Goal: Task Accomplishment & Management: Manage account settings

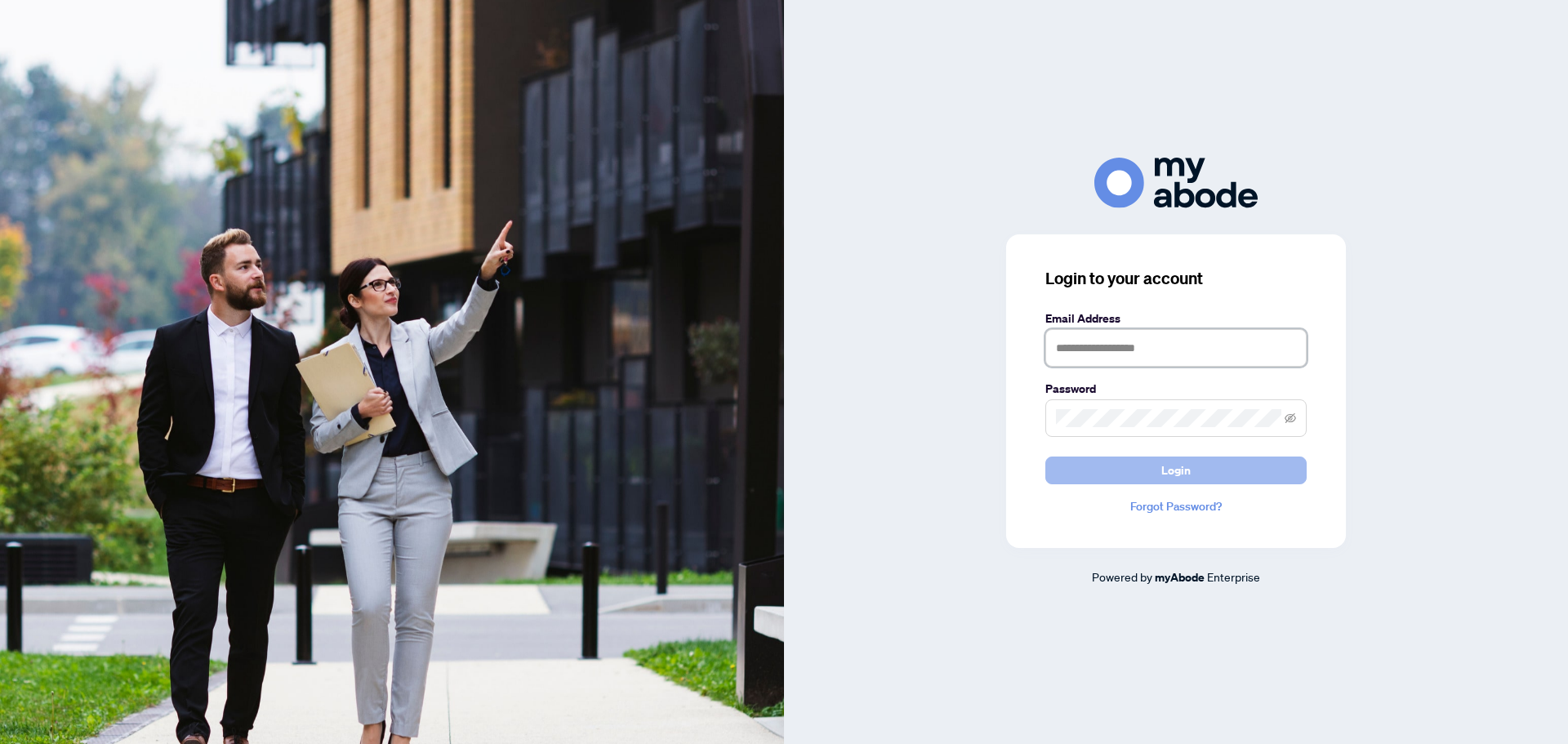
type input "**********"
click at [1184, 469] on span "Login" at bounding box center [1176, 470] width 29 height 26
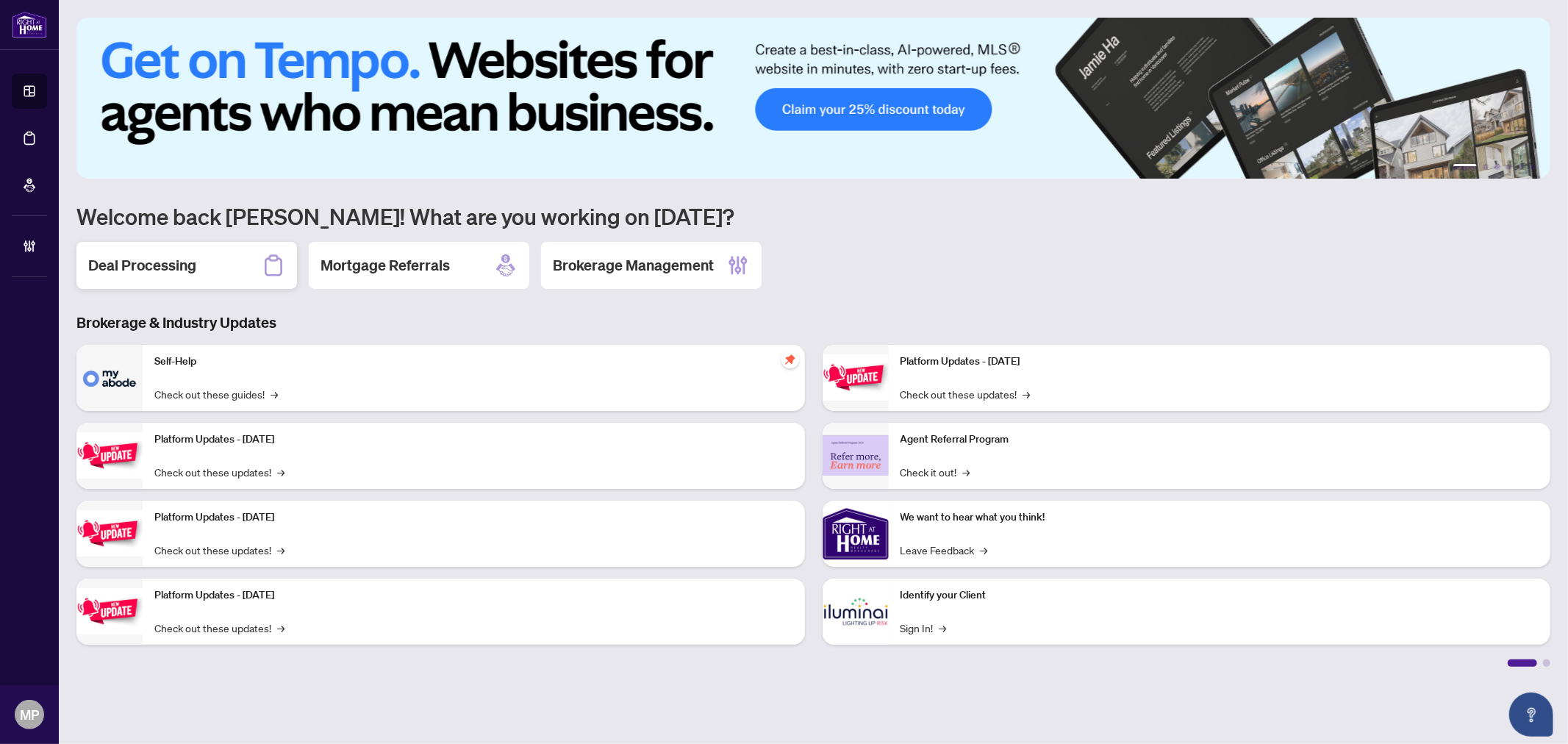
click at [236, 281] on div "Deal Processing" at bounding box center [186, 266] width 220 height 47
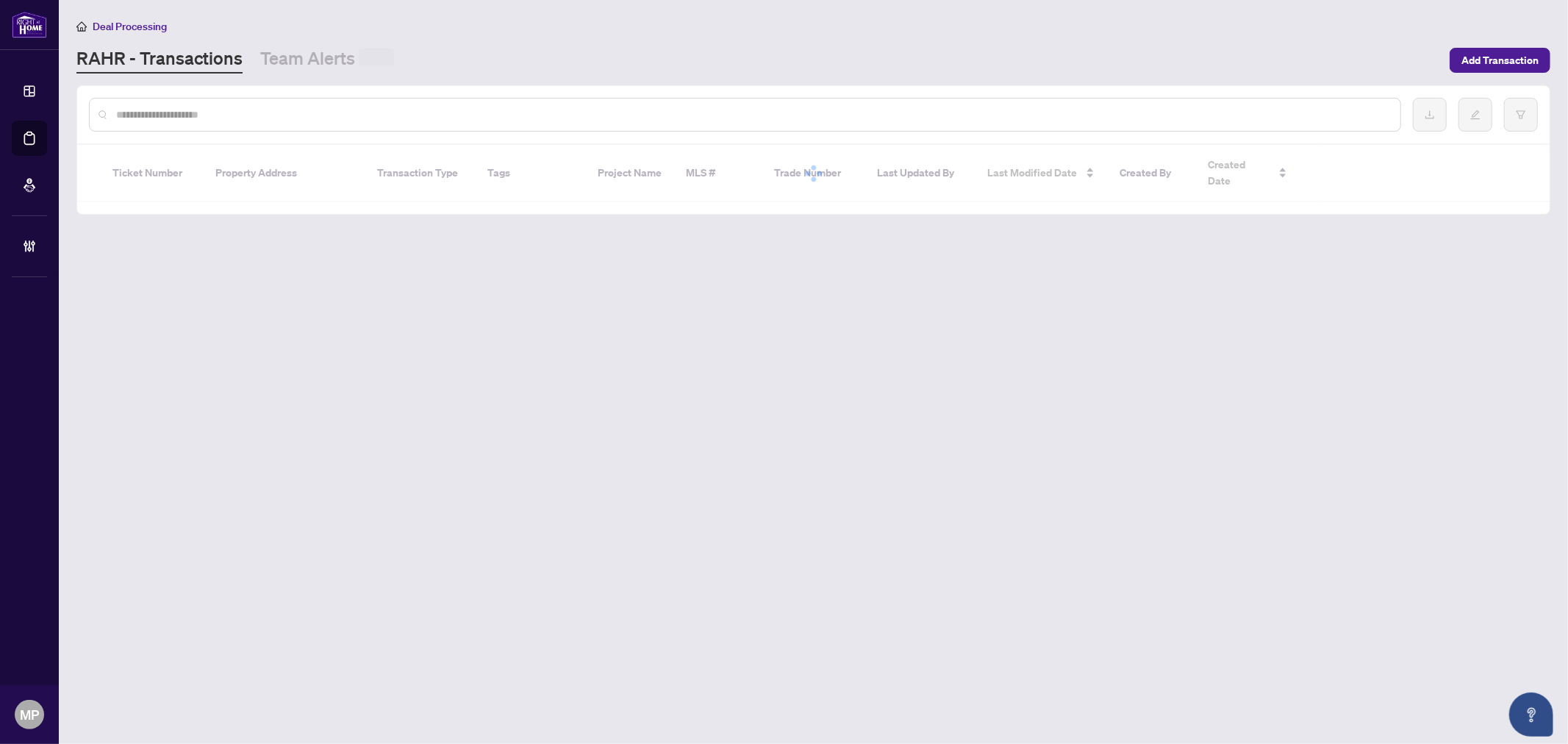
click at [359, 118] on input "text" at bounding box center [752, 114] width 1272 height 16
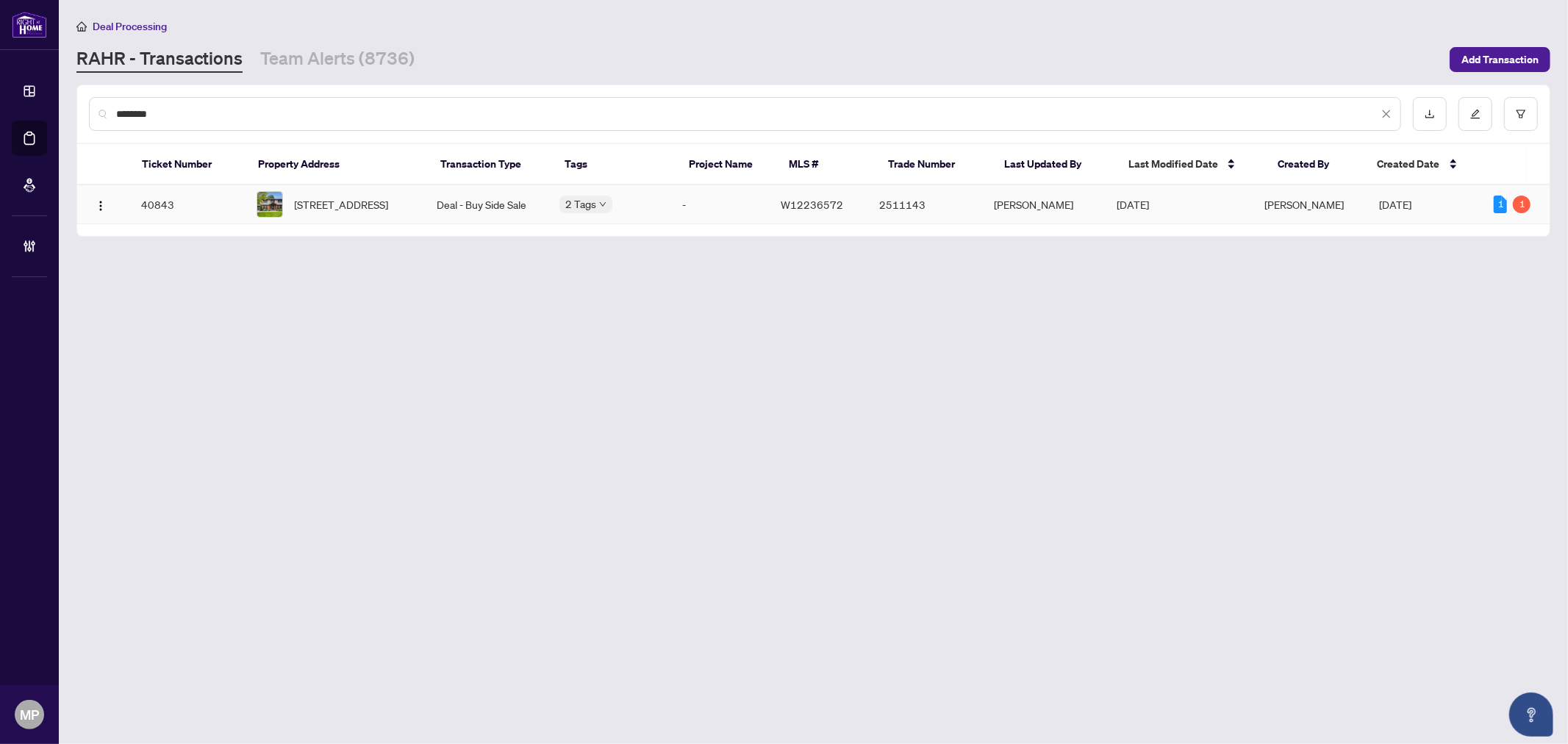
type input "********"
click at [354, 202] on span "[STREET_ADDRESS]" at bounding box center [341, 204] width 94 height 16
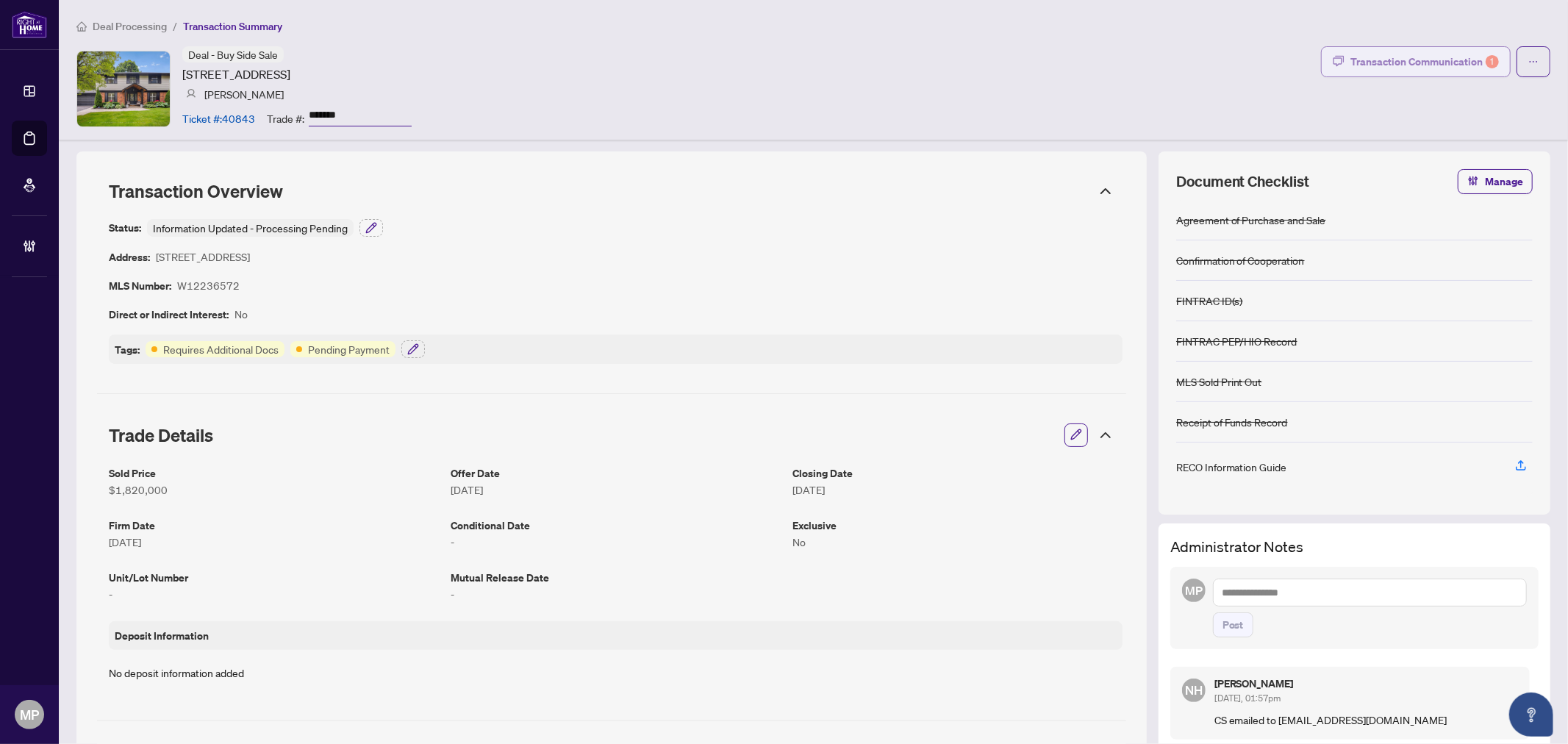
click at [1419, 53] on div "Transaction Communication 1" at bounding box center [1424, 61] width 148 height 24
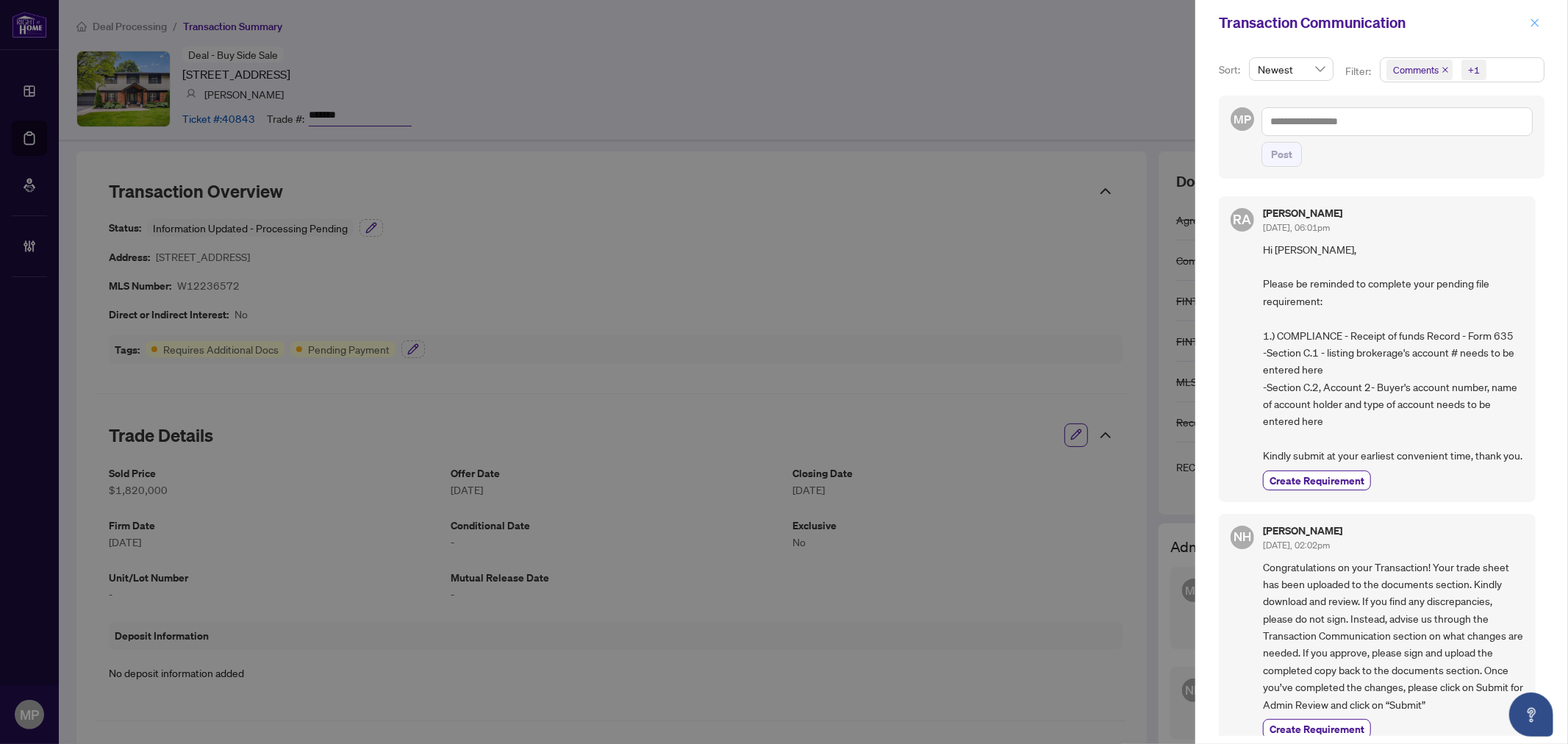
click at [1537, 25] on icon "close" at bounding box center [1535, 23] width 11 height 11
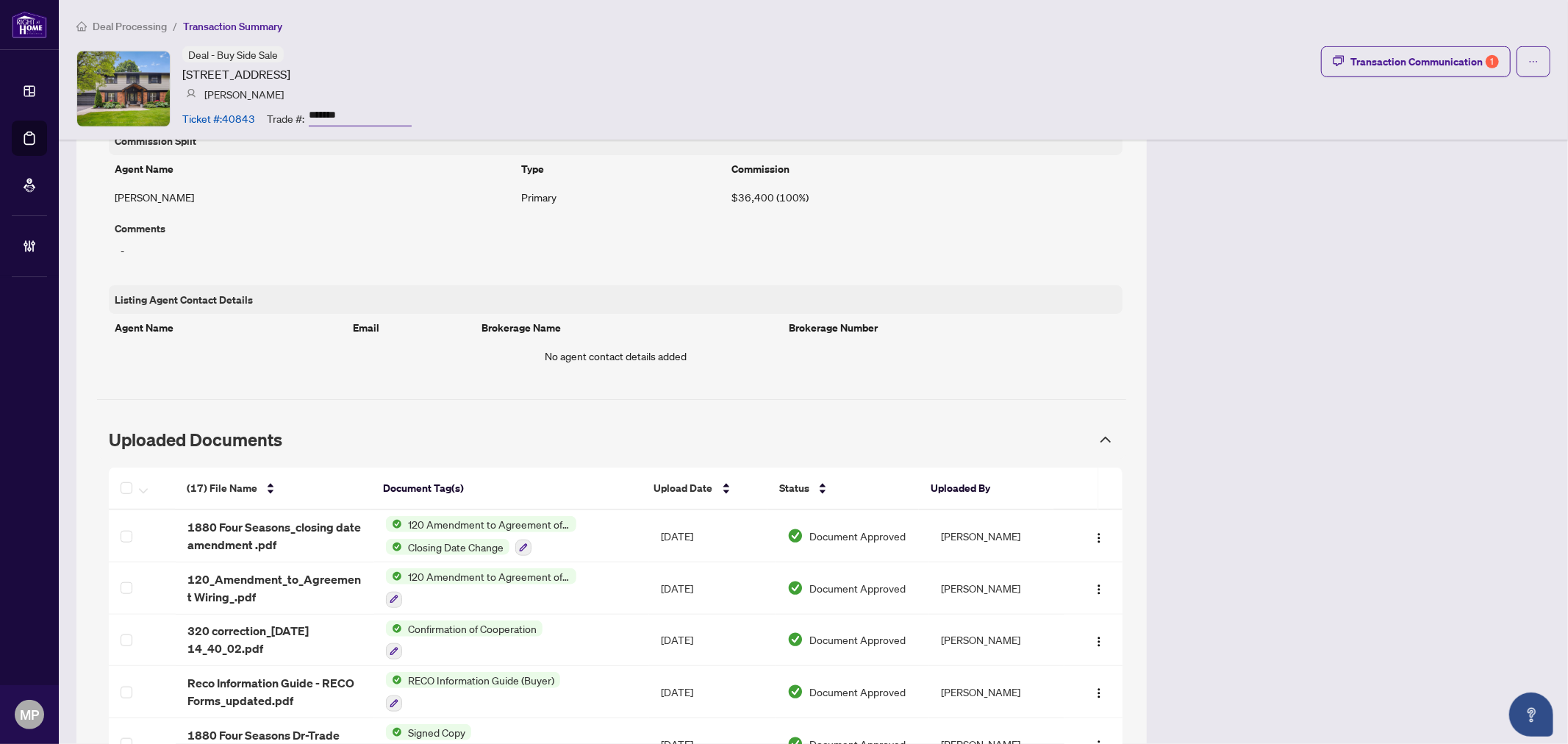
scroll to position [1053, 0]
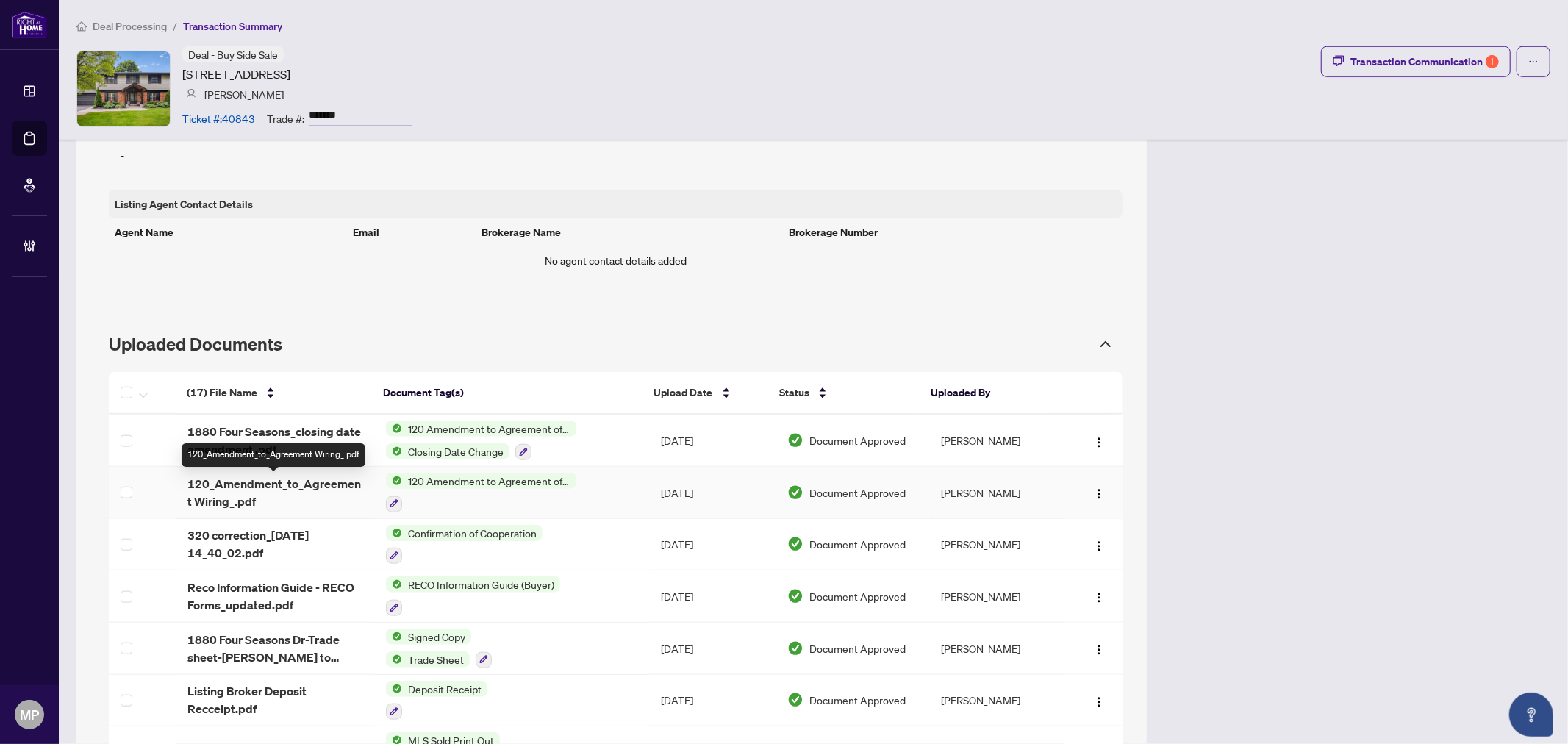
click at [255, 467] on td "1880 Four Seasons_closing date amendment .pdf" at bounding box center [275, 440] width 198 height 52
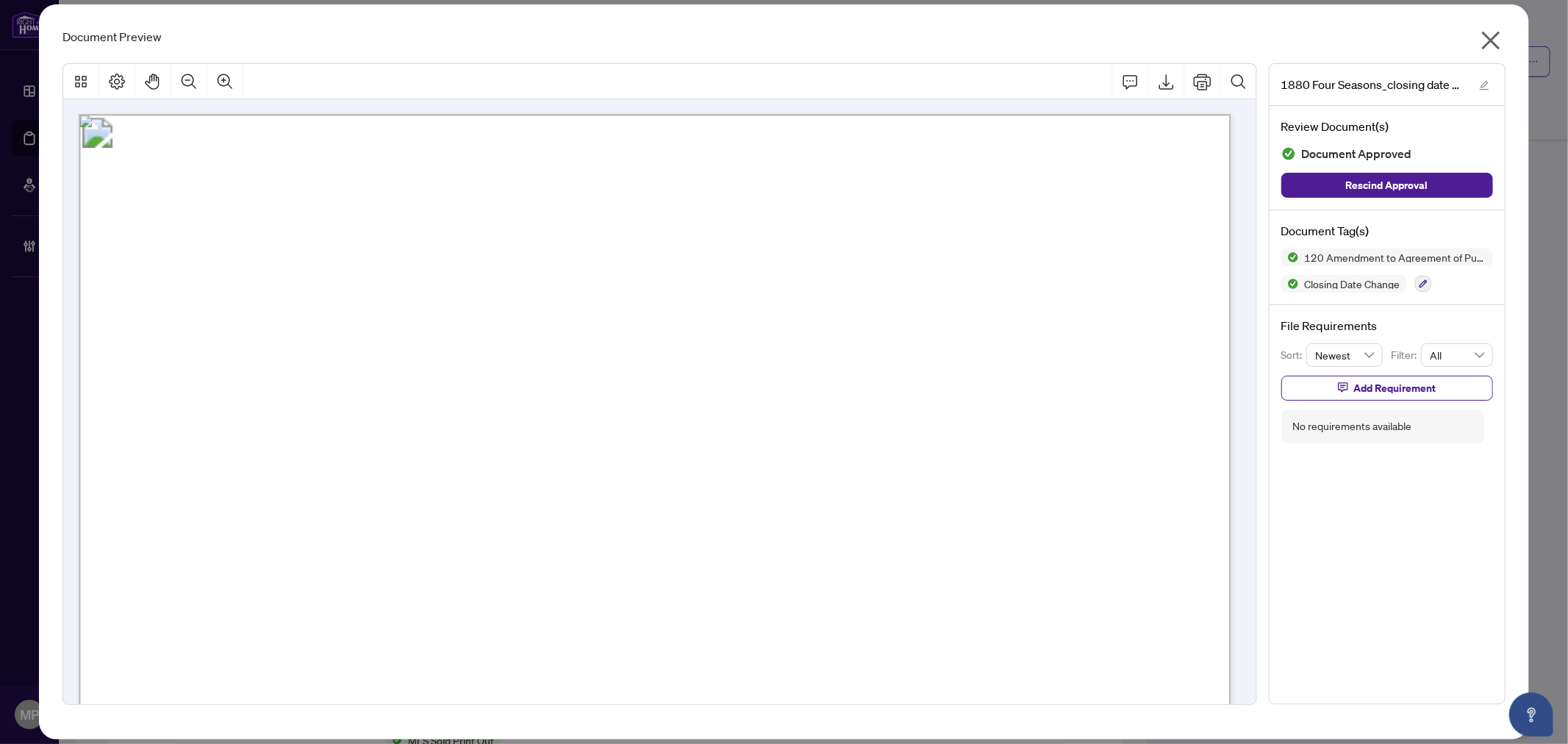
click at [1501, 38] on icon "close" at bounding box center [1490, 40] width 24 height 24
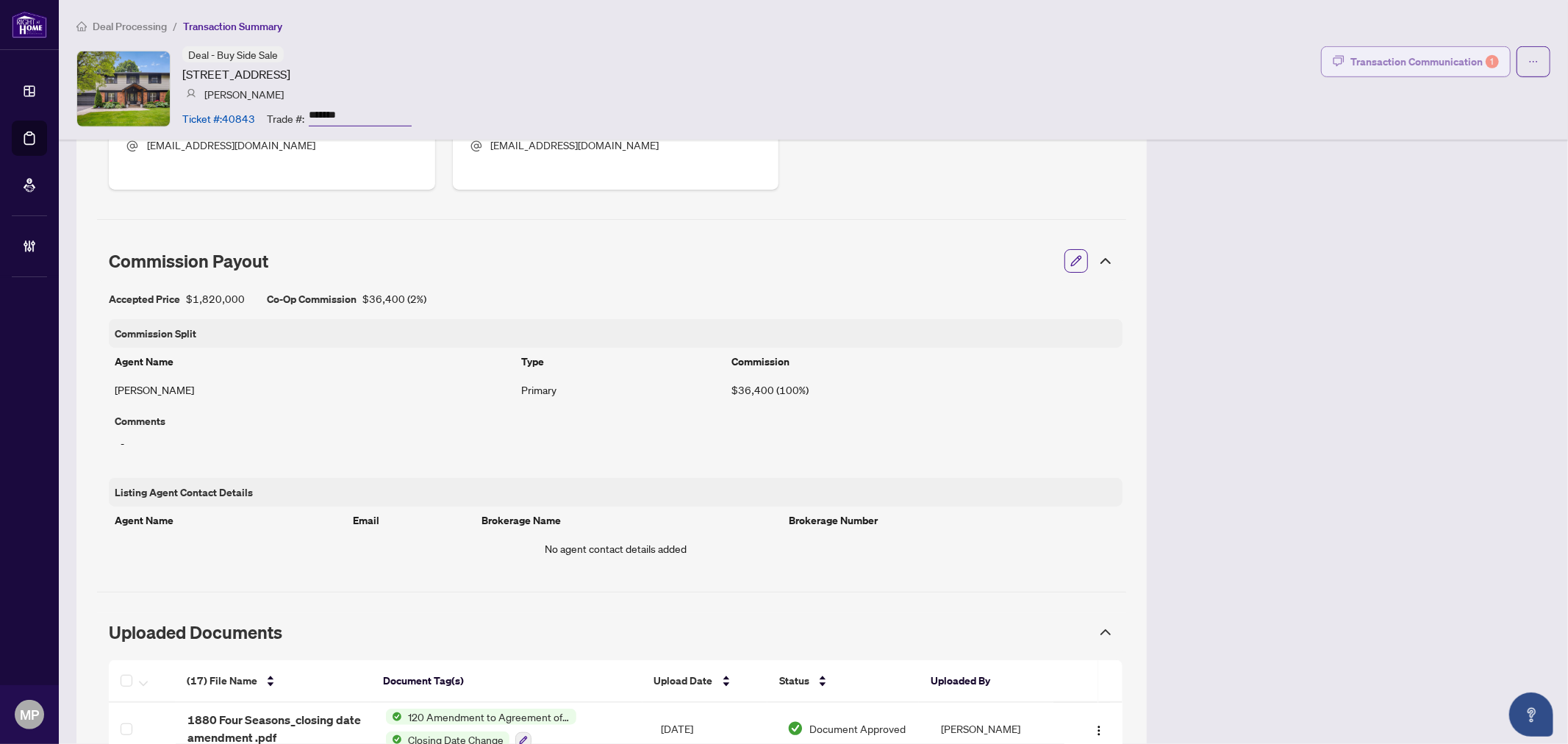
scroll to position [726, 0]
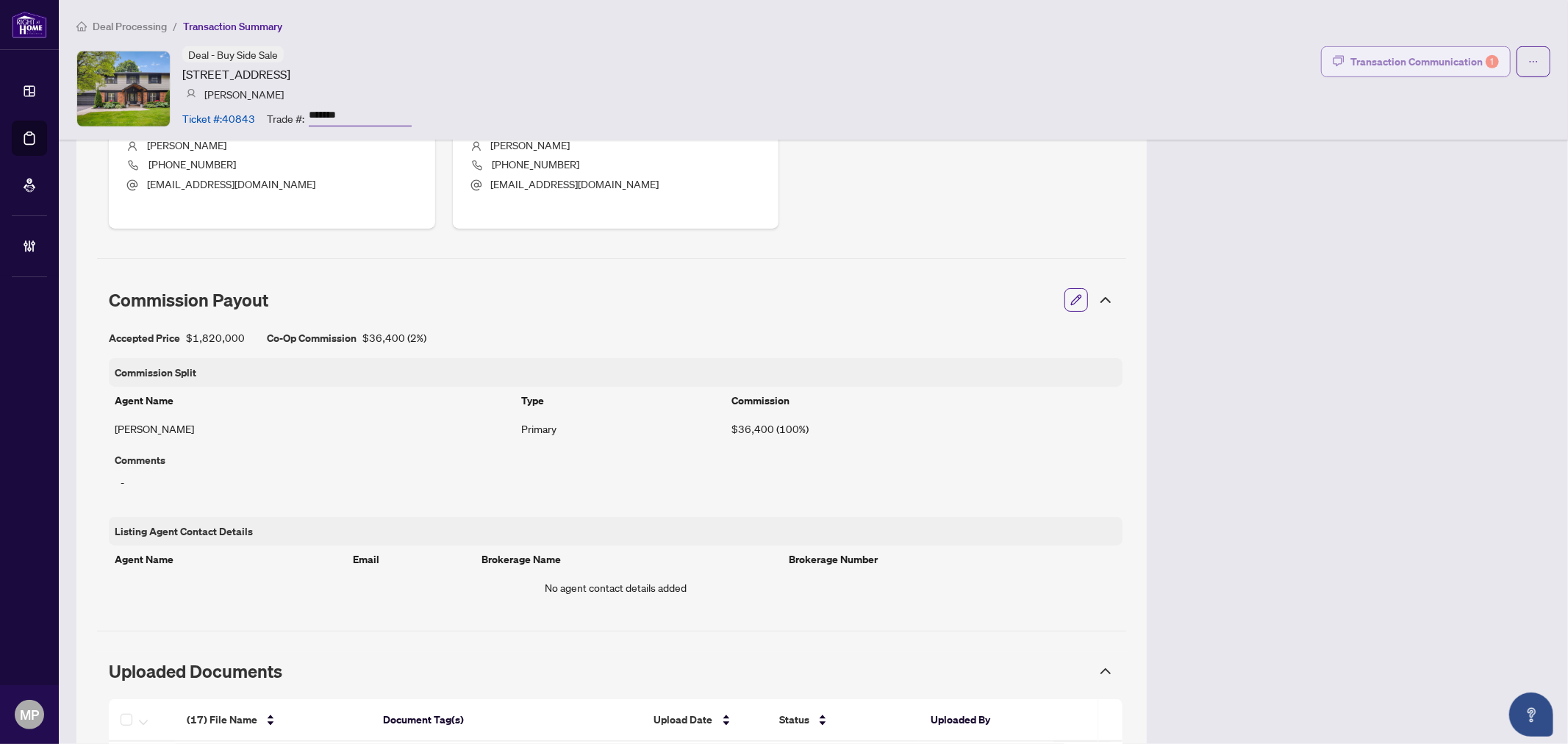
click at [1409, 75] on button "Transaction Communication 1" at bounding box center [1415, 61] width 190 height 31
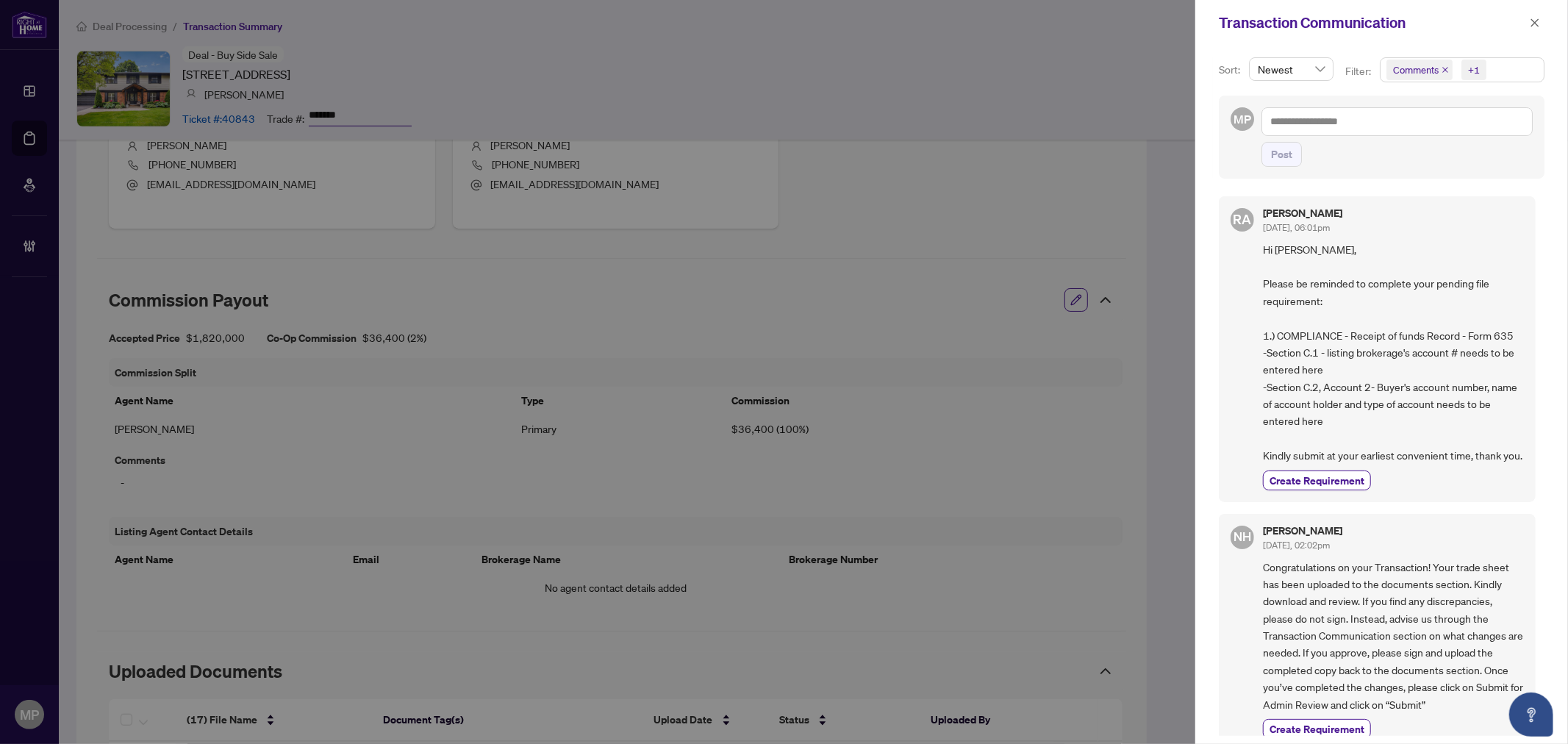
click at [1336, 461] on span "Hi Evan, Please be reminded to complete your pending file requirement: 1.) COMP…" at bounding box center [1393, 353] width 261 height 224
click at [1446, 68] on icon "close" at bounding box center [1445, 69] width 7 height 7
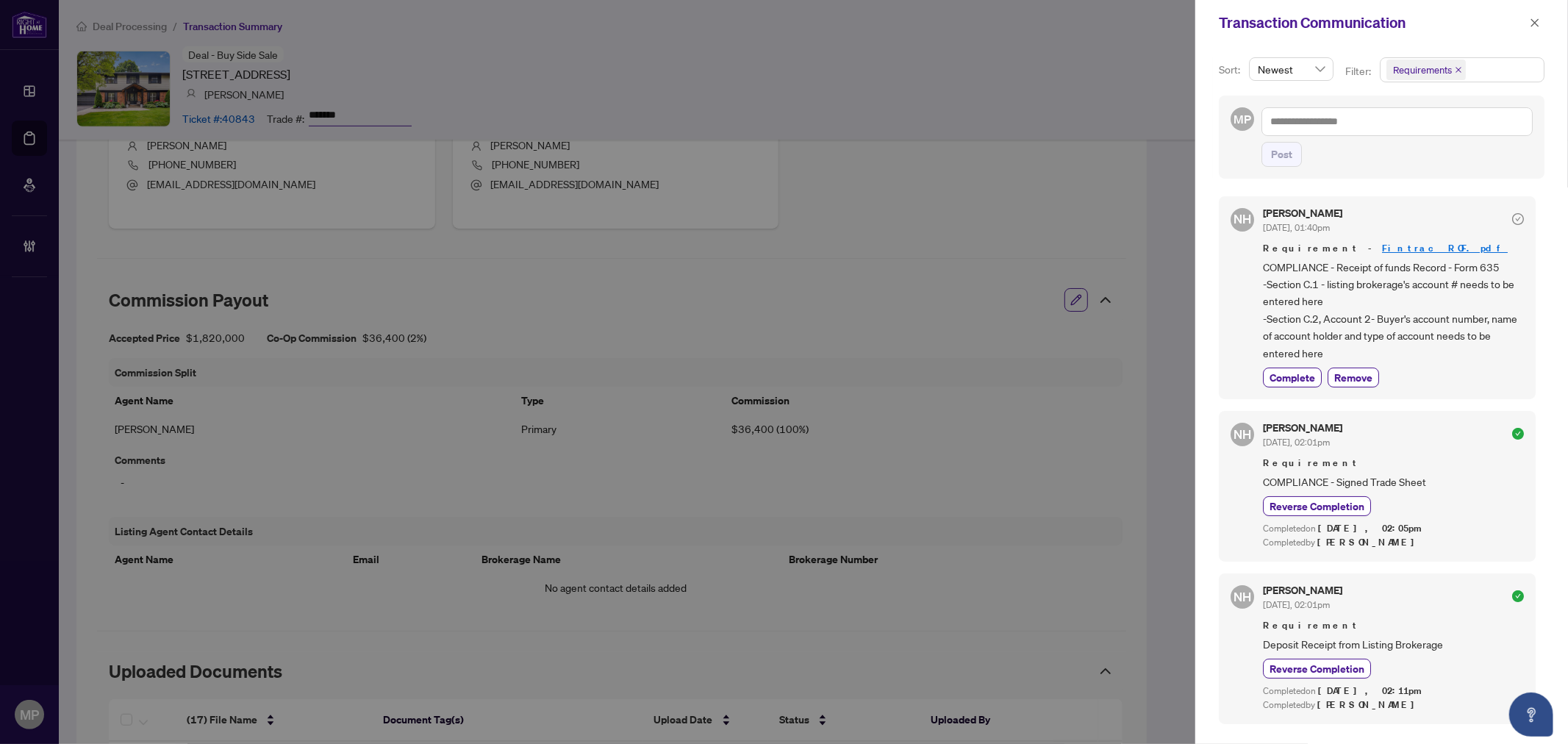
click at [1382, 247] on link "Fintrac ROF.pdf" at bounding box center [1444, 248] width 125 height 12
click at [11, 121] on div at bounding box center [784, 372] width 1568 height 744
drag, startPoint x: 1547, startPoint y: 20, endPoint x: 1529, endPoint y: 22, distance: 18.1
click at [1545, 20] on div "Transaction Communication" at bounding box center [1381, 23] width 373 height 46
click at [1529, 22] on button "button" at bounding box center [1535, 23] width 19 height 18
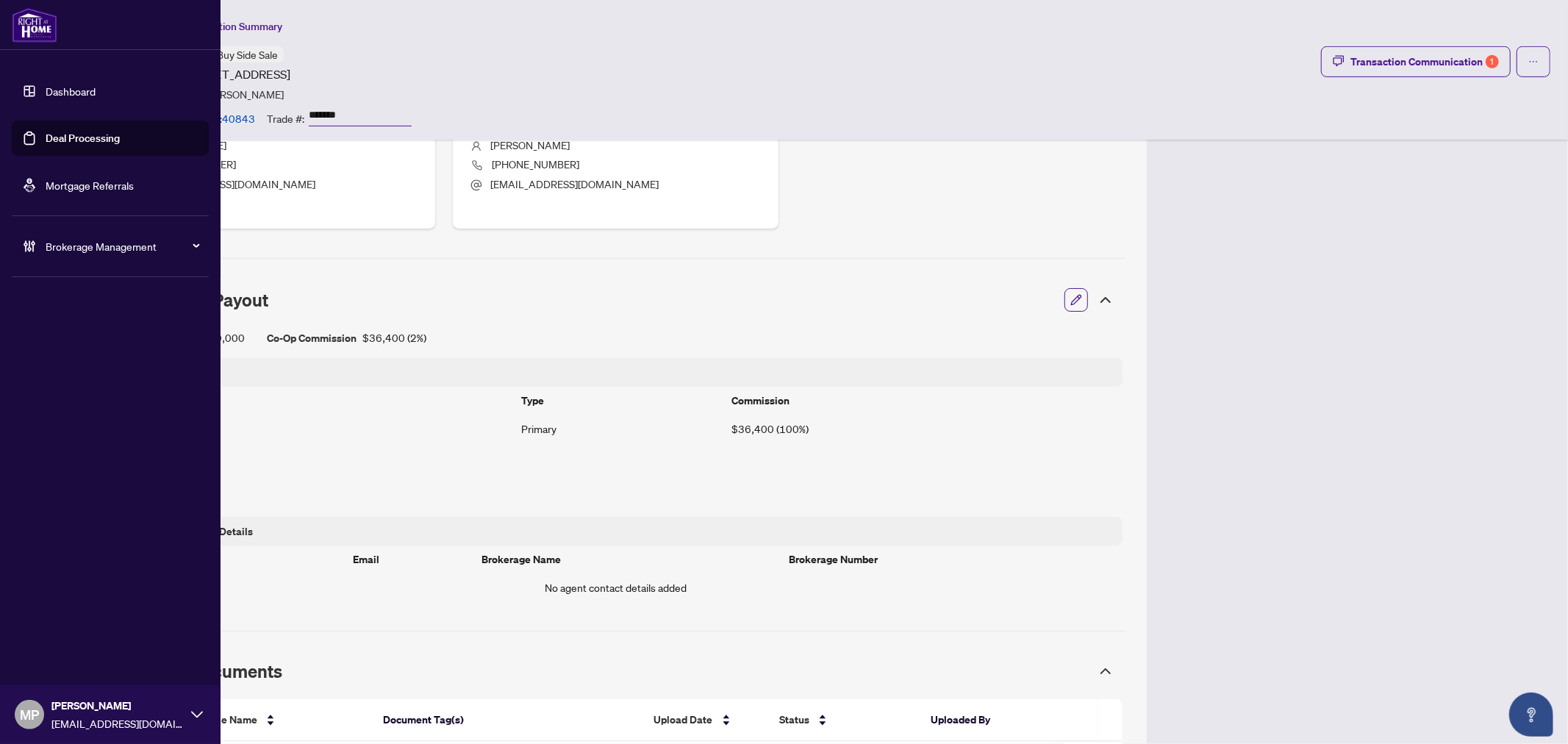
click at [25, 113] on ul "Dashboard Deal Processing Mortgage Referrals" at bounding box center [110, 138] width 197 height 129
click at [46, 143] on link "Deal Processing" at bounding box center [82, 138] width 75 height 13
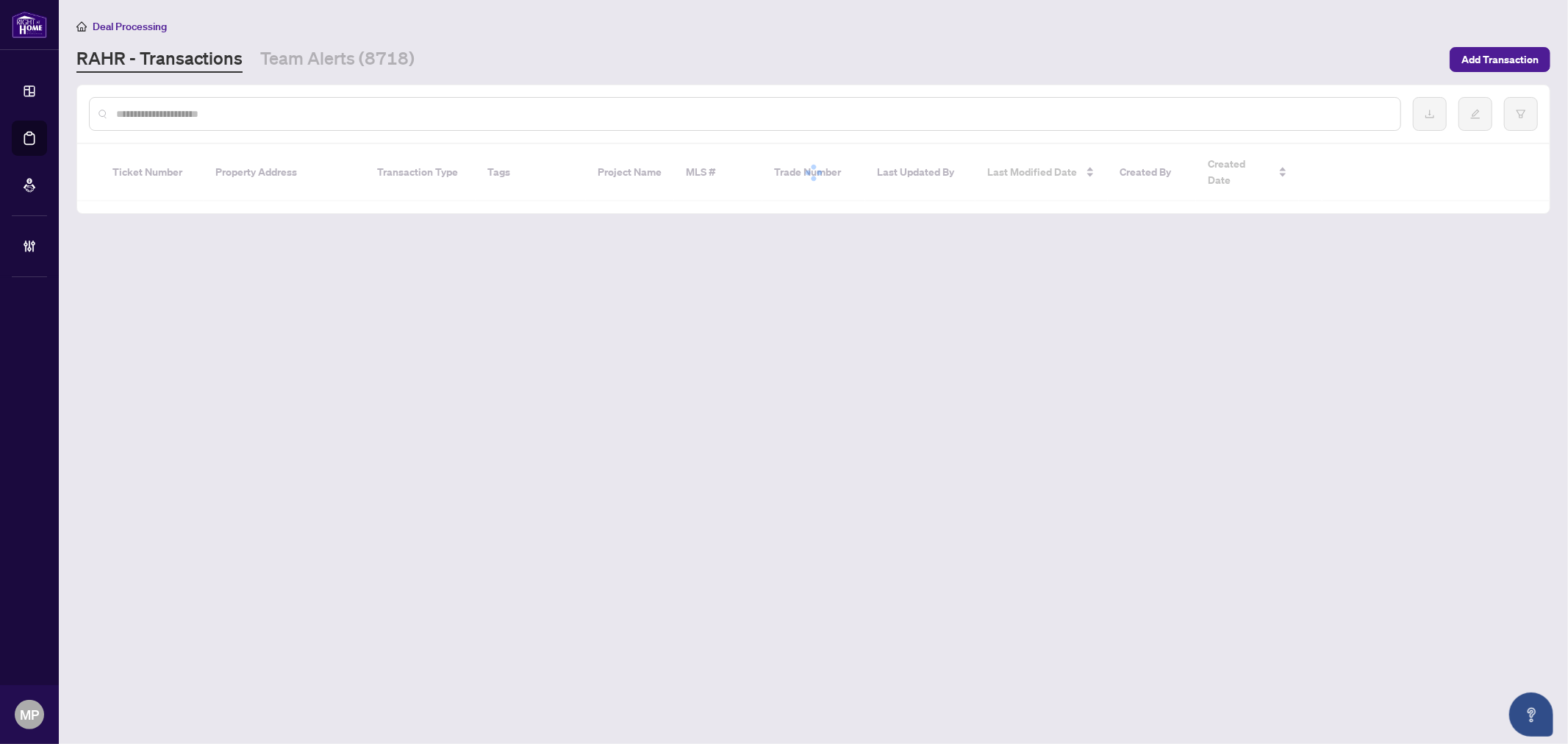
click at [341, 107] on input "text" at bounding box center [752, 114] width 1272 height 16
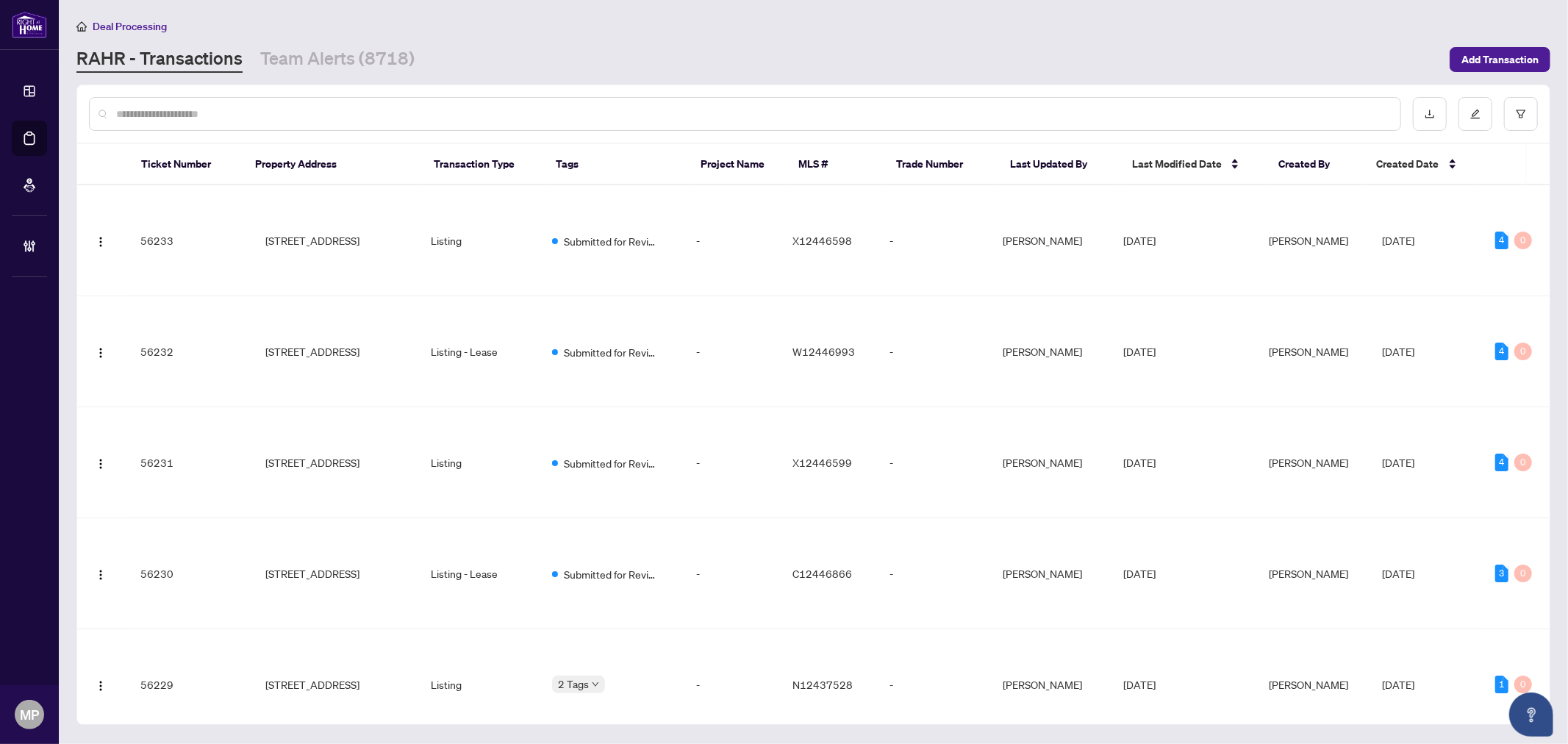
paste input "*****"
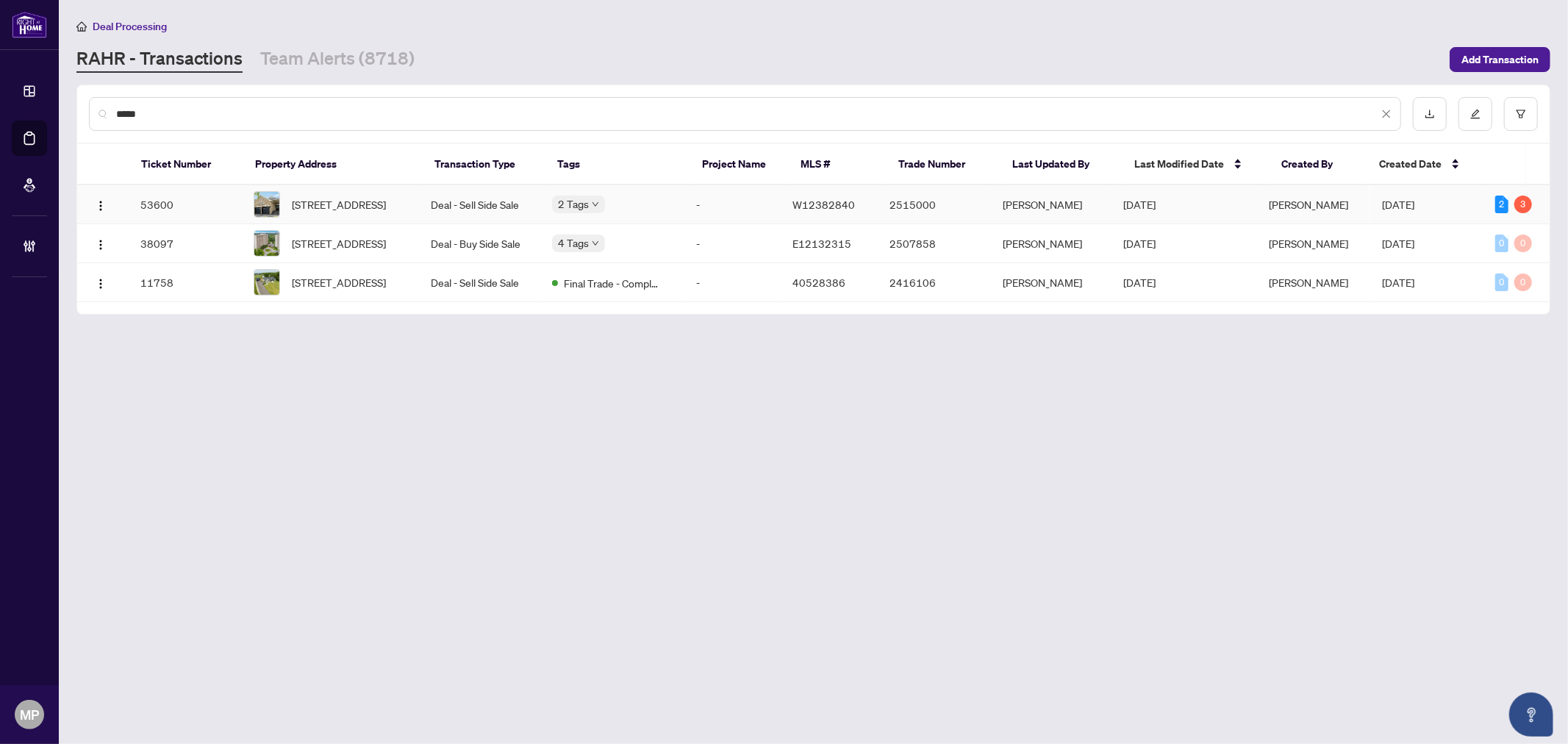
type input "*****"
click at [362, 206] on span "28 Legend Lane, Brampton, Ontario L6X 5B5, Canada" at bounding box center [339, 204] width 94 height 16
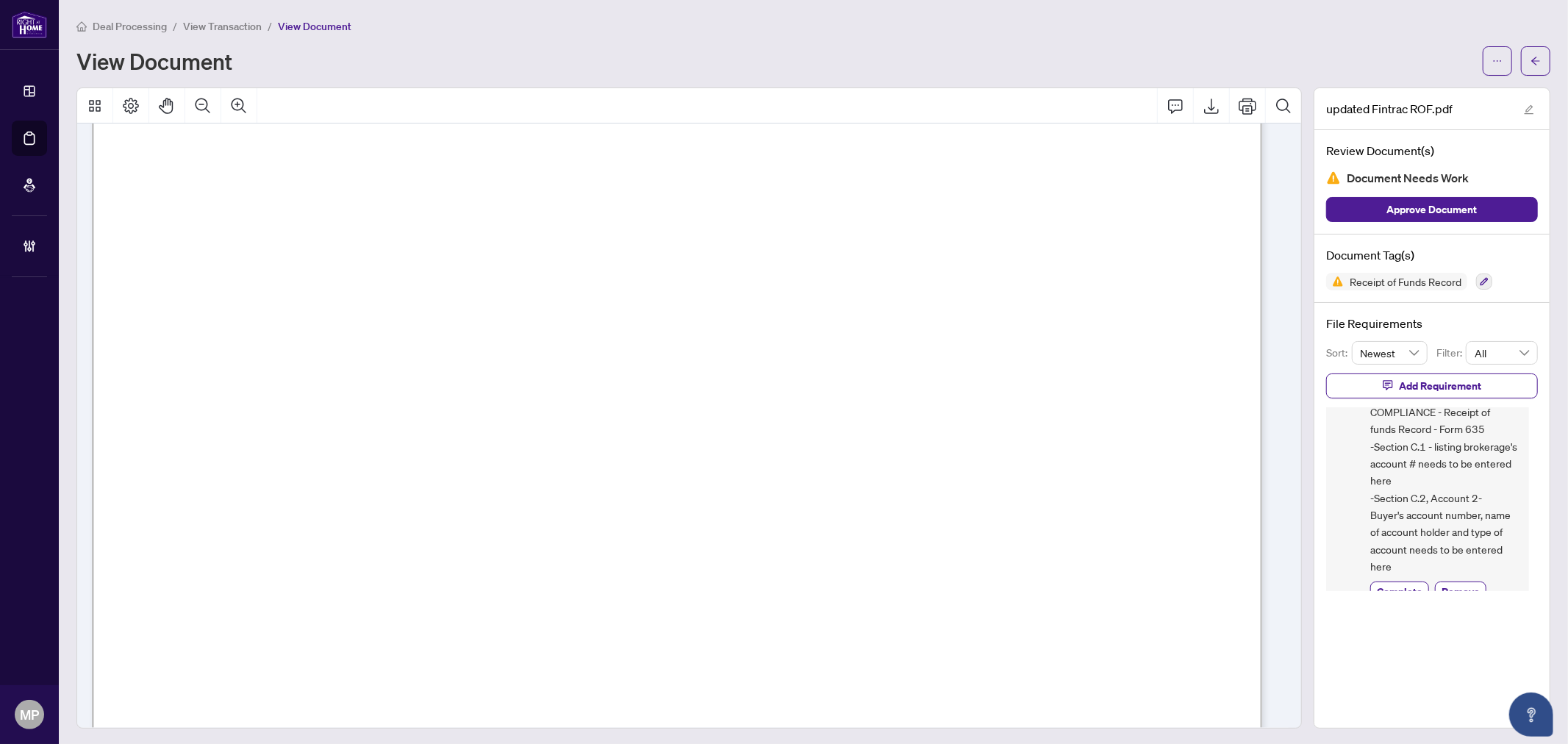
scroll to position [69, 0]
drag, startPoint x: 1364, startPoint y: 490, endPoint x: 1468, endPoint y: 532, distance: 112.2
click at [1468, 532] on span "COMPLIANCE - Receipt of funds Record - Form 635 -Section C.1 - listing brokerag…" at bounding box center [1443, 469] width 147 height 172
click at [1494, 527] on span "COMPLIANCE - Receipt of funds Record - Form 635 -Section C.1 - listing brokerag…" at bounding box center [1443, 469] width 147 height 172
drag, startPoint x: 1424, startPoint y: 533, endPoint x: 1343, endPoint y: 525, distance: 81.4
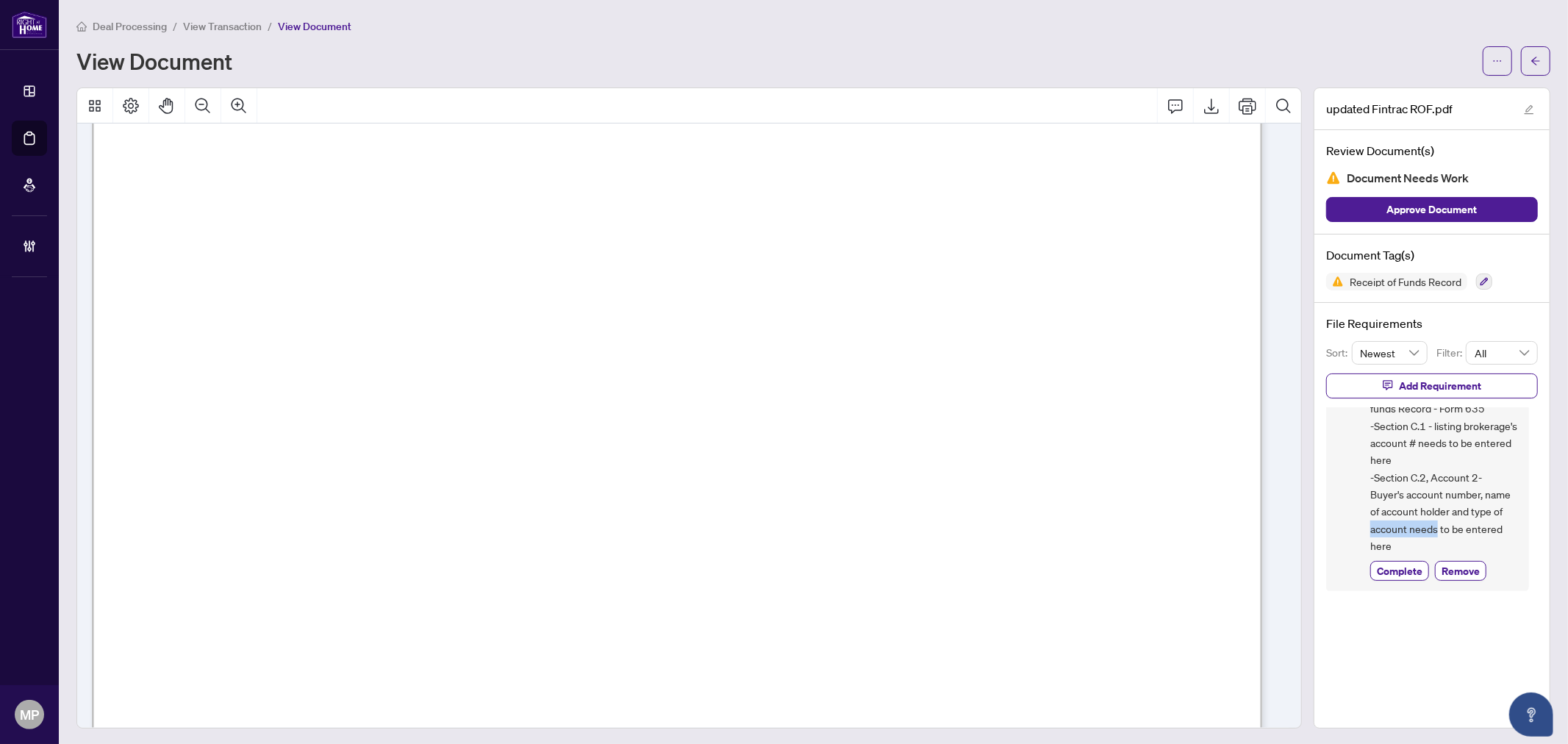
click at [1345, 525] on div "NH Nazia Hossain Jul/24/2025, 01:40pm COMPLIANCE - Receipt of funds Record - Fo…" at bounding box center [1427, 465] width 203 height 254
drag, startPoint x: 942, startPoint y: 432, endPoint x: 1152, endPoint y: 448, distance: 210.6
click at [879, 452] on span "DBA Sotherby's International Realty Canada" at bounding box center [872, 457] width 434 height 18
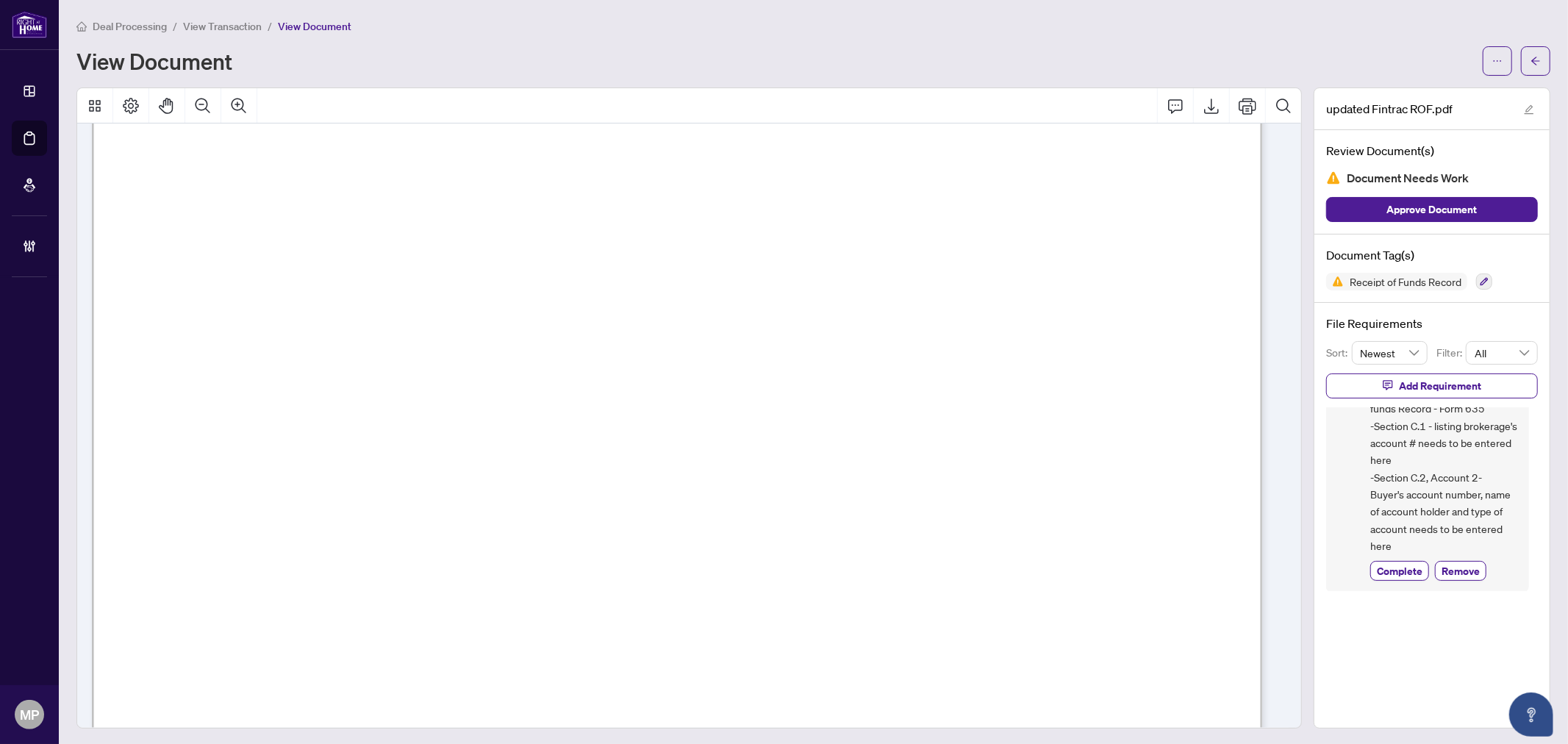
click at [1528, 41] on div "Deal Processing / View Transaction / View Document View Document" at bounding box center [813, 46] width 1473 height 58
click at [1521, 72] on button "button" at bounding box center [1536, 61] width 30 height 30
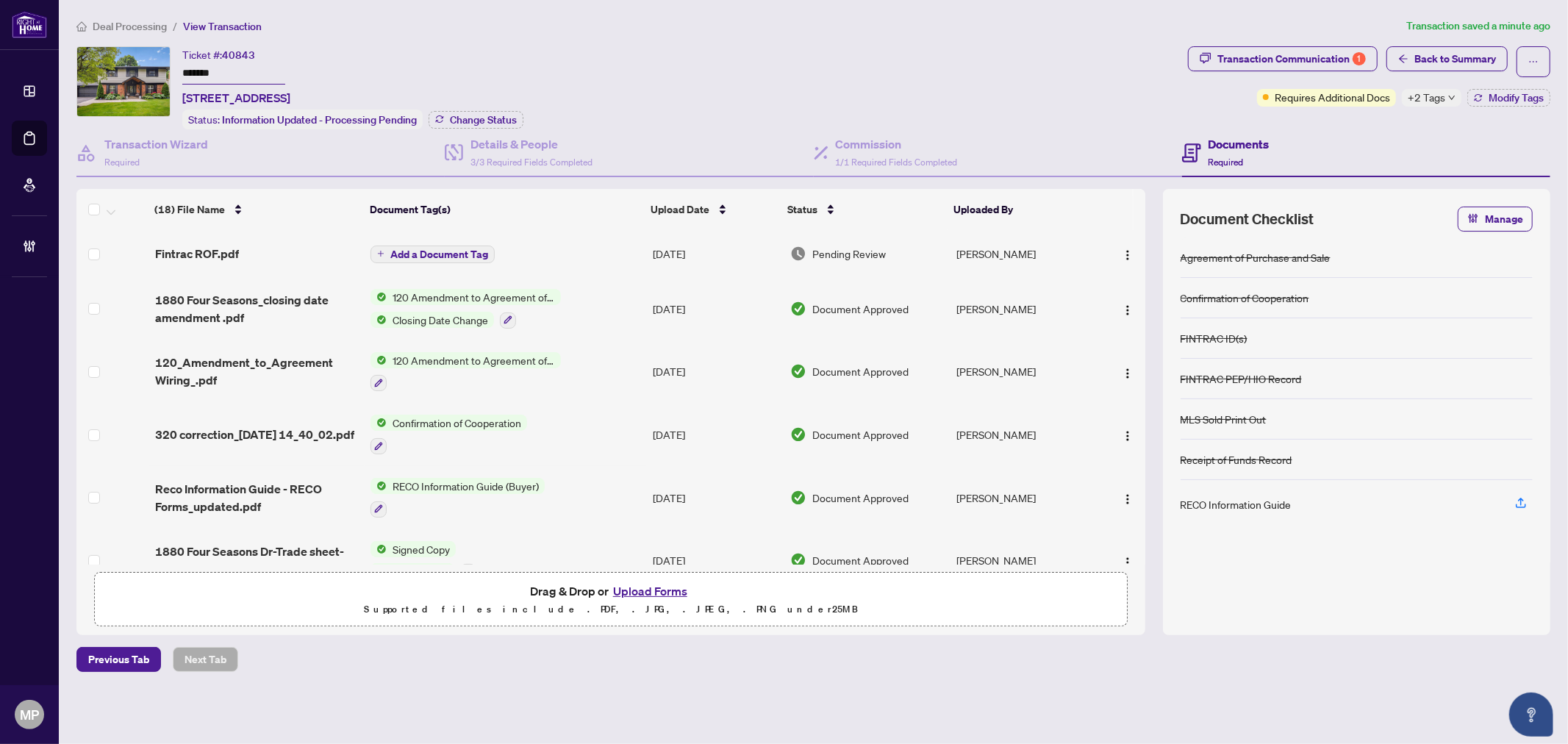
click at [1438, 91] on span "+2 Tags" at bounding box center [1426, 97] width 38 height 17
click at [1269, 56] on div "Transaction Communication 1" at bounding box center [1291, 59] width 148 height 24
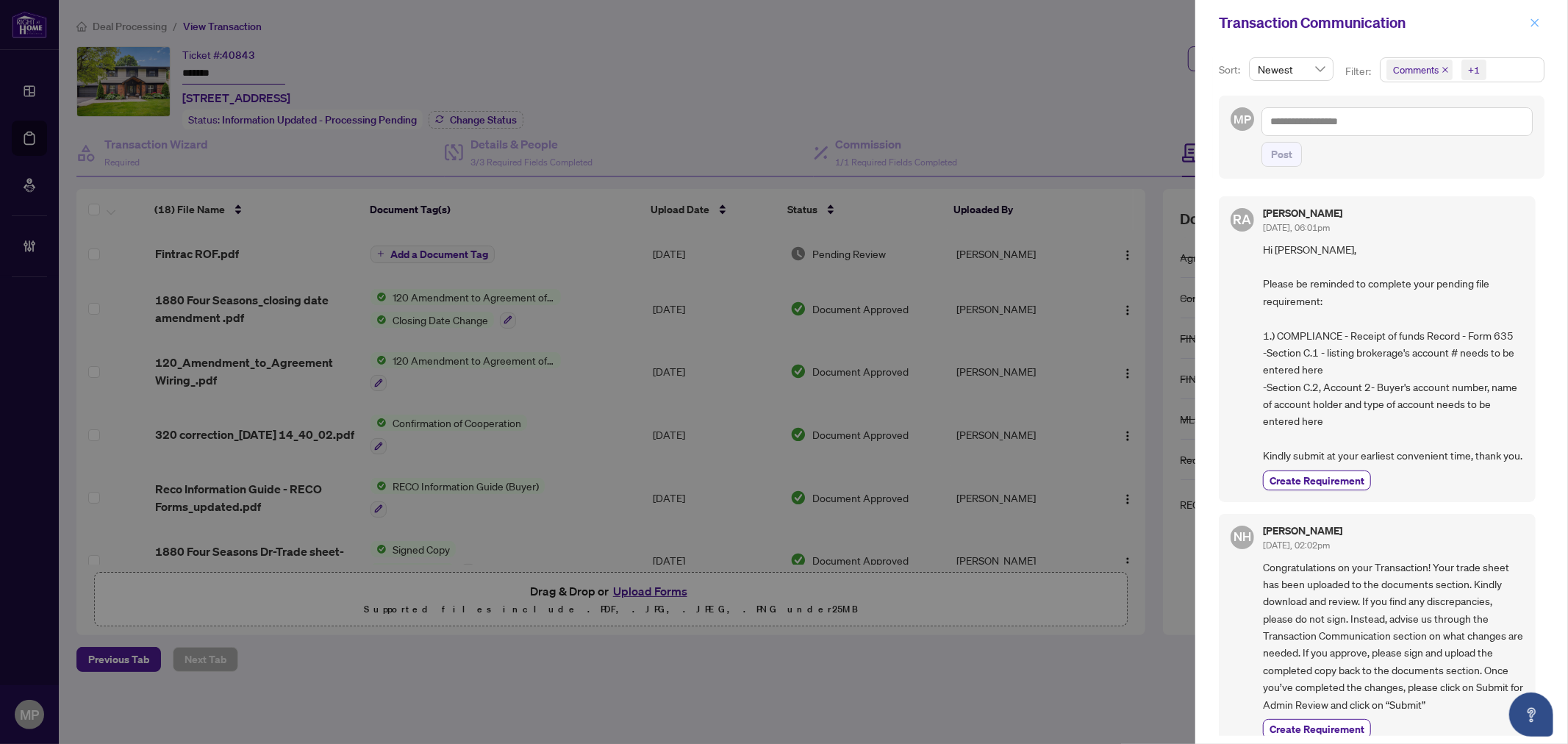
click at [1529, 14] on button "button" at bounding box center [1535, 23] width 19 height 18
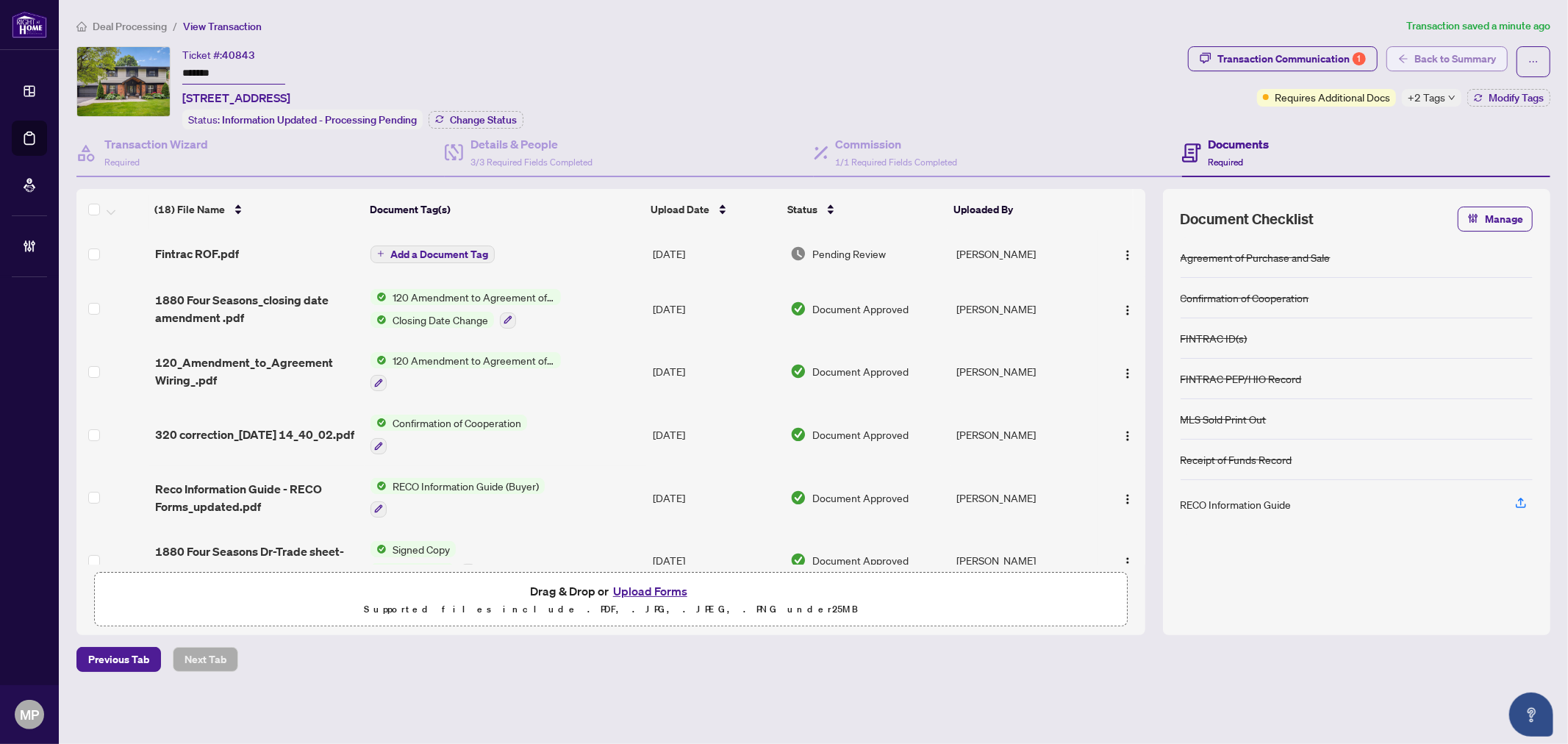
click at [1450, 54] on span "Back to Summary" at bounding box center [1455, 59] width 82 height 24
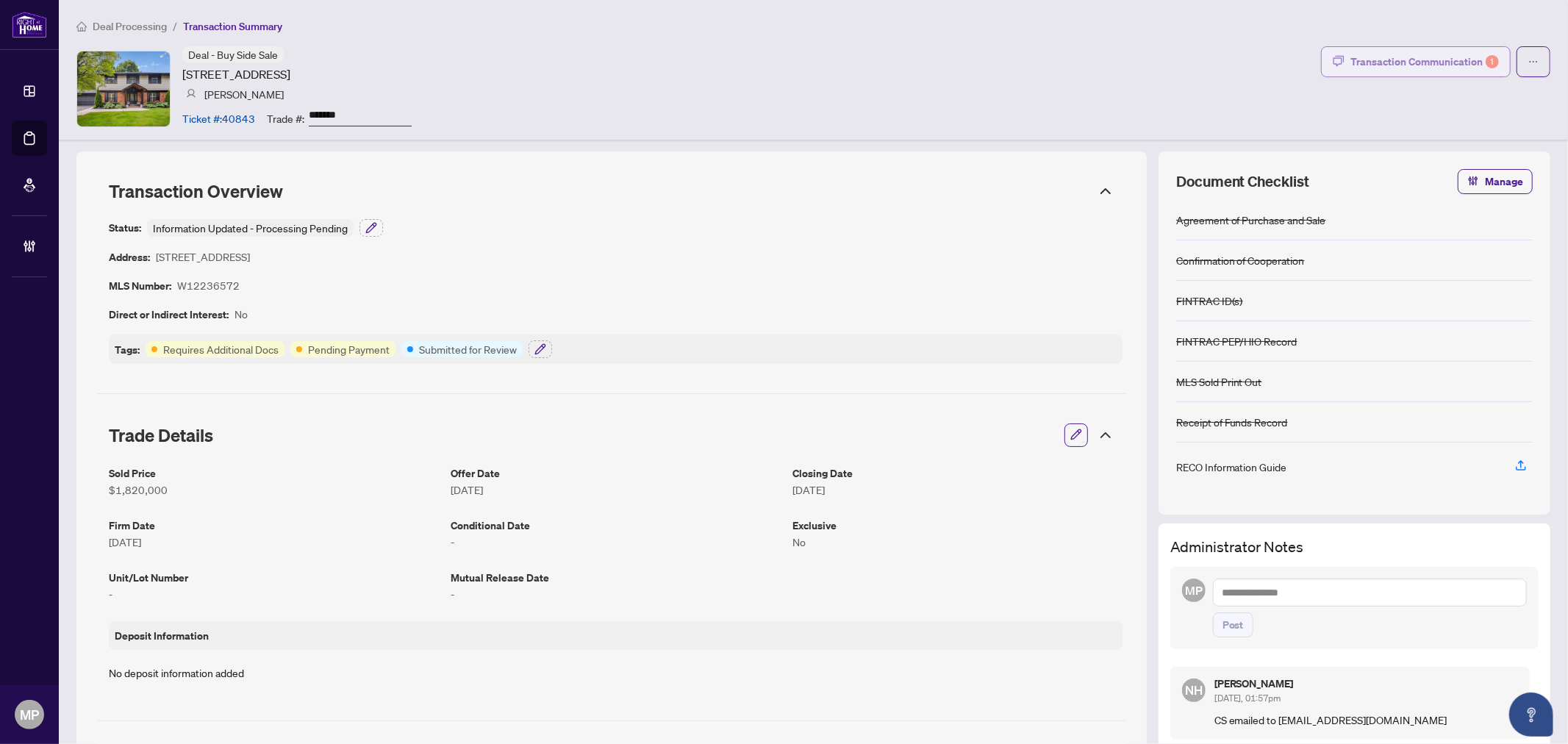
click at [1376, 67] on div "Transaction Communication 1" at bounding box center [1424, 61] width 148 height 24
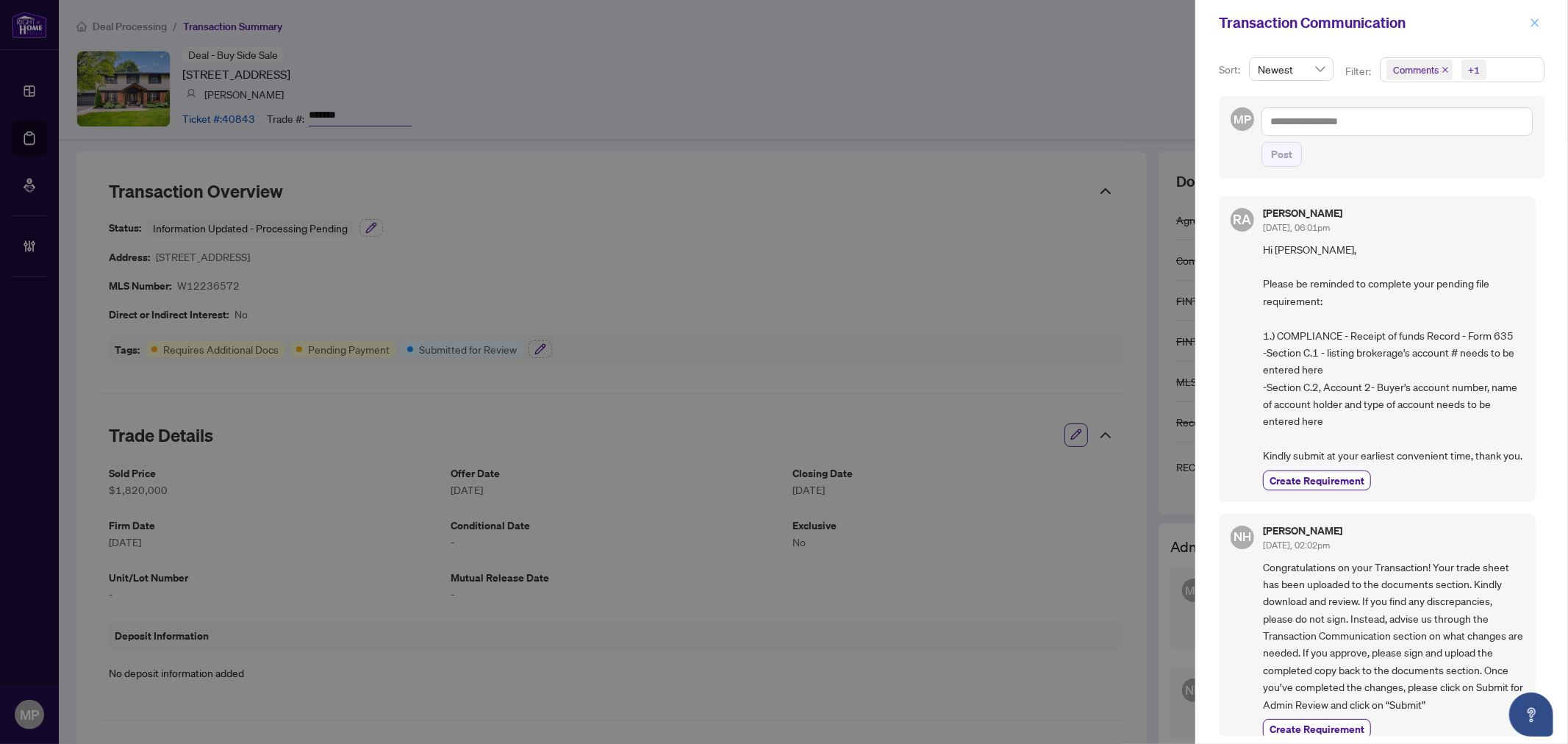
click at [1541, 18] on button "button" at bounding box center [1535, 23] width 19 height 18
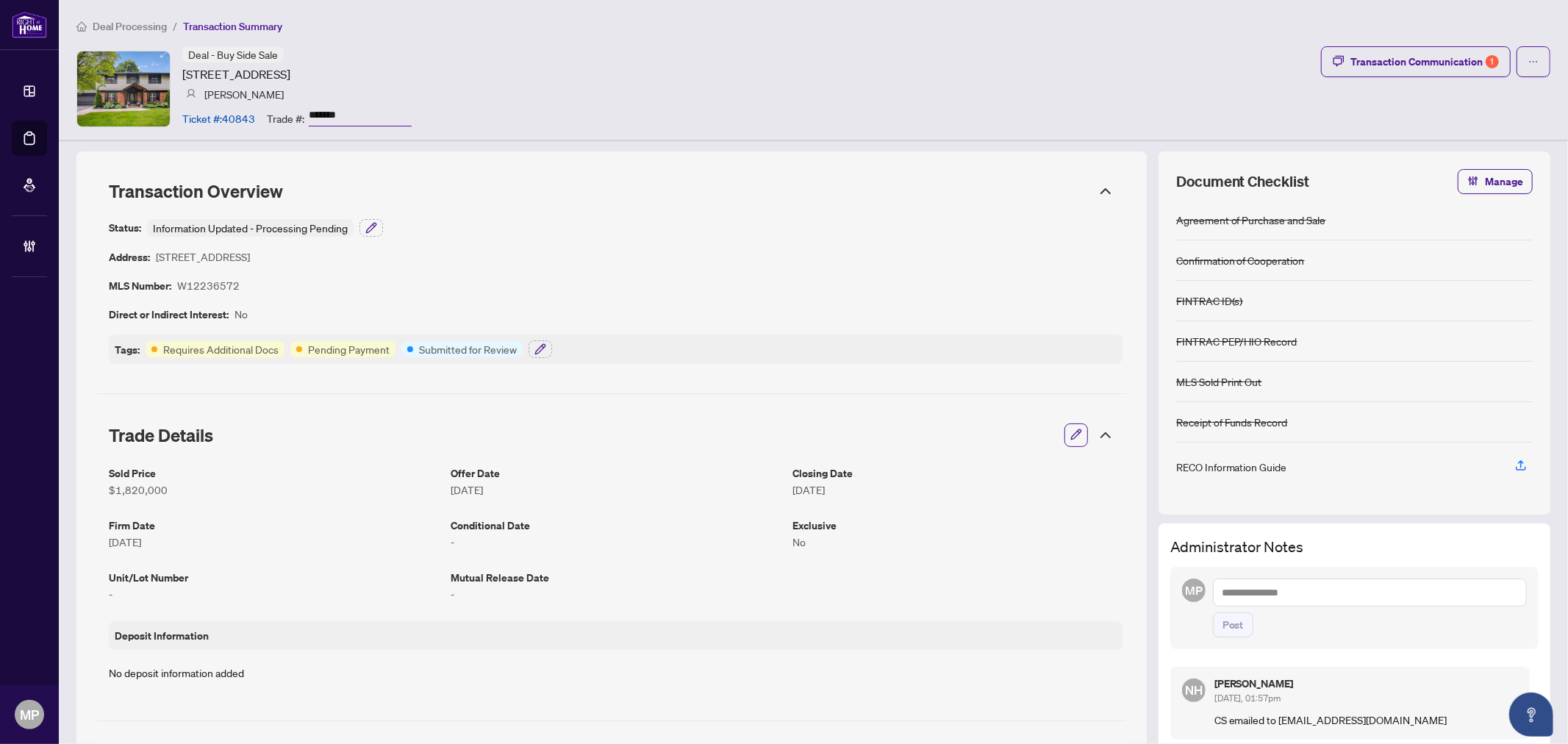
click at [1528, 60] on icon "ellipsis" at bounding box center [1533, 61] width 11 height 11
click at [1274, 98] on div "Deal - Buy Side Sale 1880 Four Seasons Dr, Burlington, Ontario L7P 3B2, Canada …" at bounding box center [813, 89] width 1473 height 84
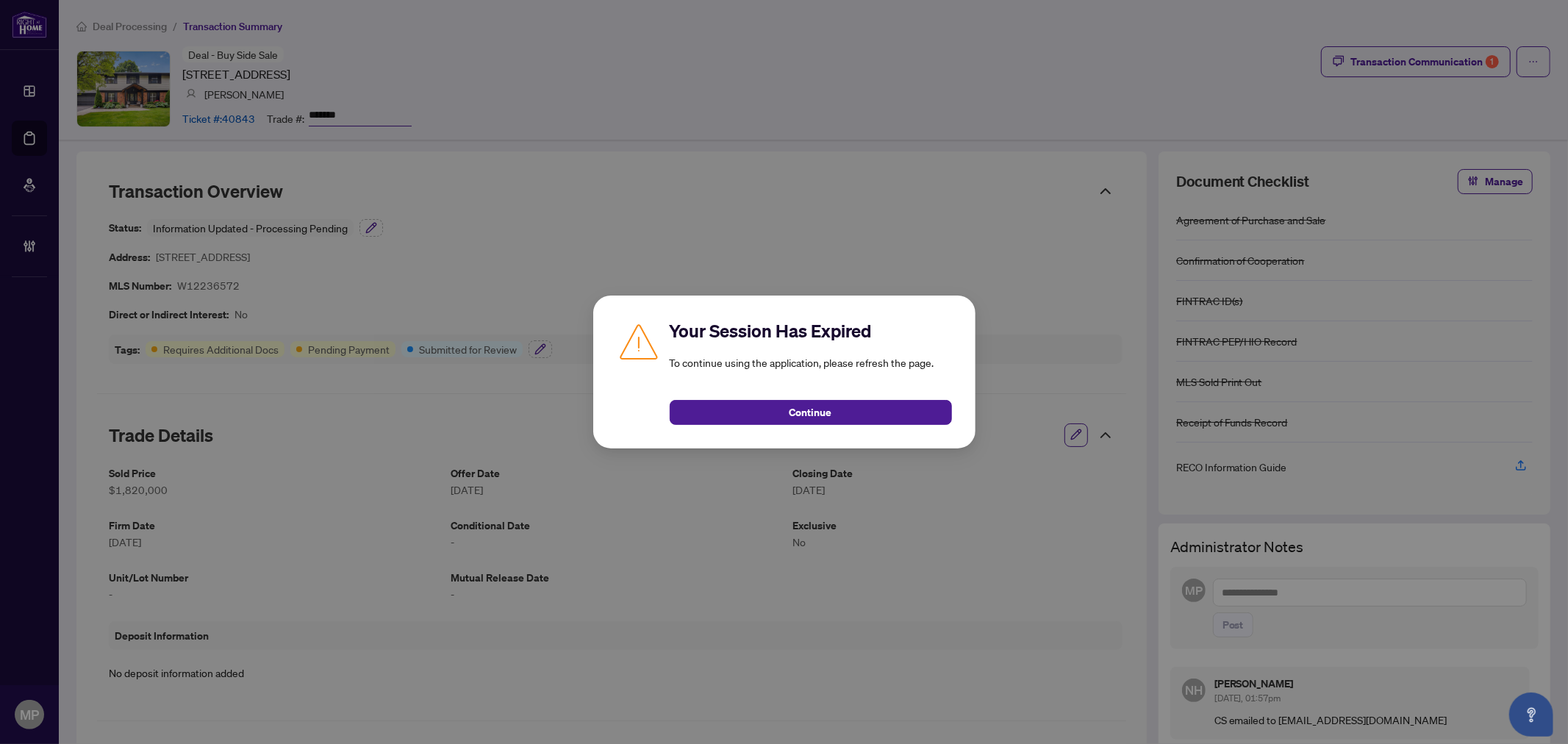
click at [868, 429] on div "Your Session Has Expired To continue using the application, please refresh the …" at bounding box center [784, 372] width 383 height 153
drag, startPoint x: 901, startPoint y: 425, endPoint x: 934, endPoint y: 409, distance: 36.7
click at [915, 423] on div "Your Session Has Expired To continue using the application, please refresh the …" at bounding box center [784, 372] width 383 height 153
click at [934, 409] on button "Continue" at bounding box center [811, 412] width 283 height 25
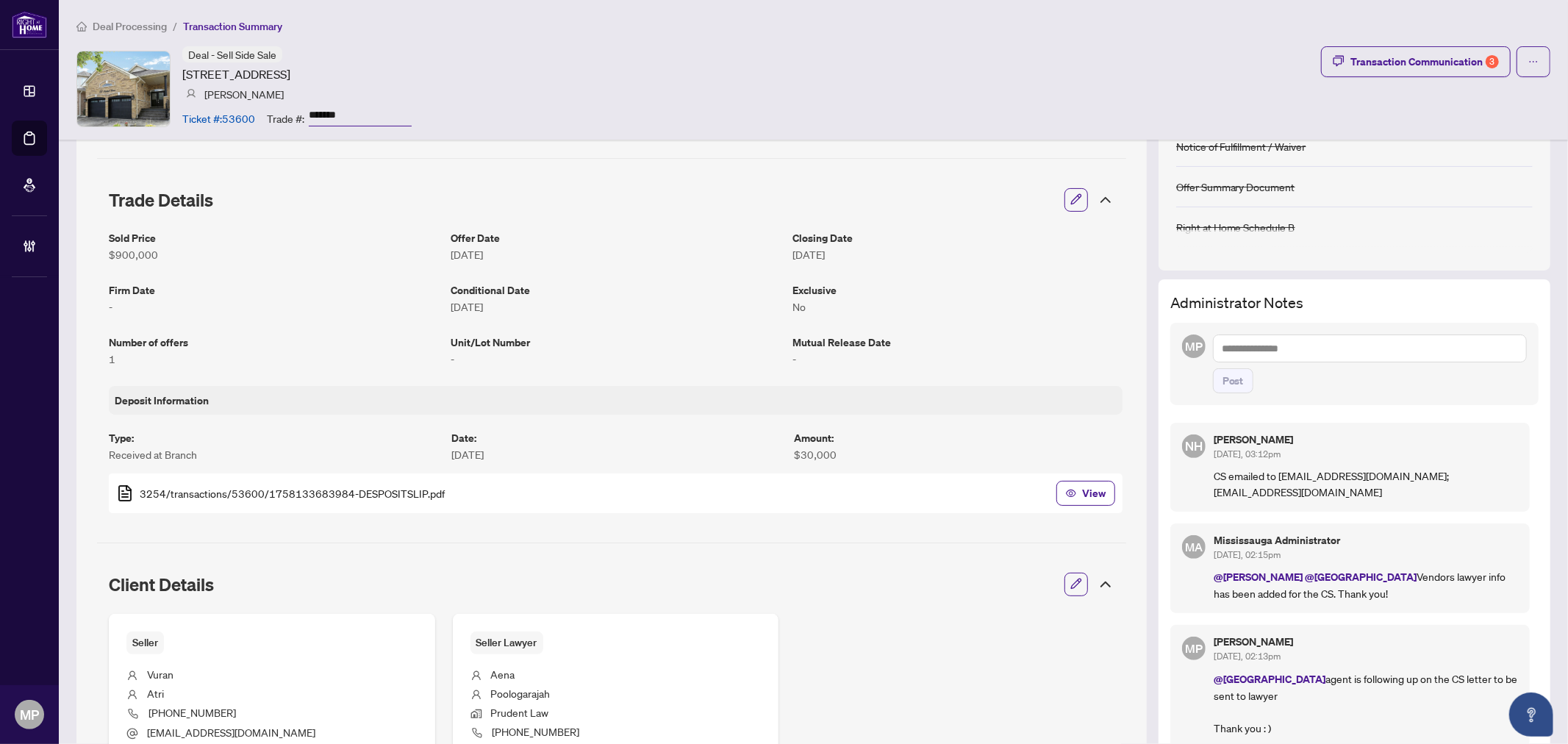
scroll to position [245, 0]
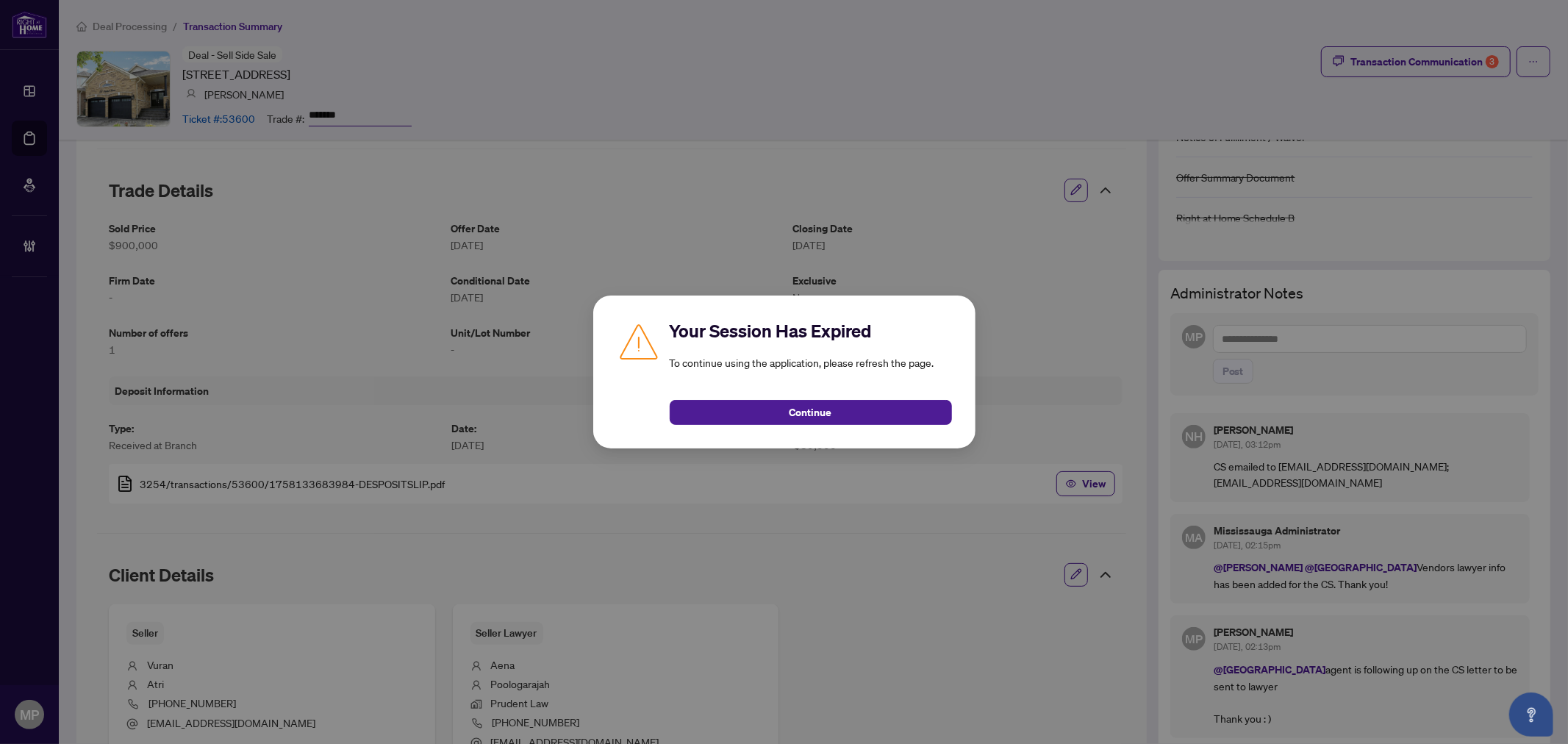
drag, startPoint x: 432, startPoint y: 461, endPoint x: 759, endPoint y: 394, distance: 333.8
click at [433, 461] on div "Your Session Has Expired To continue using the application, please refresh the …" at bounding box center [784, 372] width 1568 height 744
click at [848, 428] on div "Your Session Has Expired To continue using the application, please refresh the …" at bounding box center [784, 372] width 383 height 153
click at [863, 416] on button "Continue" at bounding box center [811, 412] width 283 height 25
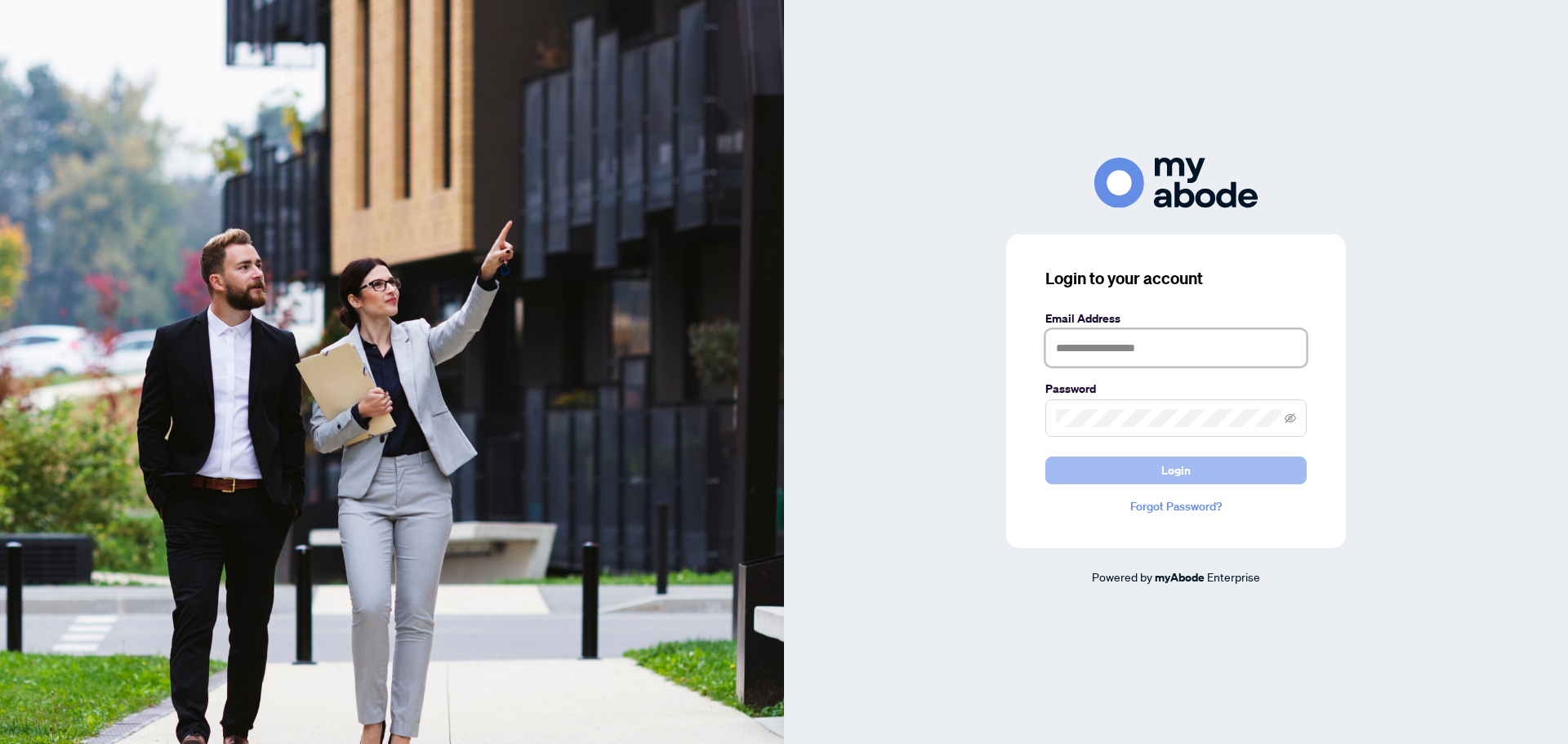
type input "**********"
click at [1186, 472] on span "Login" at bounding box center [1176, 470] width 29 height 26
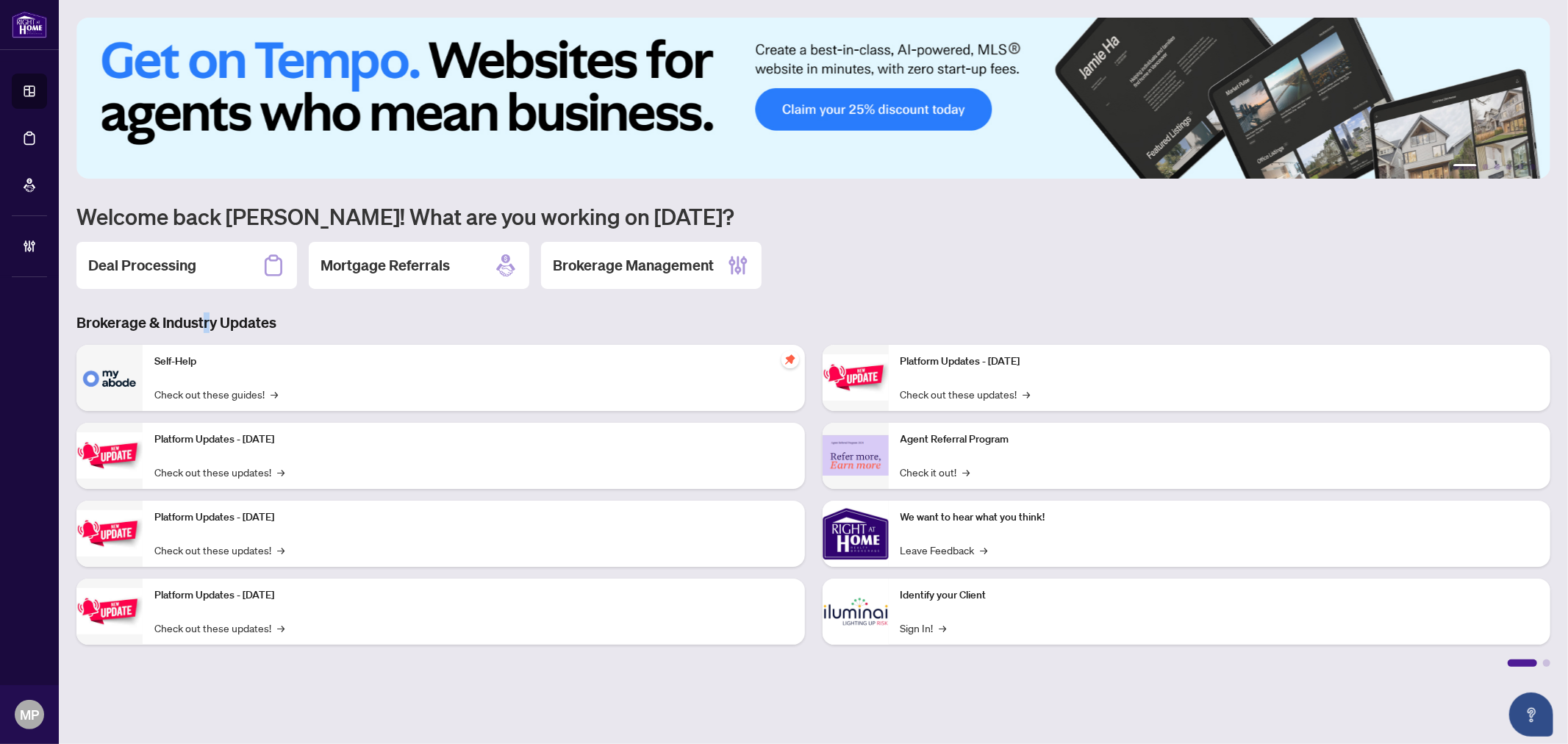
drag, startPoint x: 207, startPoint y: 292, endPoint x: 202, endPoint y: 305, distance: 13.9
click at [202, 305] on div "1 2 3 4 5 6 Welcome back [PERSON_NAME]! What are you working on [DATE]? Deal Pr…" at bounding box center [813, 342] width 1473 height 649
click at [216, 257] on div "Deal Processing" at bounding box center [186, 266] width 220 height 47
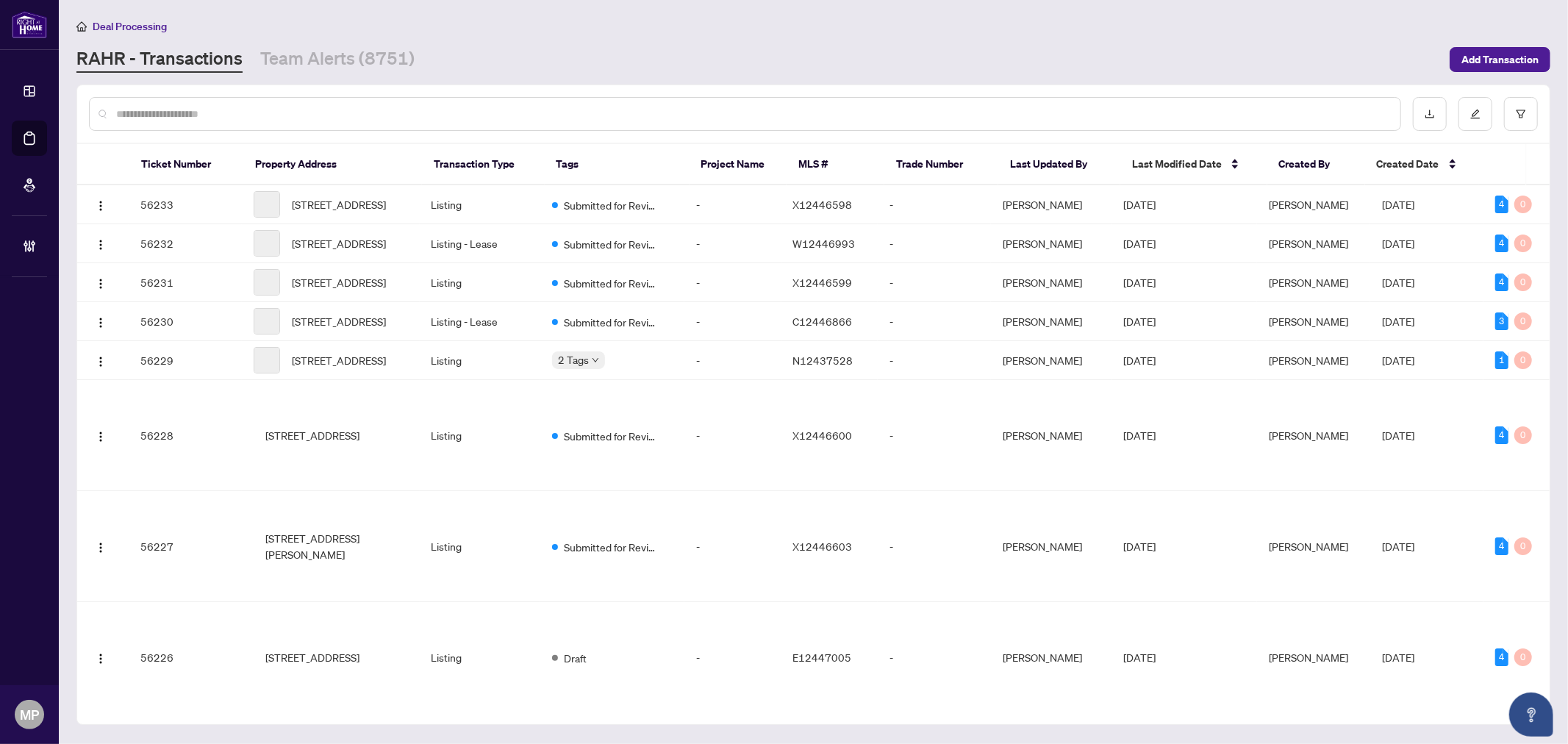
click at [437, 106] on input "text" at bounding box center [752, 114] width 1272 height 16
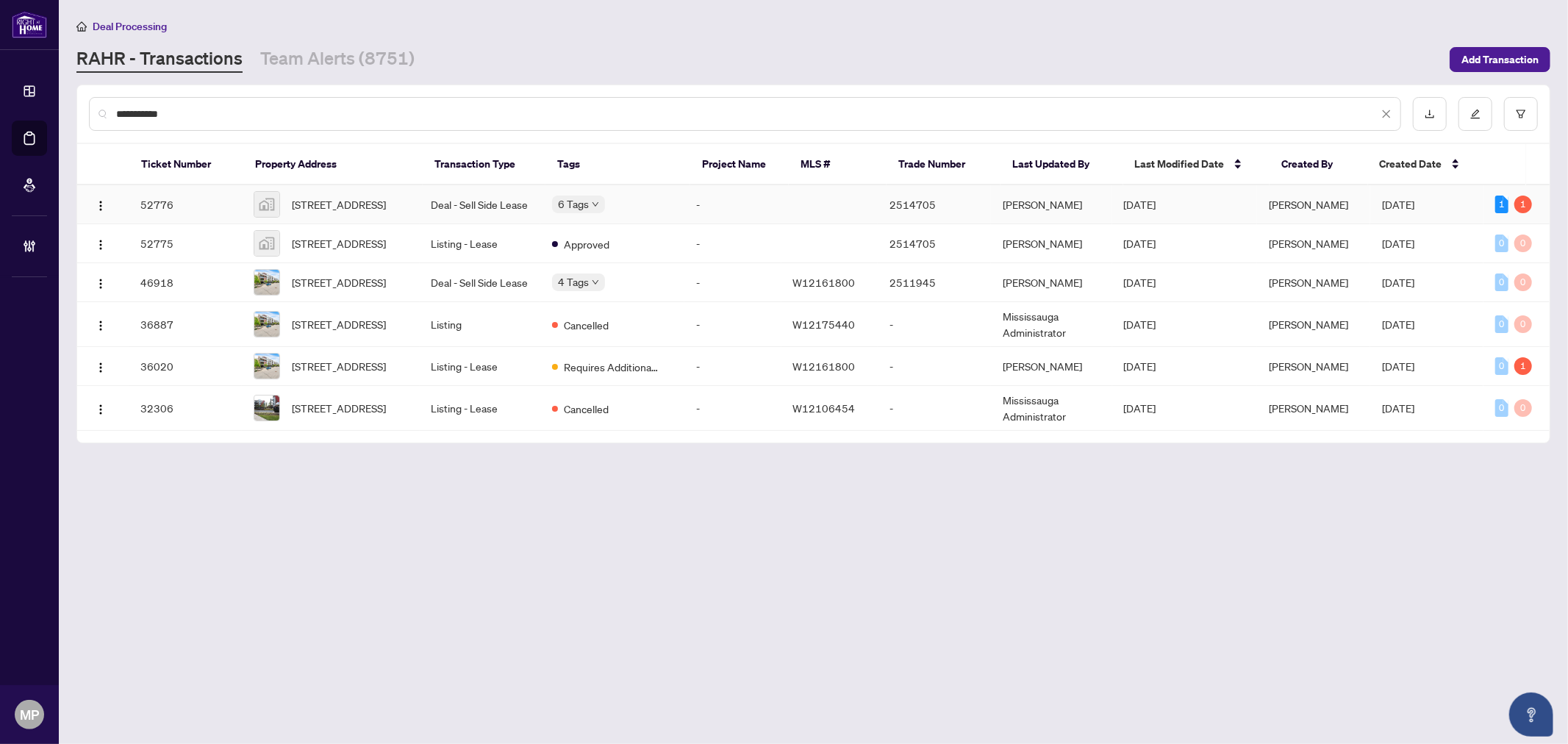
type input "**********"
click at [229, 204] on td "52776" at bounding box center [185, 204] width 113 height 39
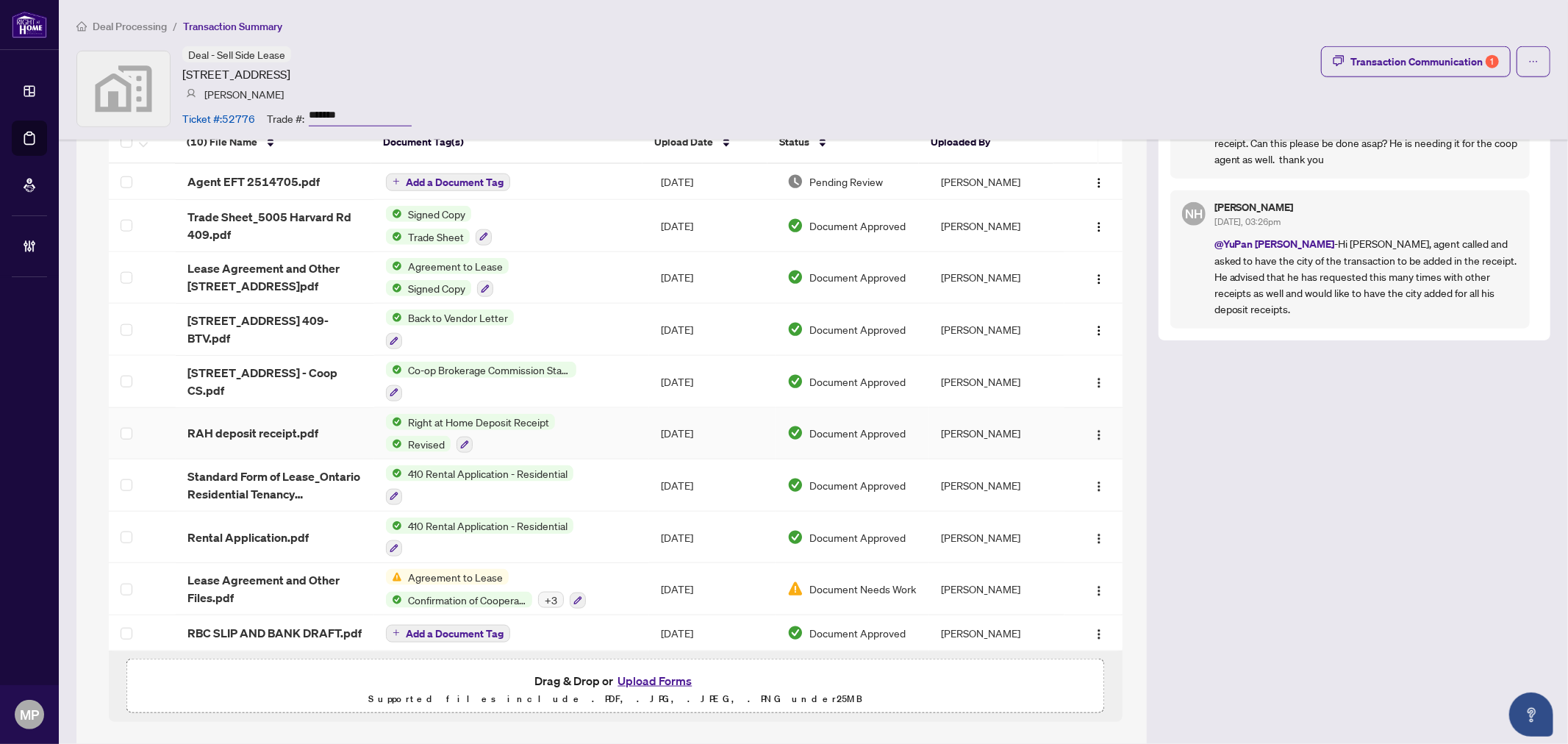
scroll to position [1348, 0]
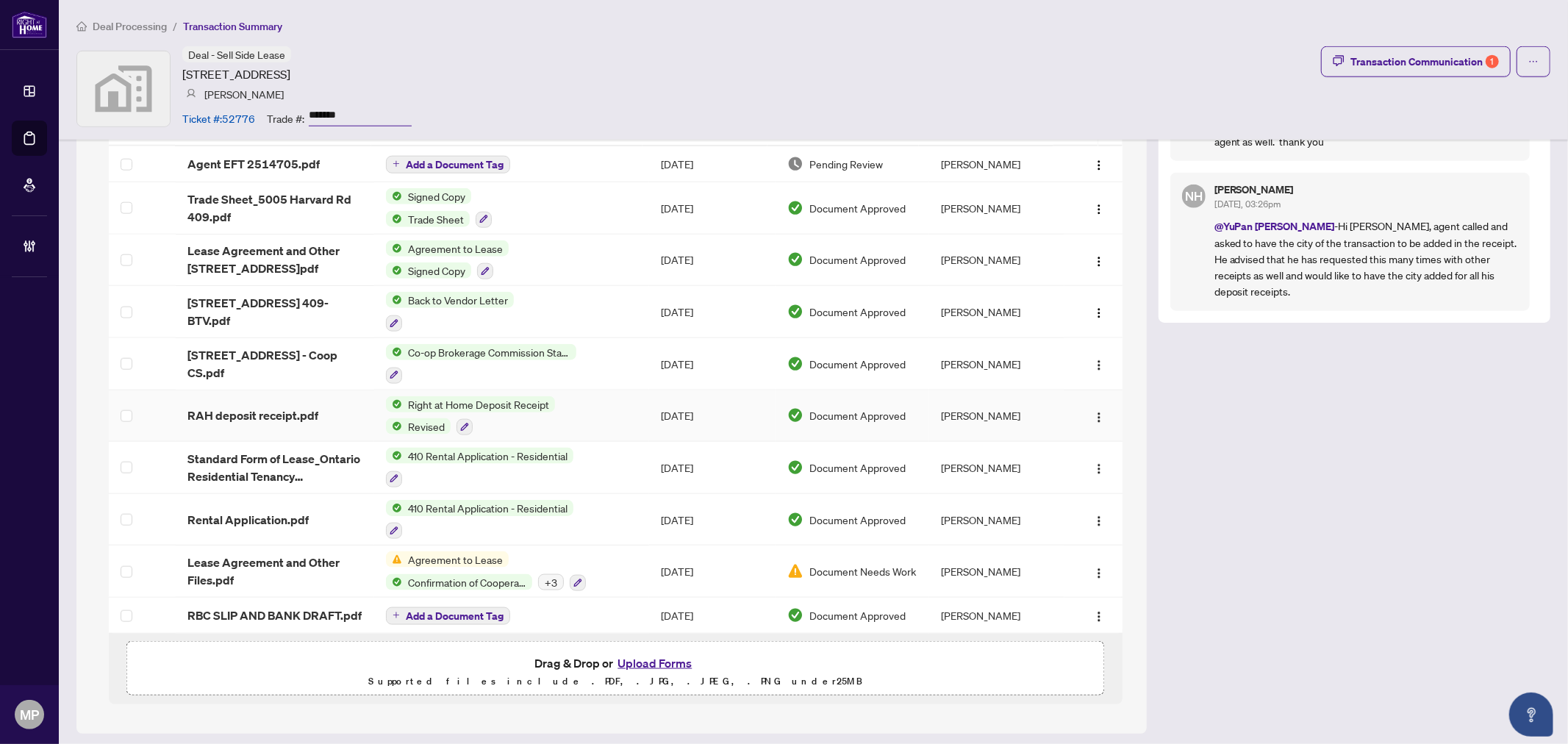
click at [327, 415] on div "RAH deposit receipt.pdf" at bounding box center [275, 415] width 175 height 18
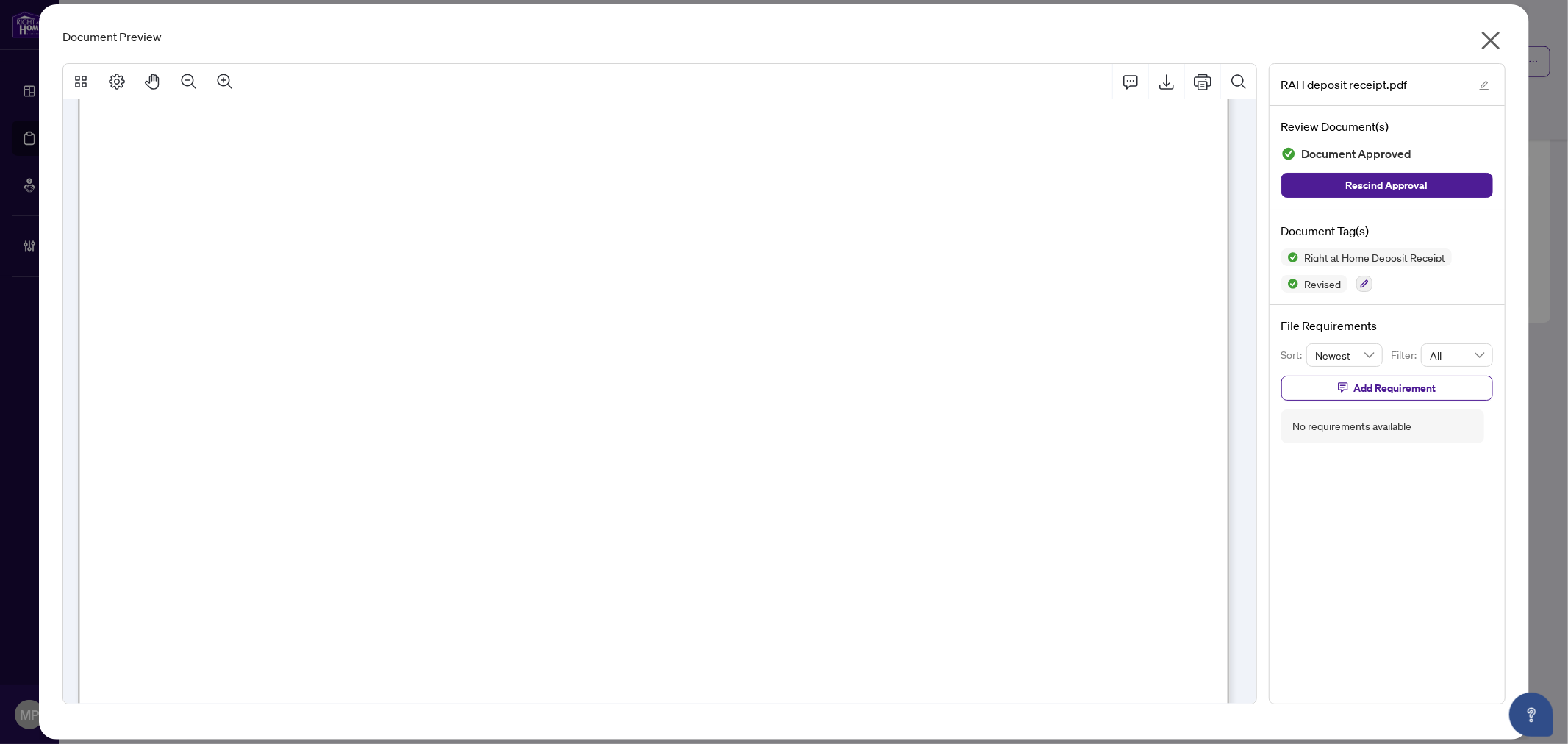
scroll to position [437, 0]
click at [1481, 37] on icon "close" at bounding box center [1490, 40] width 24 height 24
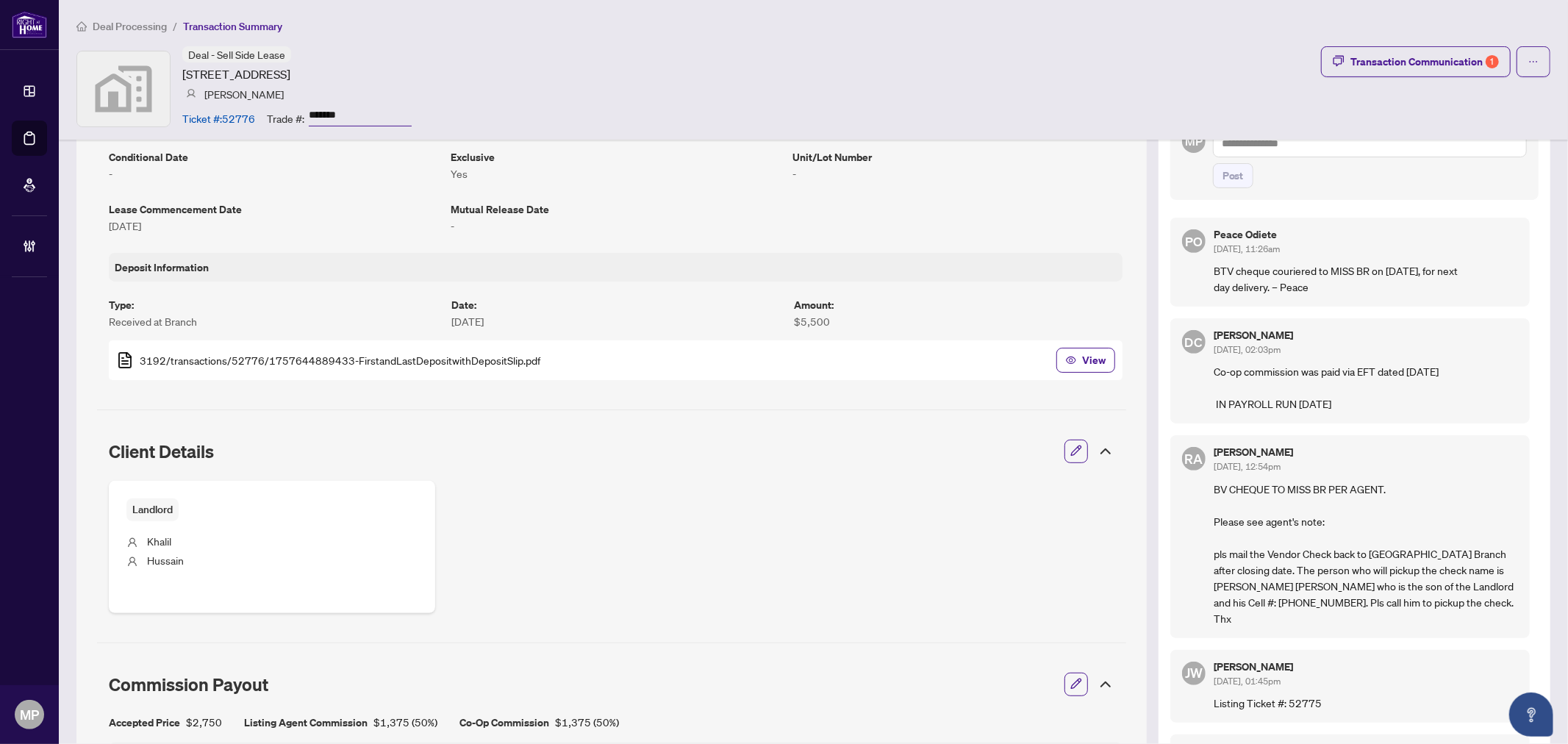
scroll to position [0, 0]
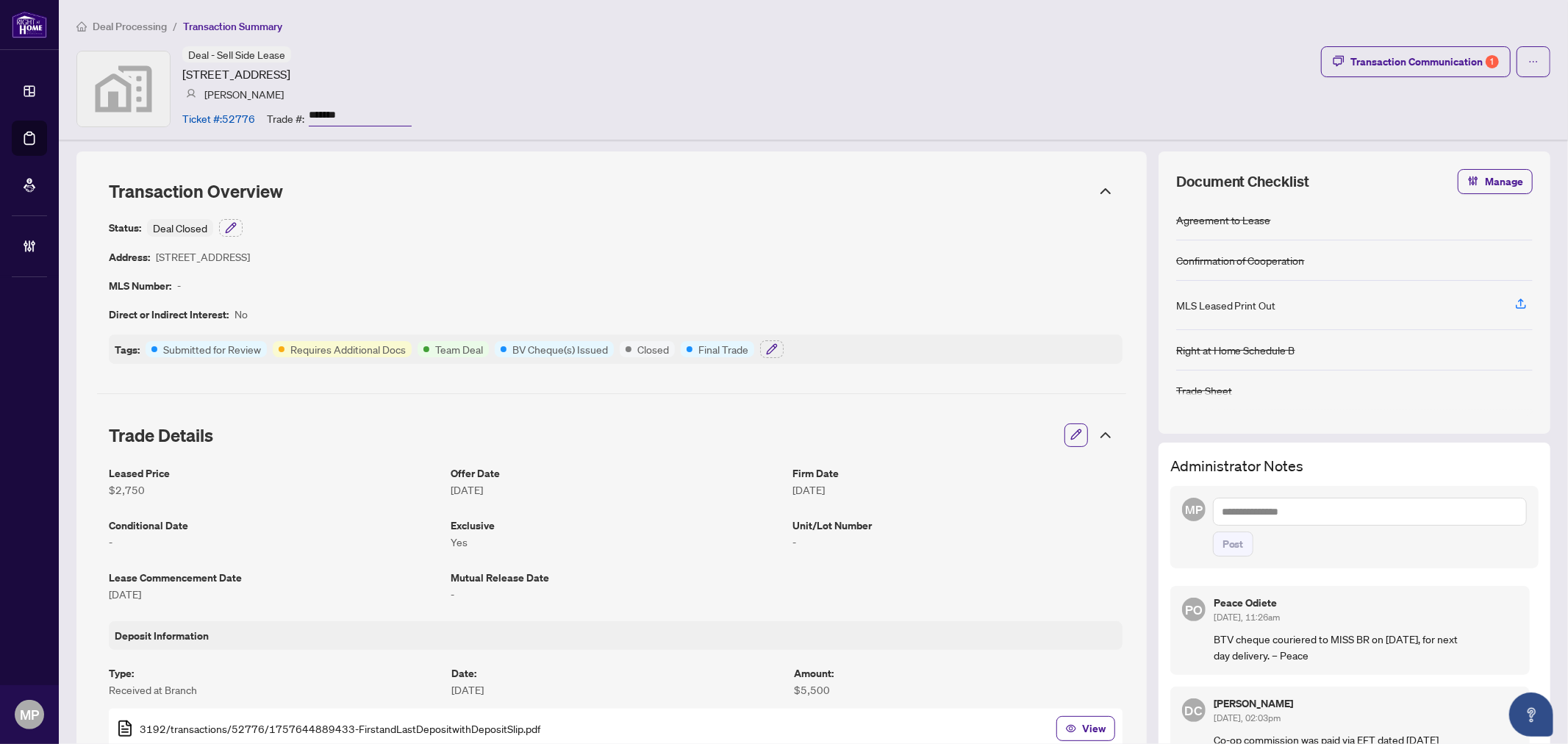
click at [415, 550] on div "Conditional Date -" at bounding box center [274, 537] width 330 height 40
click at [334, 347] on article "Requires Additional Docs" at bounding box center [348, 349] width 116 height 16
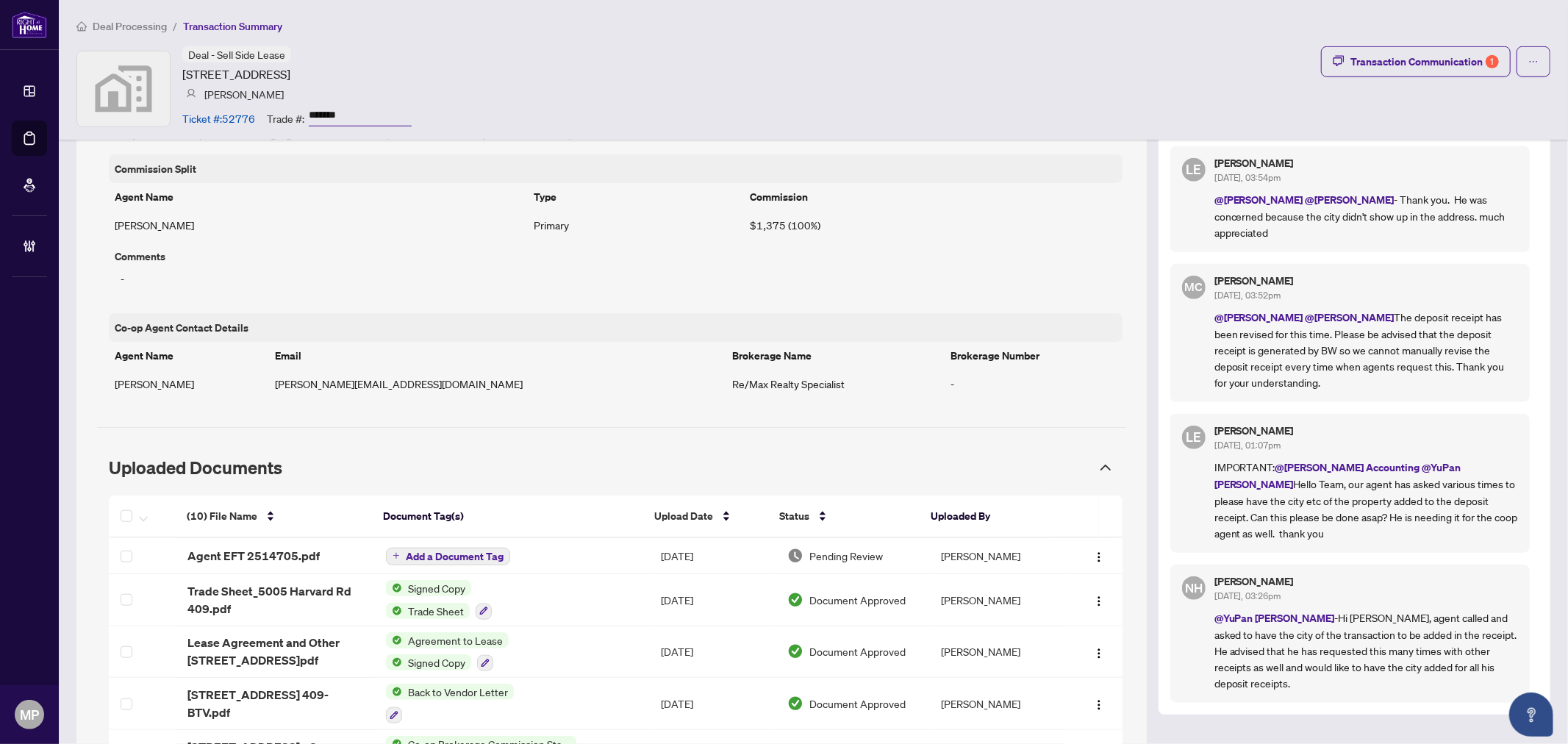
scroll to position [980, 0]
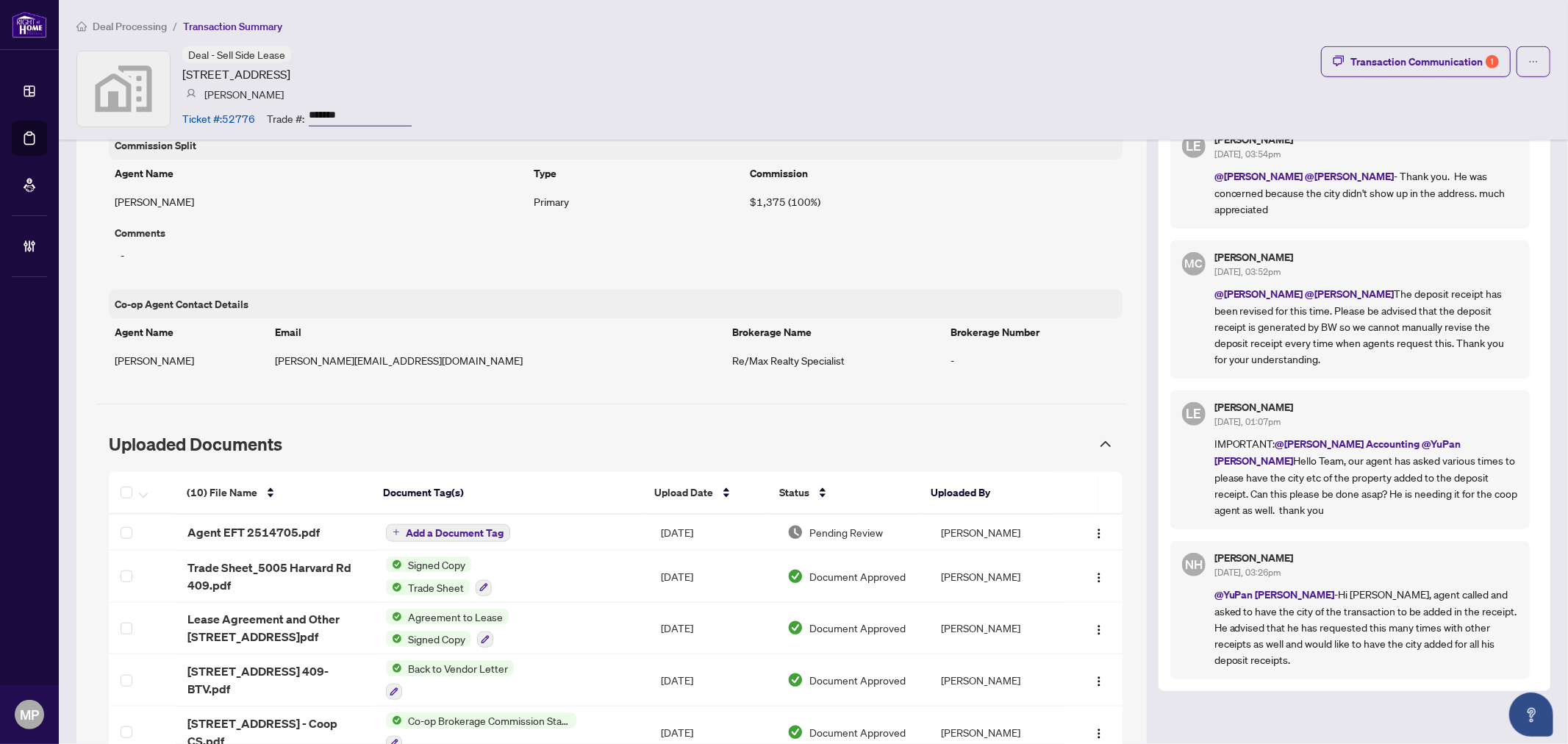
drag, startPoint x: 430, startPoint y: 363, endPoint x: 288, endPoint y: 361, distance: 142.0
click at [288, 361] on tr "Linda Abdullah linda.a.remax@gmail.com Re/Max Realty Specialist -" at bounding box center [615, 361] width 1013 height 28
copy tr "linda.a.remax@gmail.com"
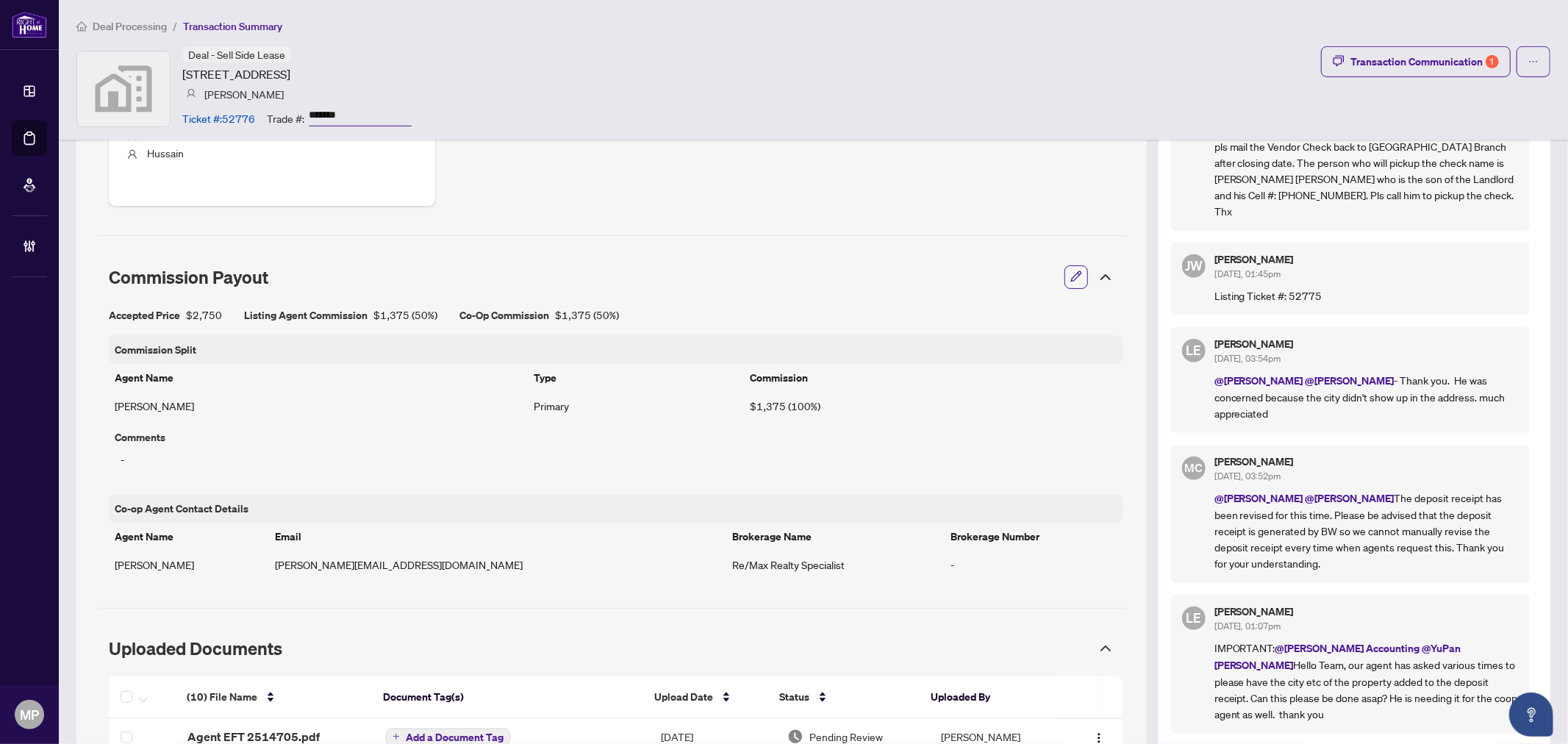
scroll to position [653, 0]
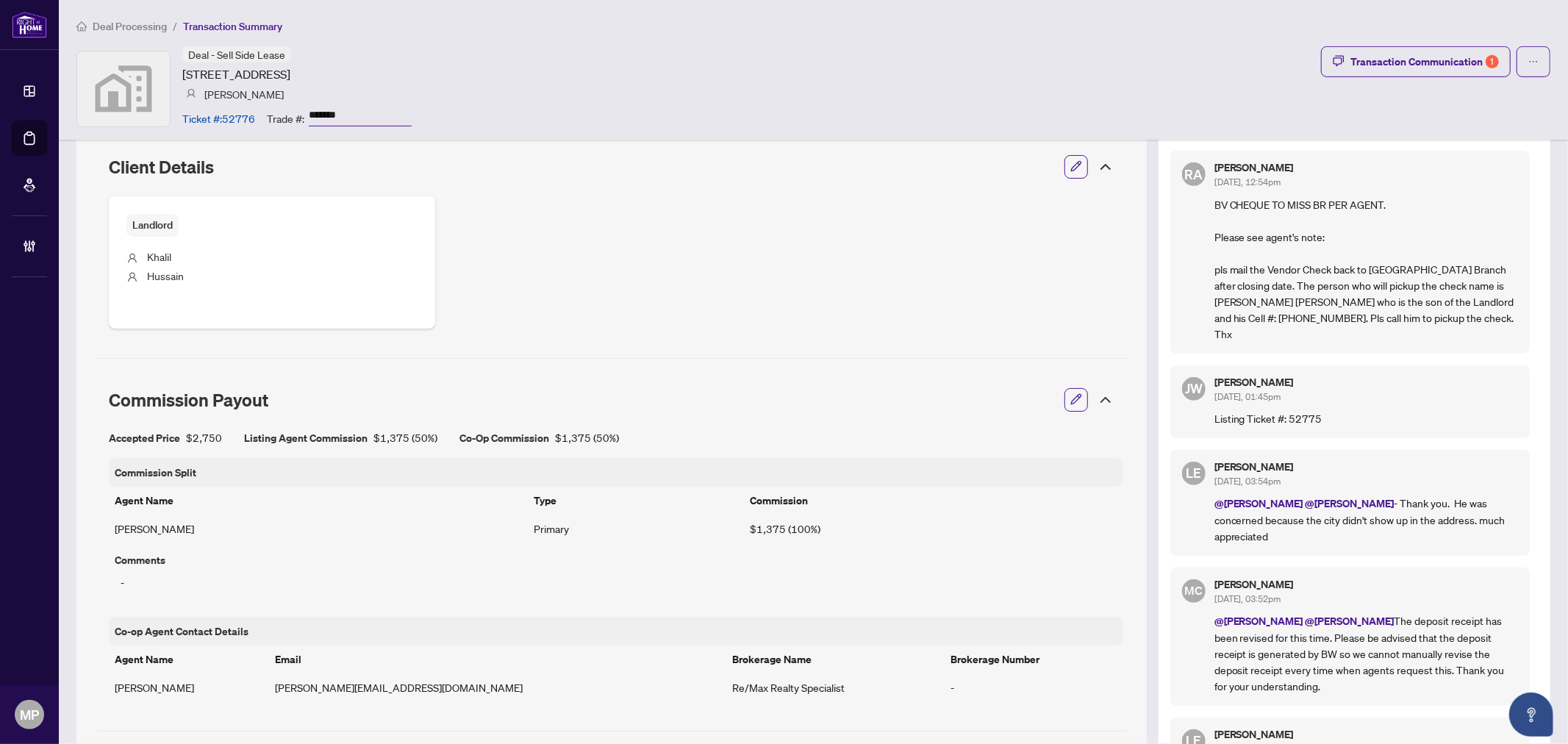
drag, startPoint x: 317, startPoint y: 70, endPoint x: 178, endPoint y: 70, distance: 139.0
click at [178, 70] on div "Deal - Sell Side Lease 5005 Harvard Rd unit 409, Mississauga, ON, Canada Faris …" at bounding box center [244, 89] width 335 height 84
copy article "5005 Harvard Rd unit 409"
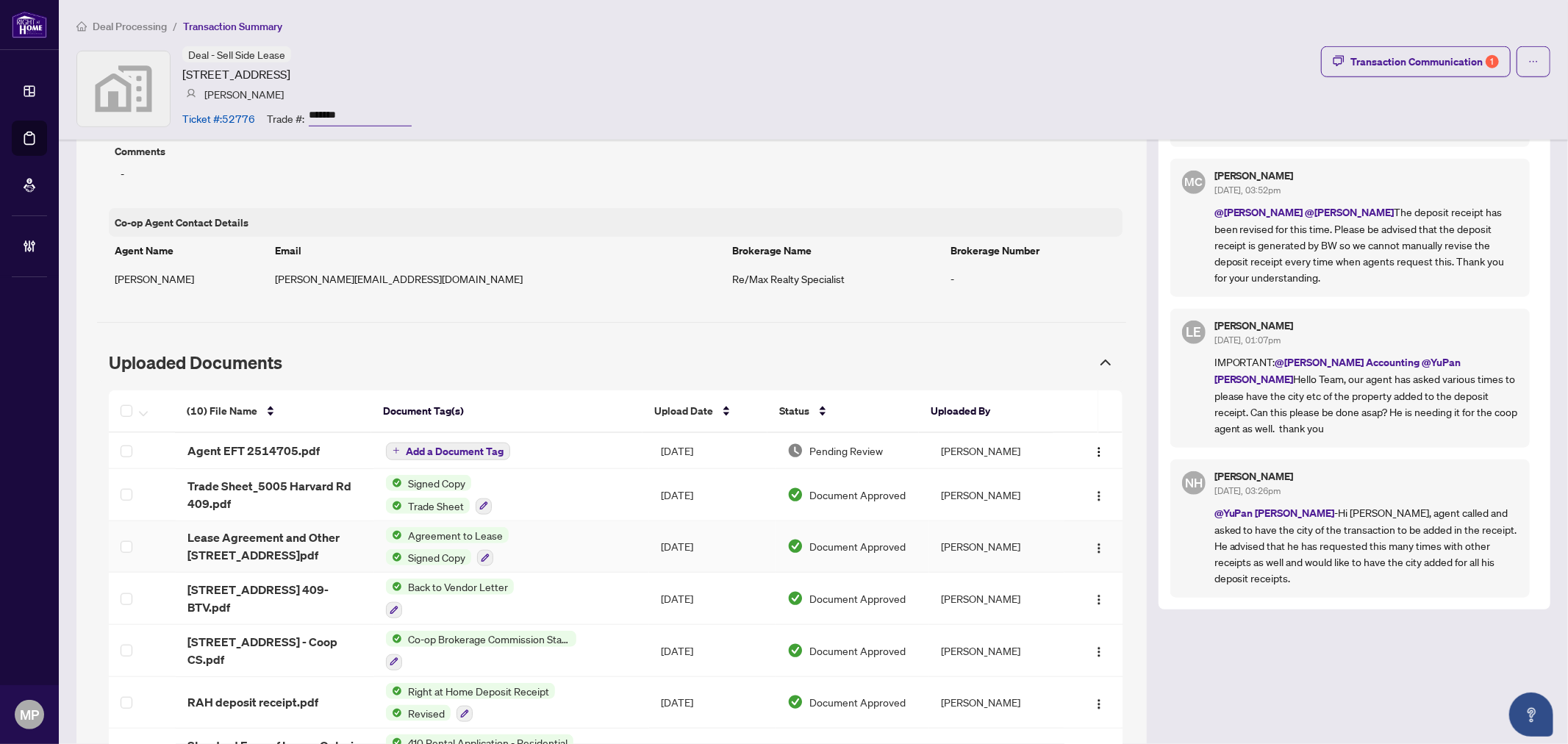
scroll to position [1143, 0]
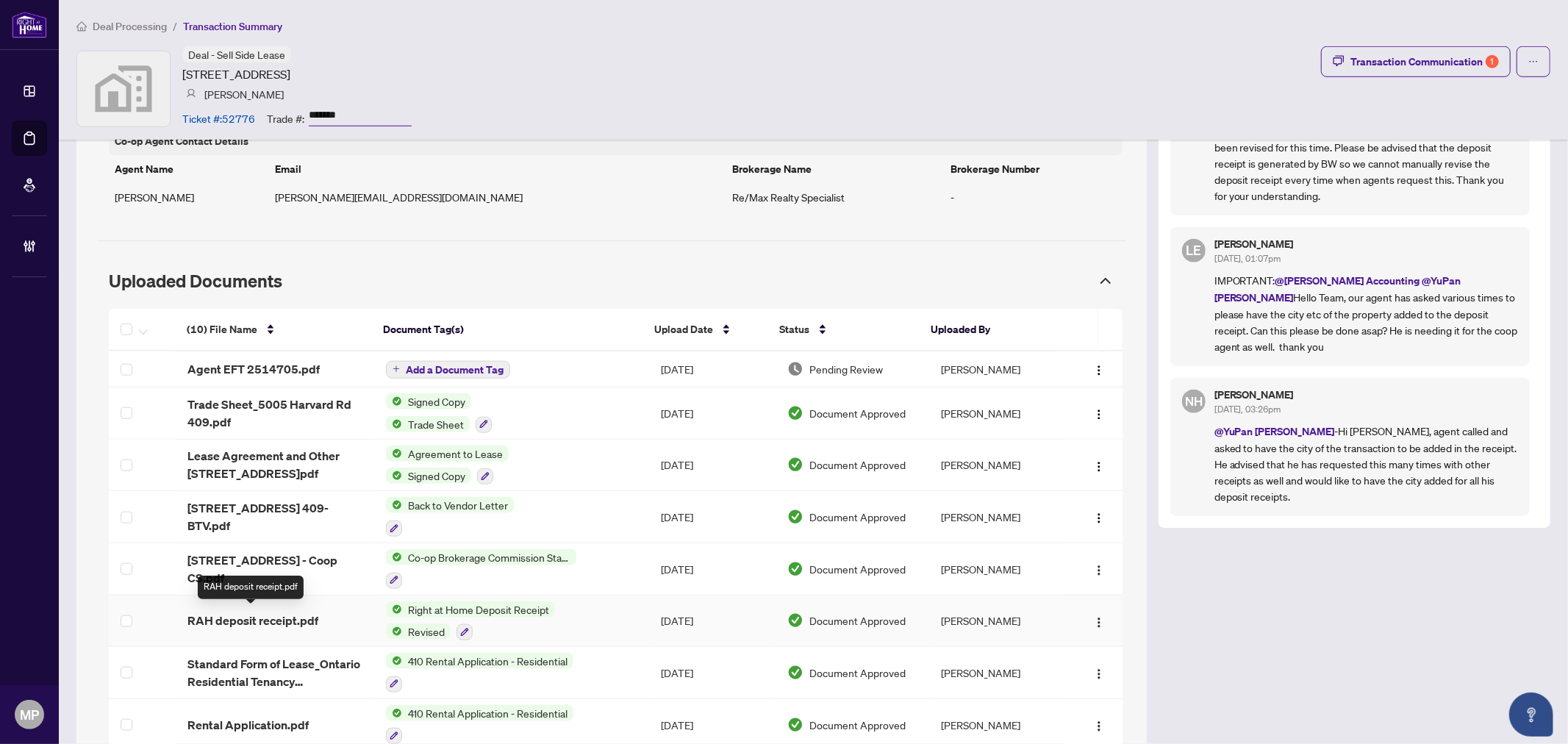
click at [277, 615] on span "RAH deposit receipt.pdf" at bounding box center [253, 620] width 131 height 18
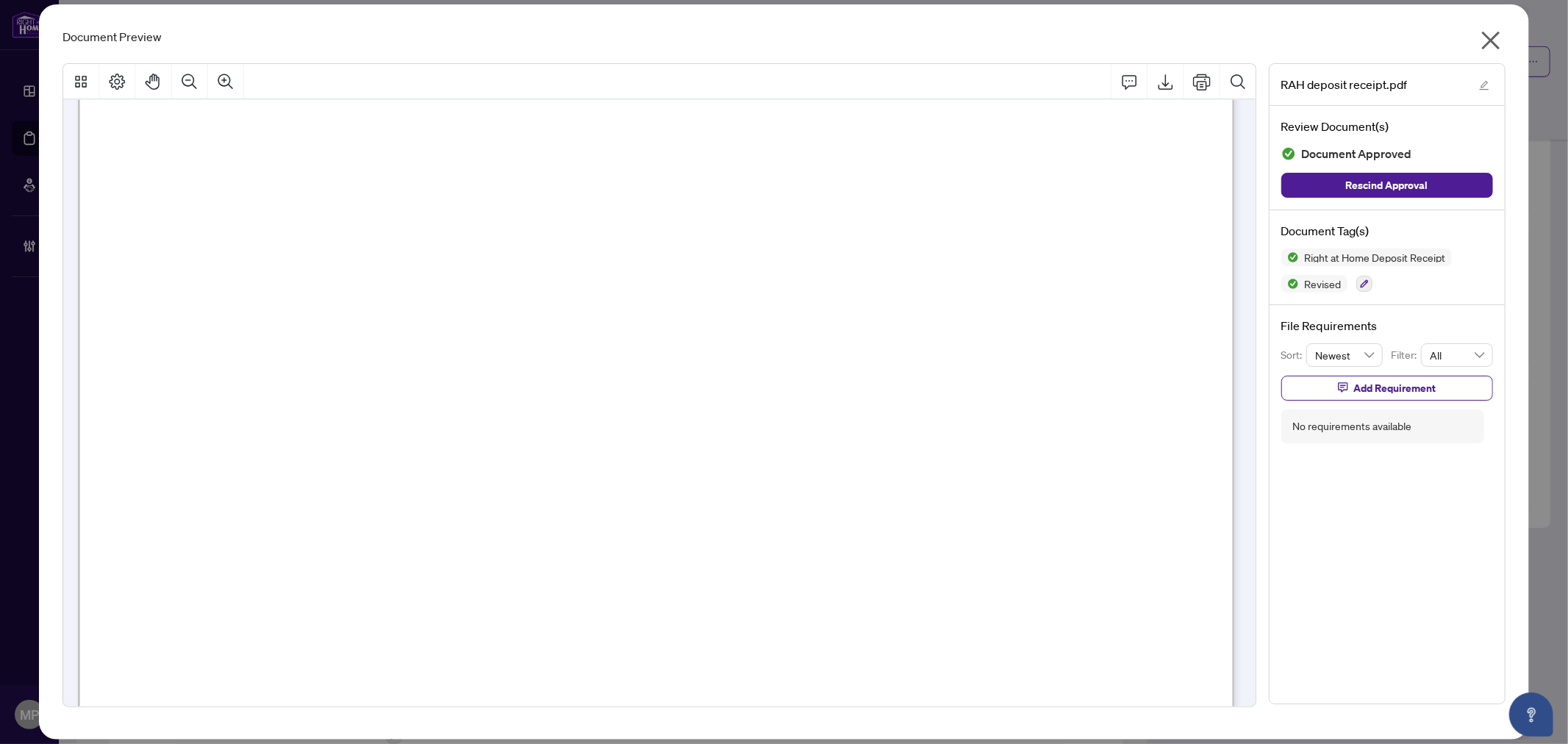
scroll to position [490, 0]
click at [1170, 83] on icon "Export" at bounding box center [1165, 82] width 18 height 18
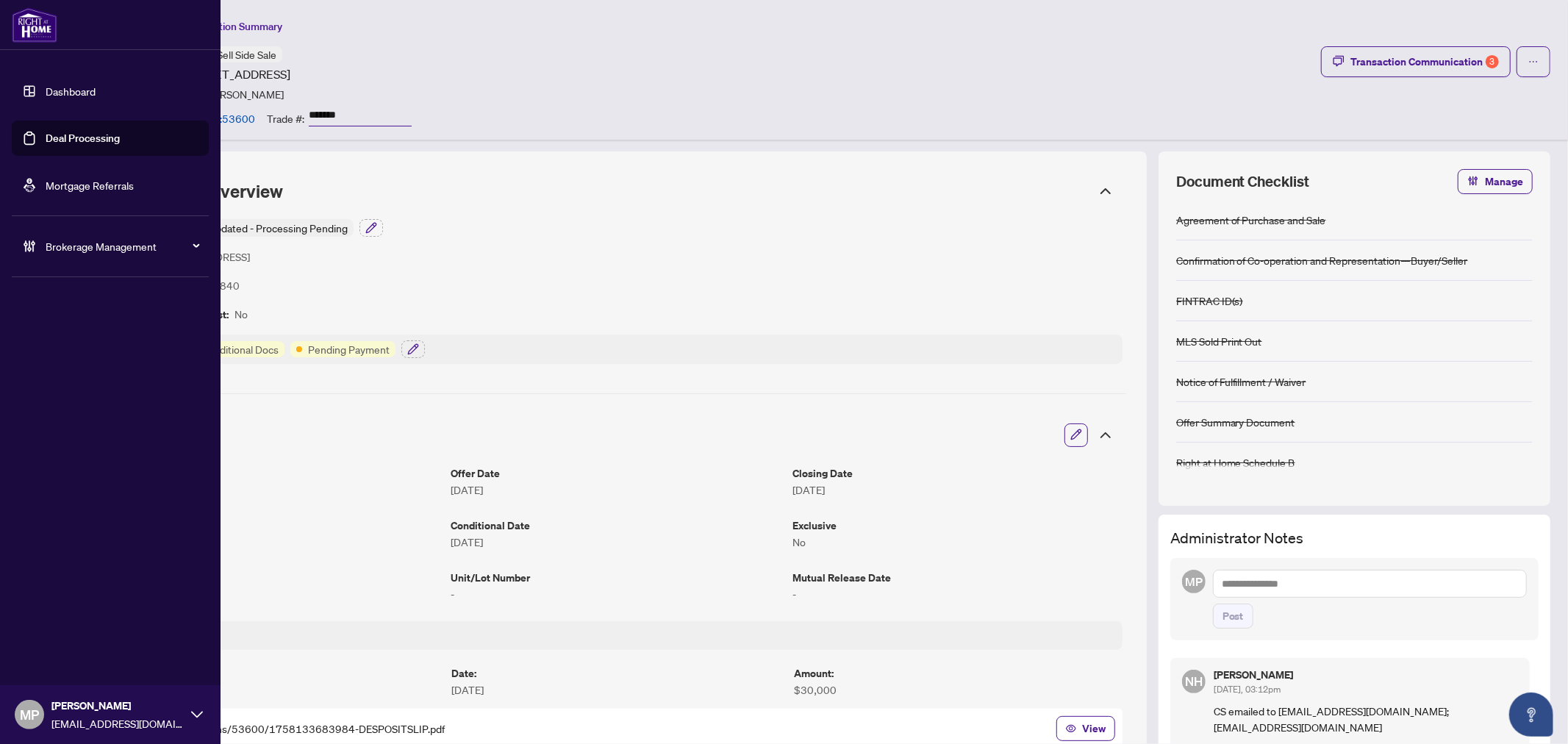
click at [106, 142] on link "Deal Processing" at bounding box center [82, 138] width 75 height 13
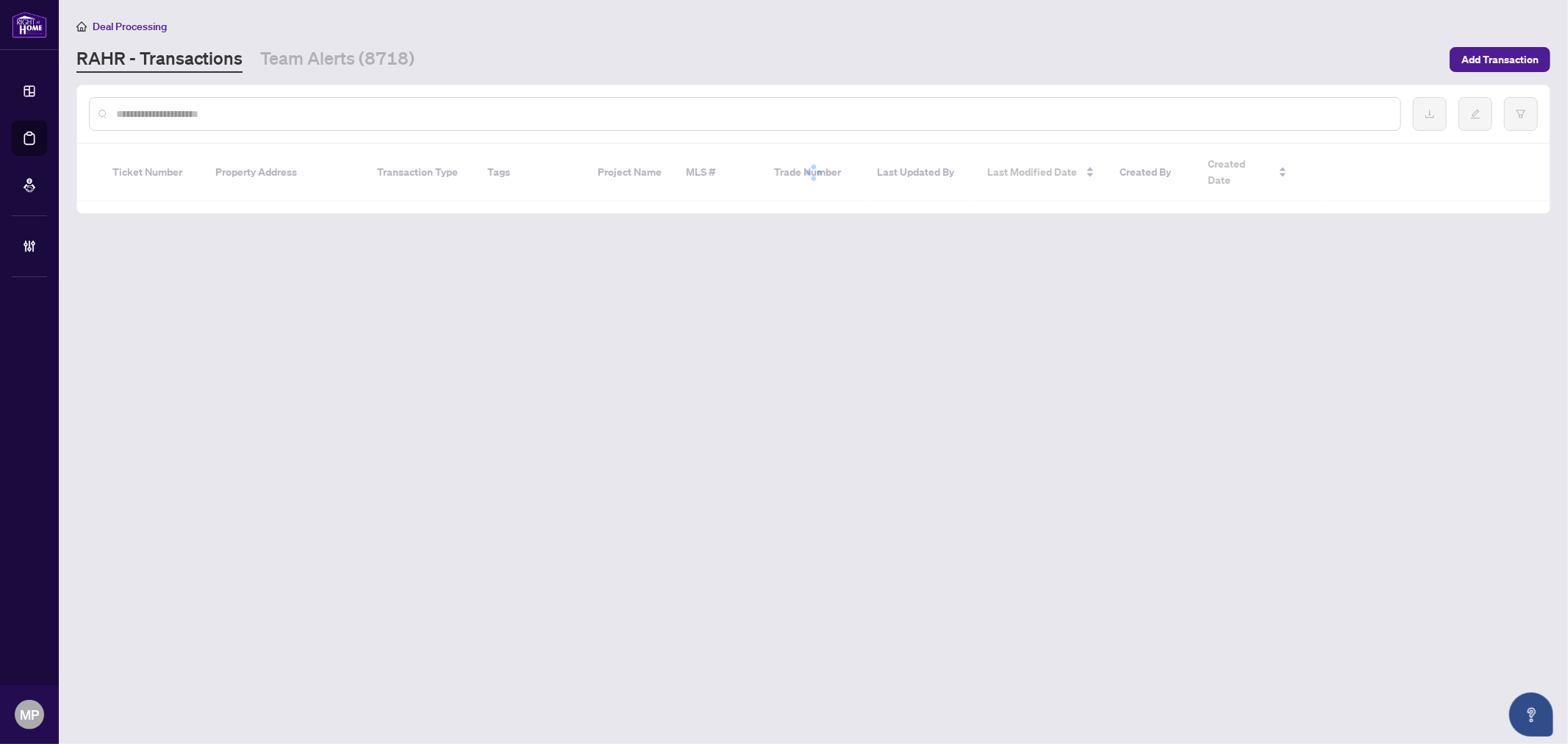
click at [340, 120] on div at bounding box center [744, 114] width 1312 height 34
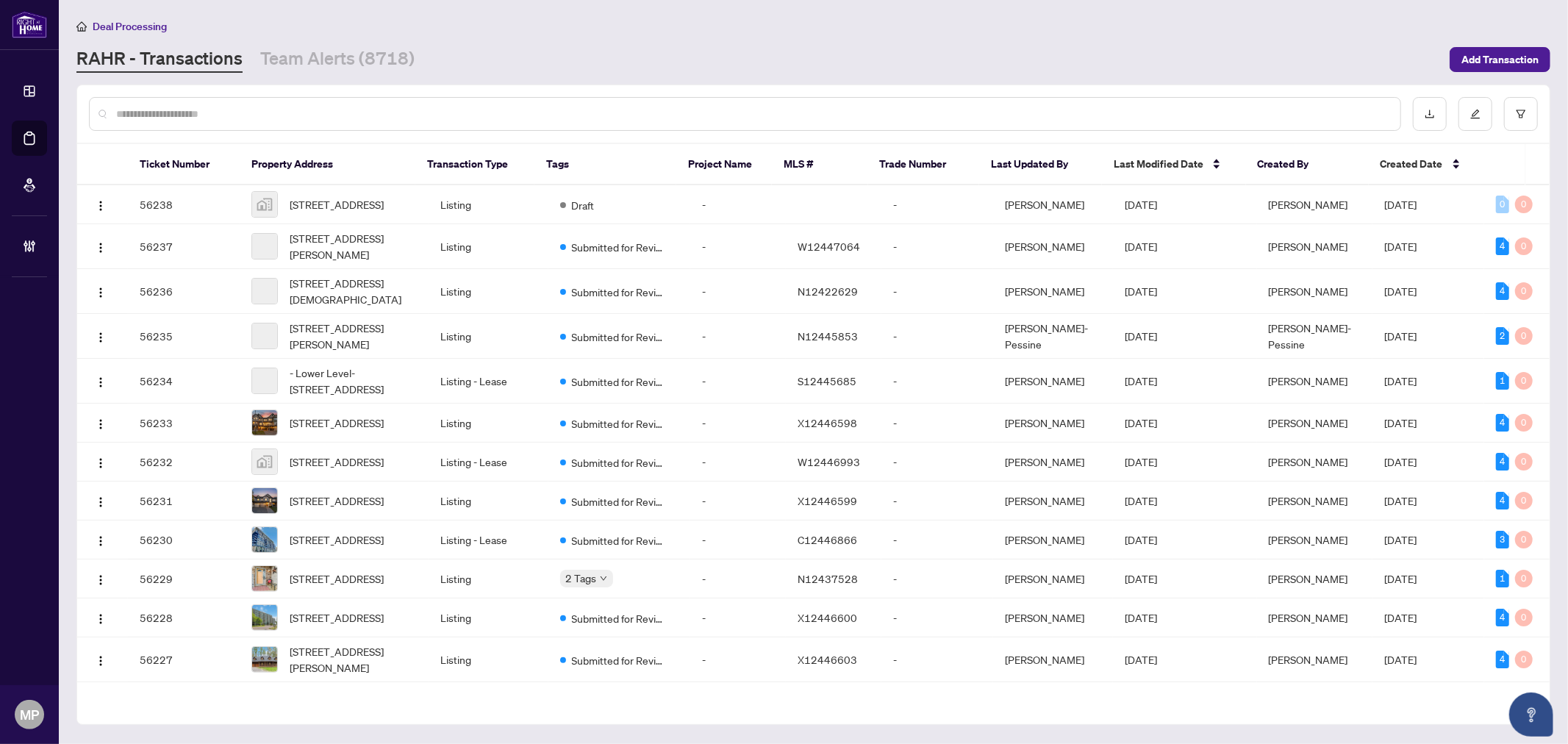
click at [369, 114] on input "text" at bounding box center [752, 114] width 1272 height 16
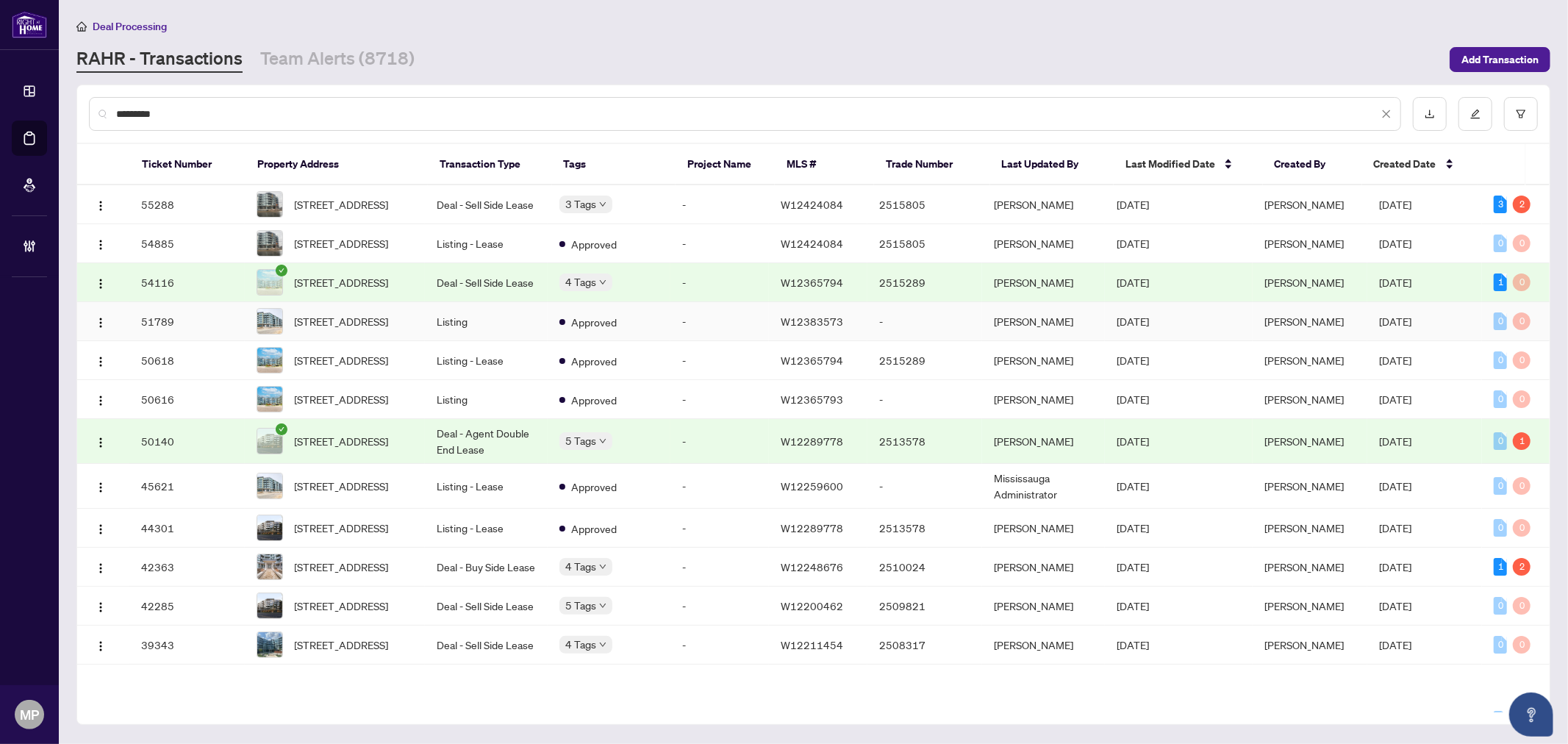
type input "********"
click at [236, 340] on td "51789" at bounding box center [186, 321] width 115 height 39
click at [258, 116] on input "********" at bounding box center [747, 114] width 1262 height 16
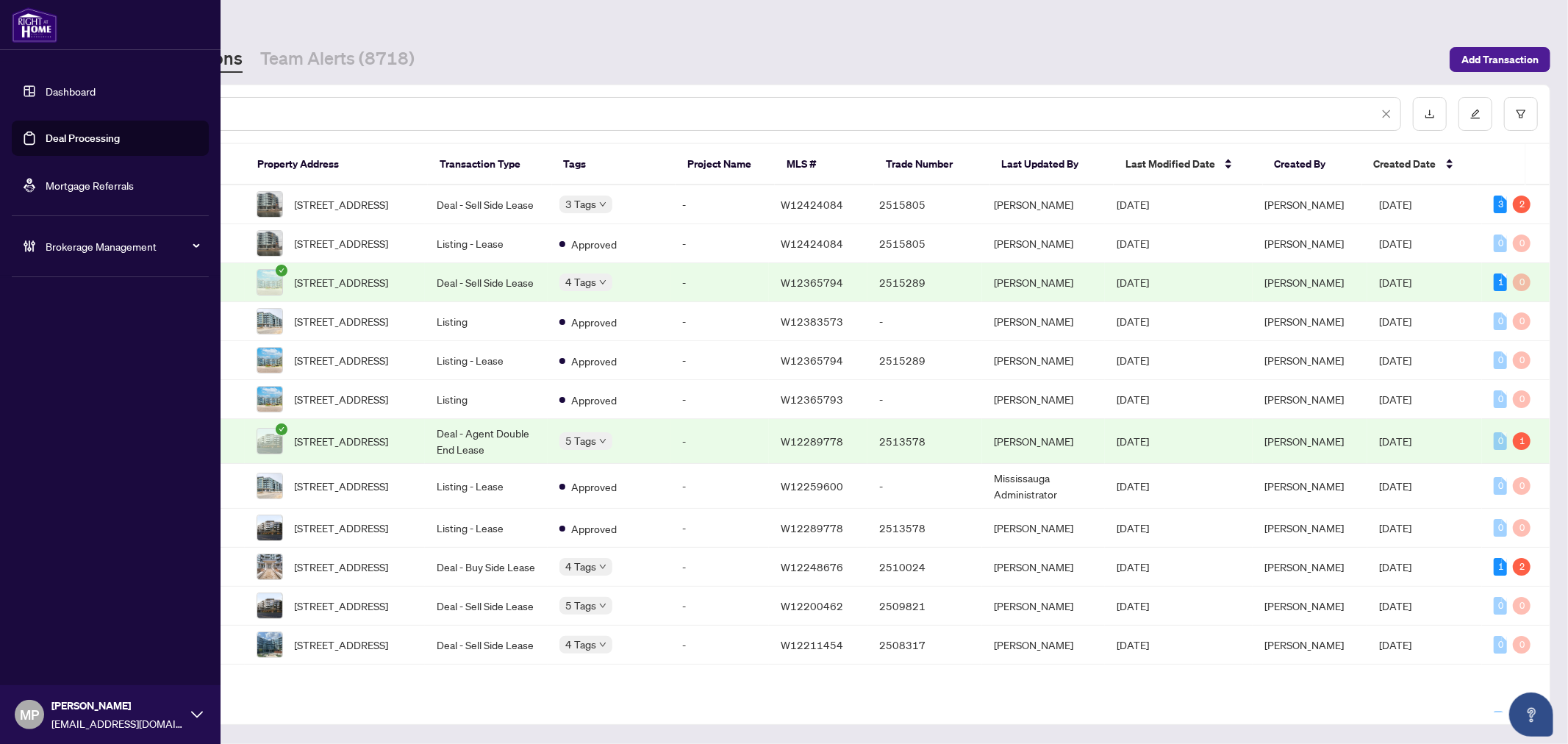
click at [138, 245] on span "Brokerage Management" at bounding box center [122, 246] width 153 height 16
click at [70, 354] on link "Manage Agents" at bounding box center [67, 352] width 73 height 13
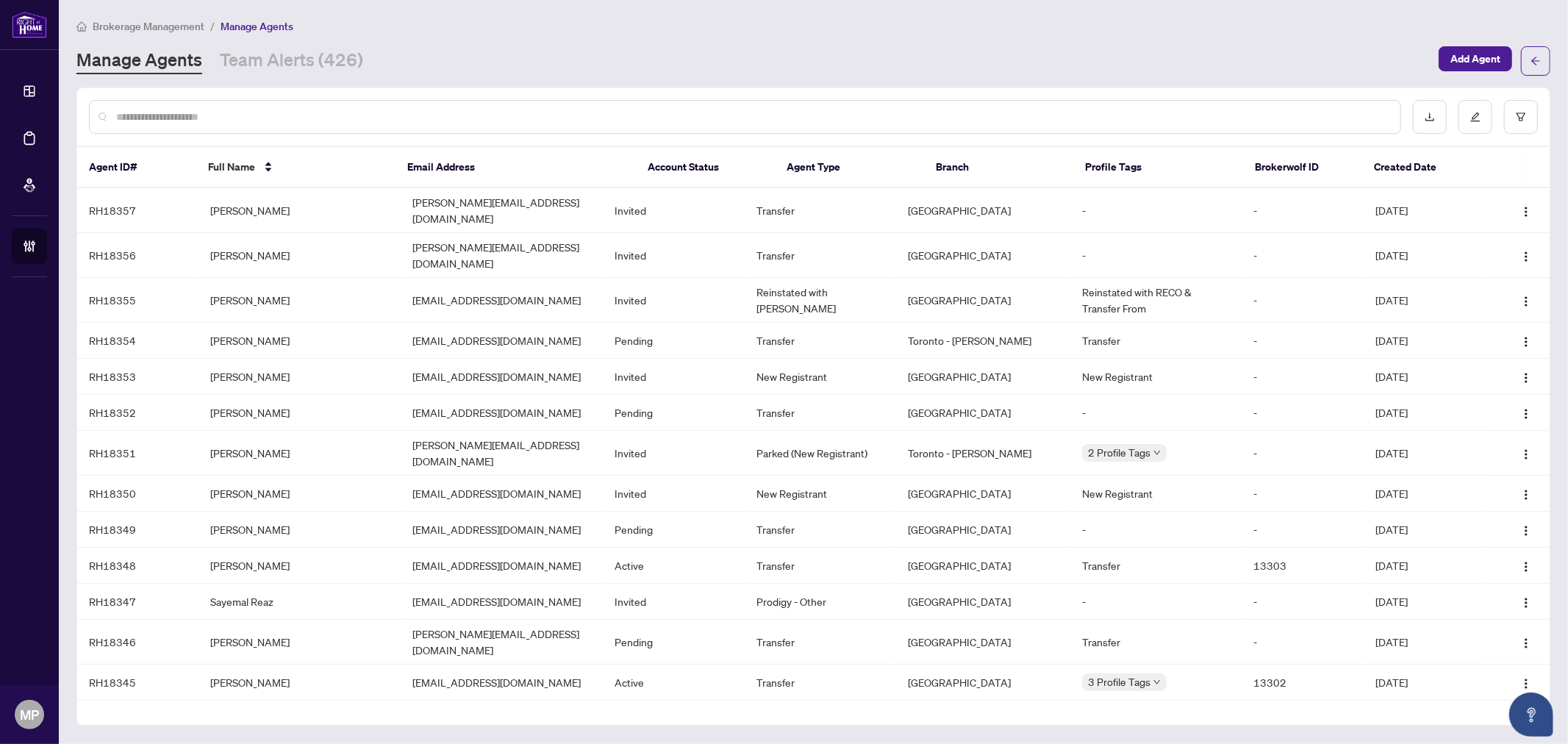
click at [279, 113] on input "text" at bounding box center [752, 117] width 1272 height 16
type input "*****"
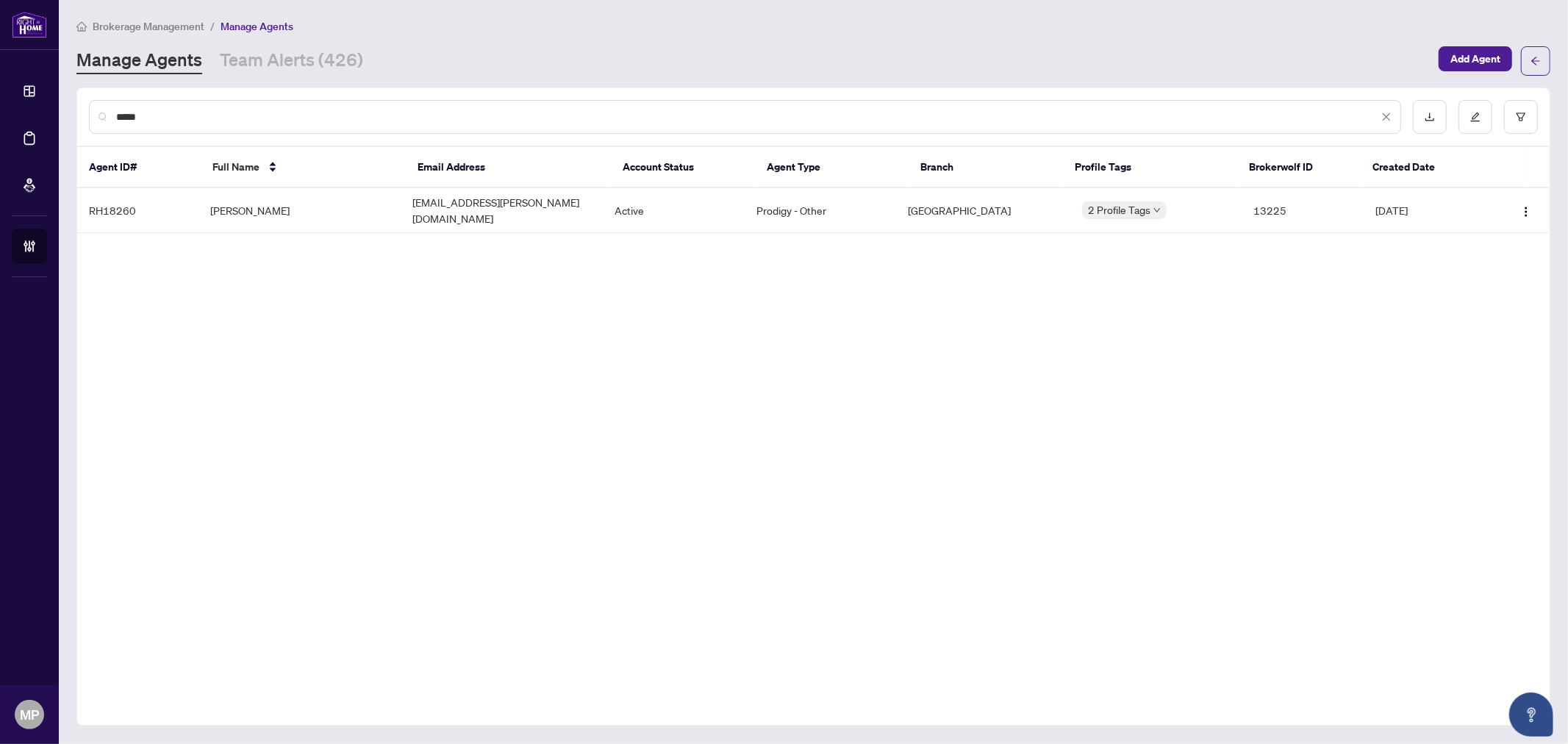
click at [261, 213] on td "[PERSON_NAME]" at bounding box center [299, 210] width 202 height 45
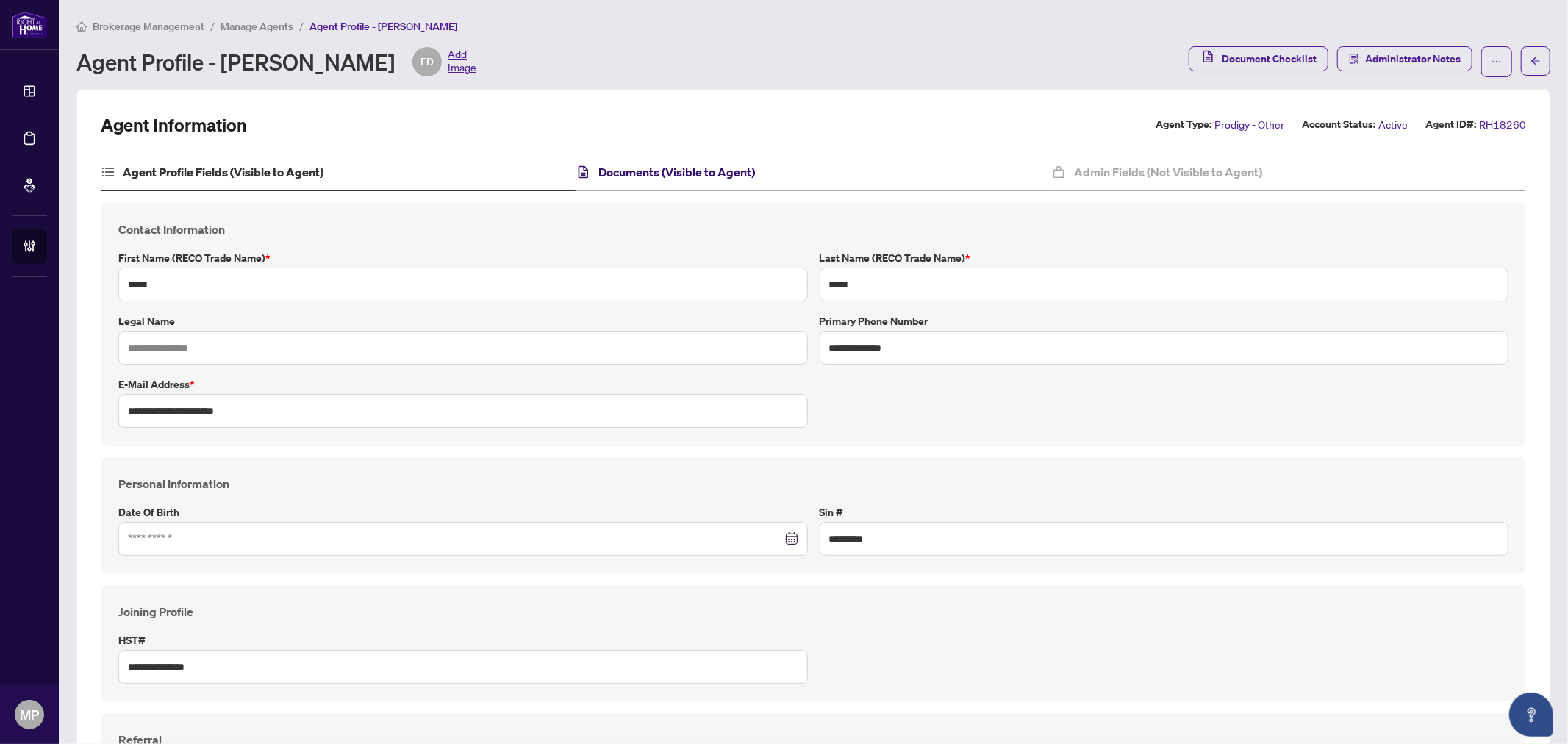
click at [718, 172] on h4 "Documents (Visible to Agent)" at bounding box center [677, 172] width 156 height 18
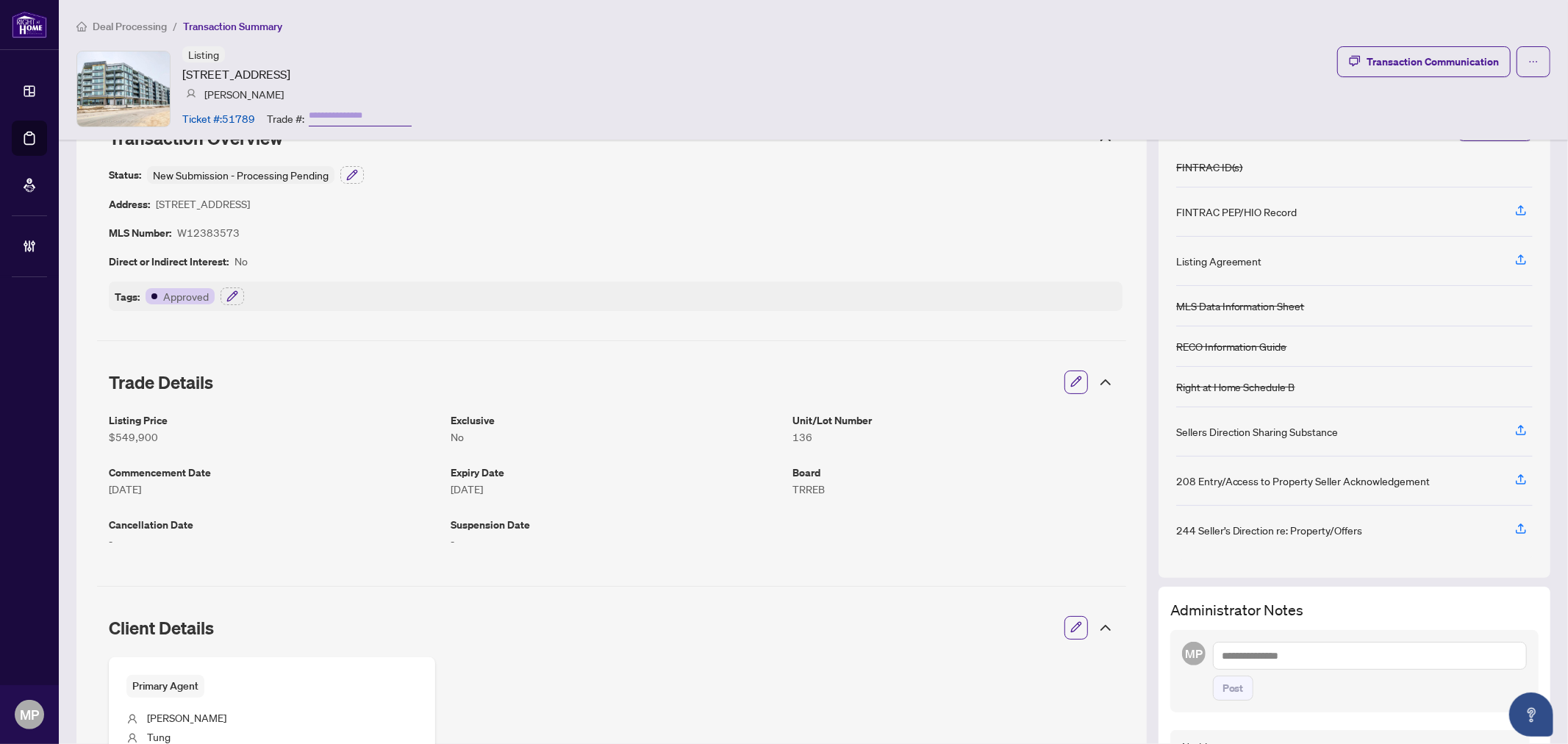
scroll to position [82, 0]
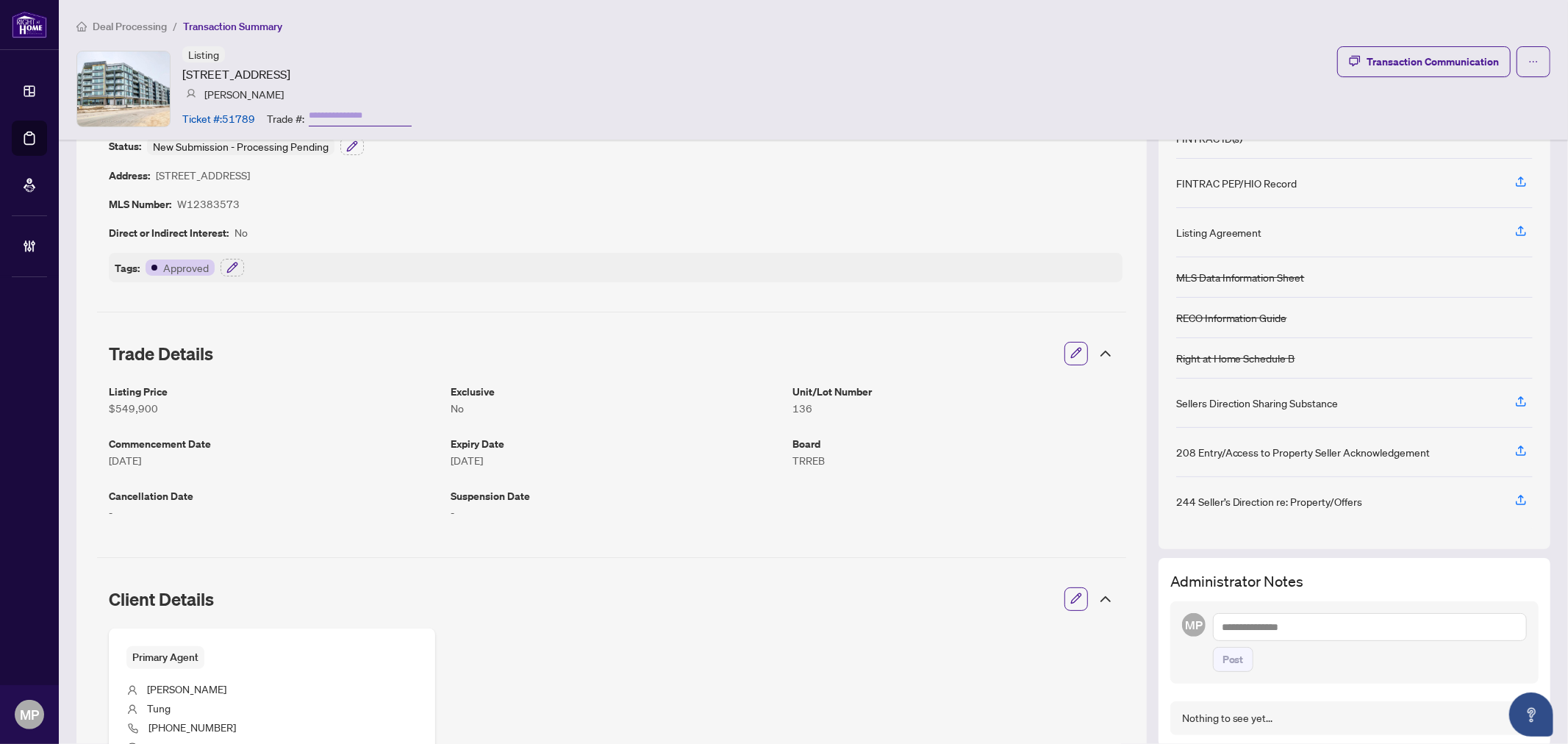
click at [1097, 356] on icon at bounding box center [1106, 354] width 18 height 18
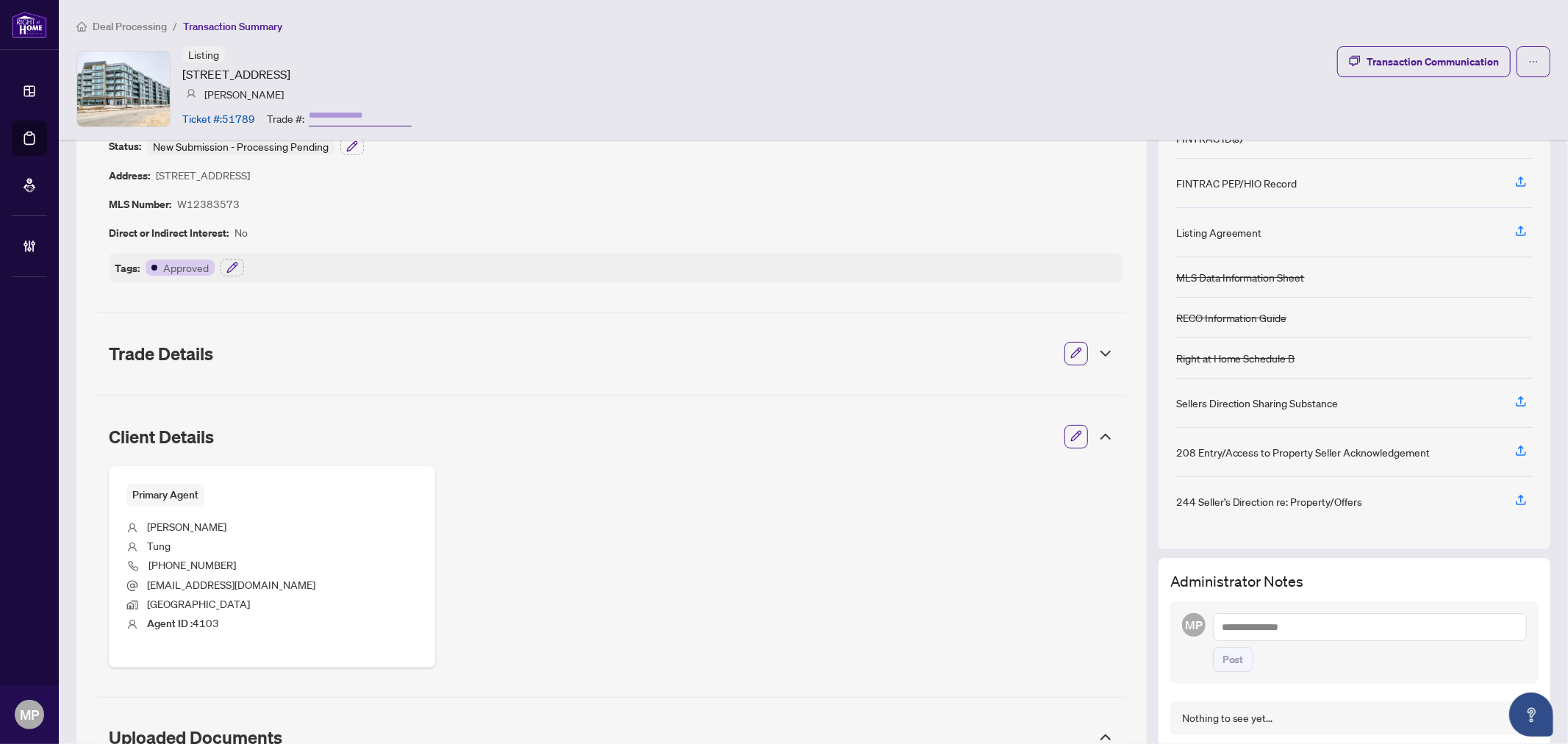
click at [1097, 356] on icon at bounding box center [1106, 354] width 18 height 18
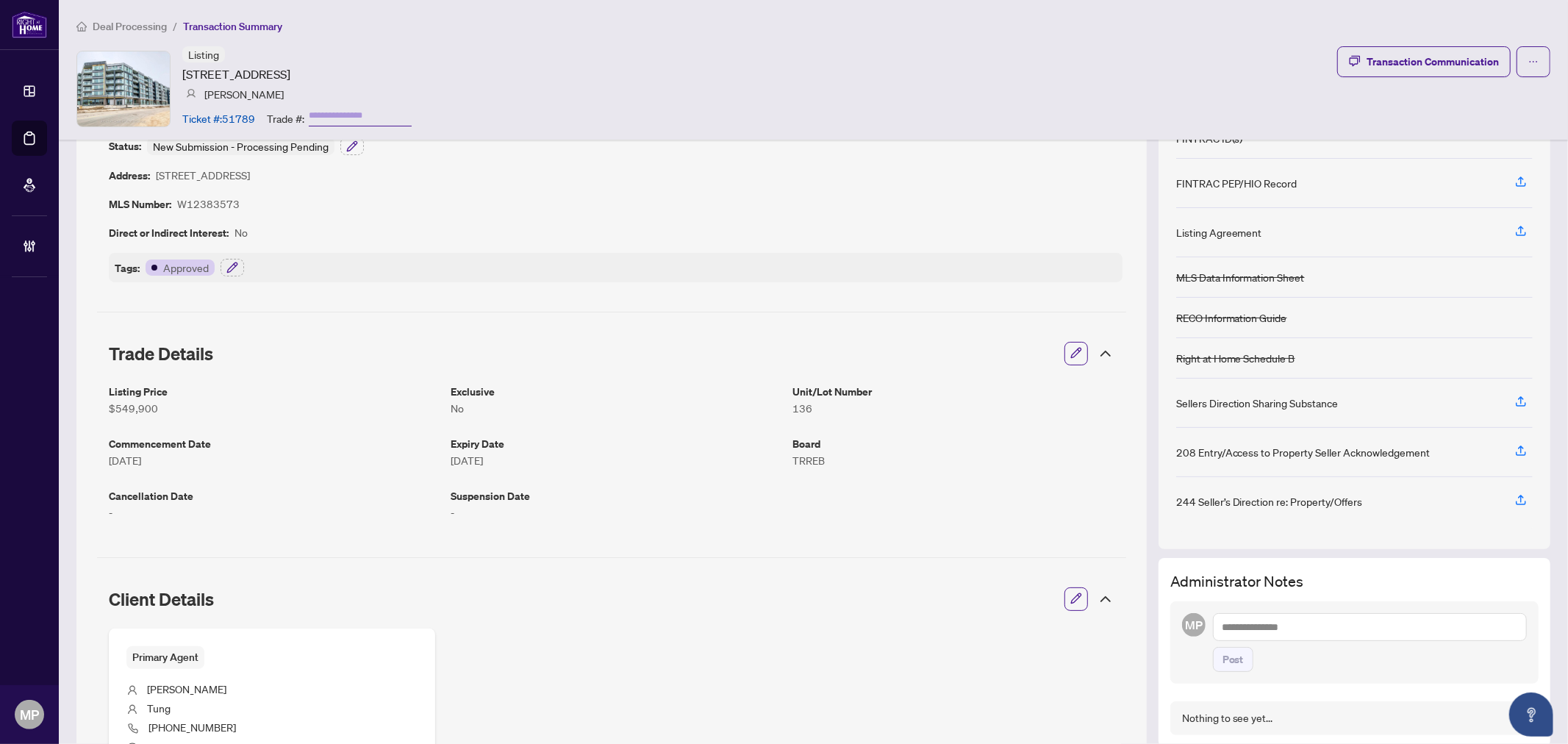
click at [219, 204] on article "W12383573" at bounding box center [208, 204] width 62 height 17
copy article "W12383573"
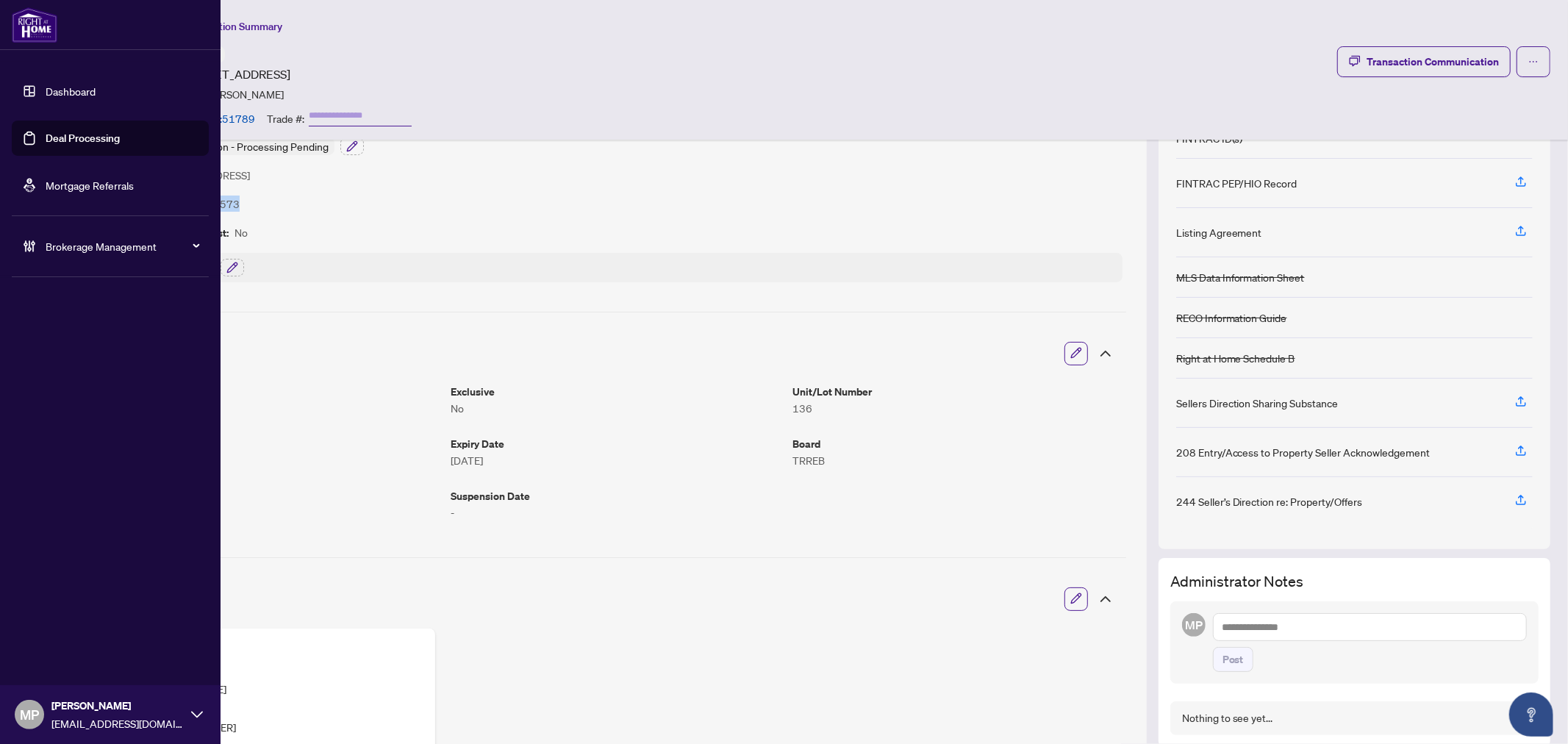
click at [46, 143] on link "Deal Processing" at bounding box center [82, 138] width 75 height 13
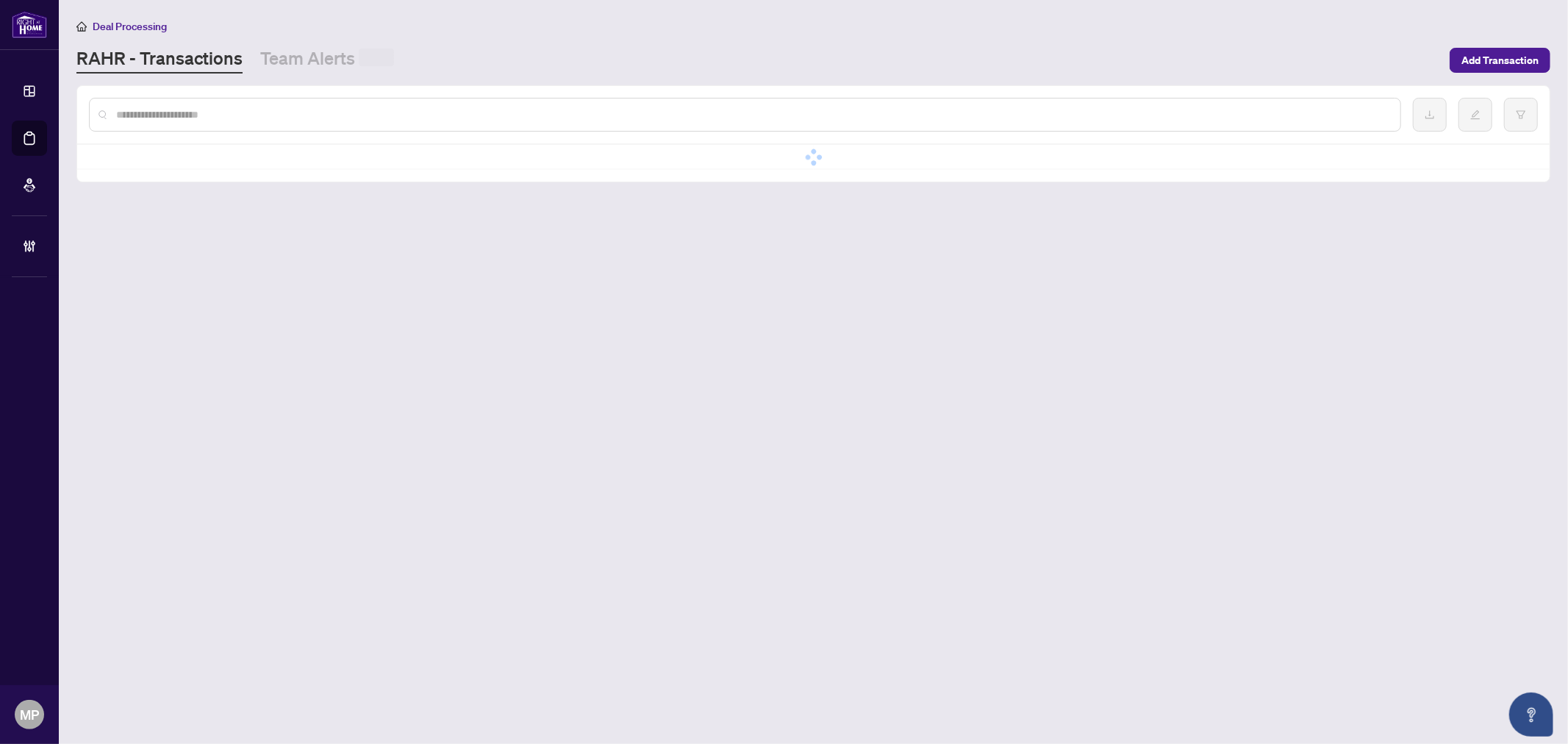
click at [399, 109] on input "text" at bounding box center [752, 114] width 1272 height 16
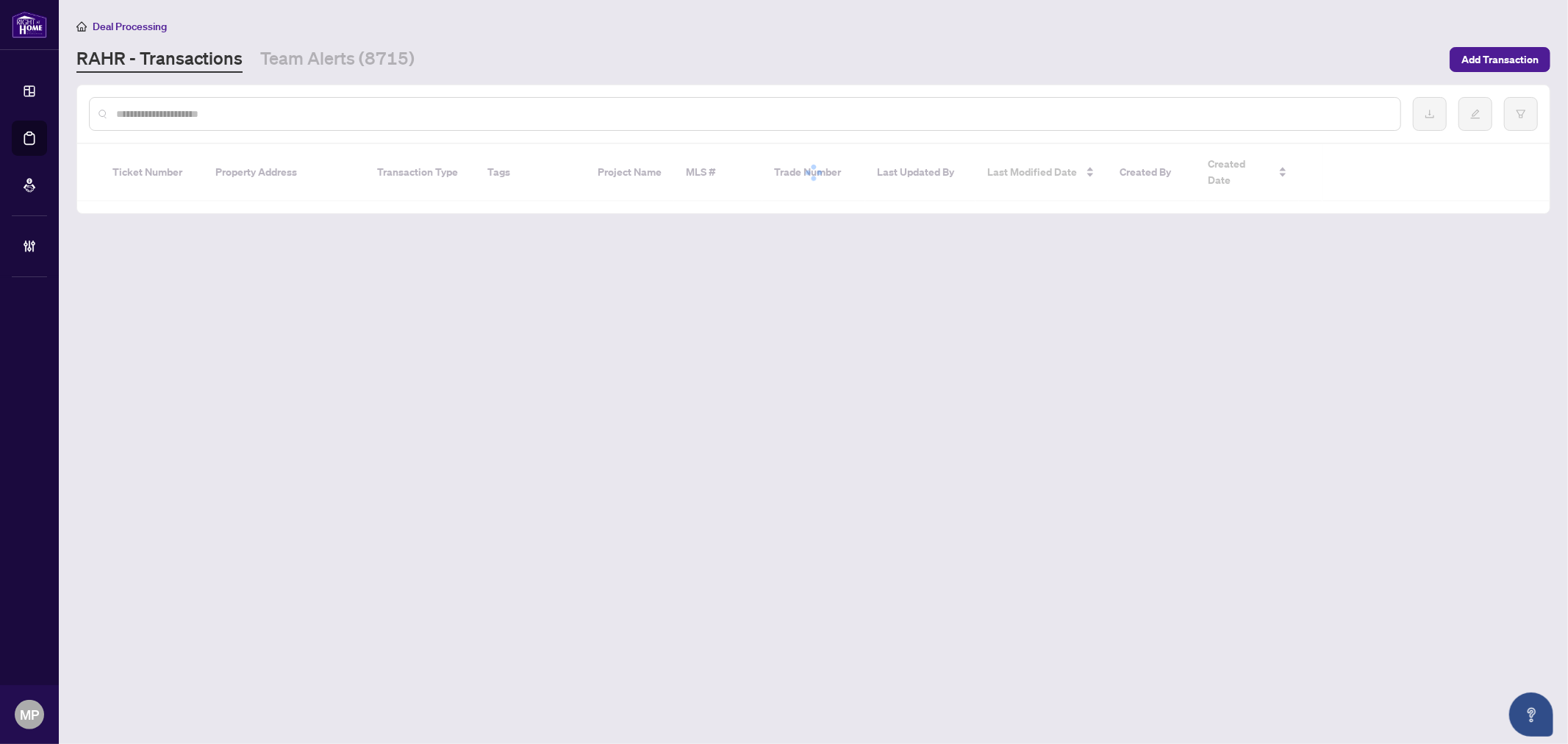
paste input "**********"
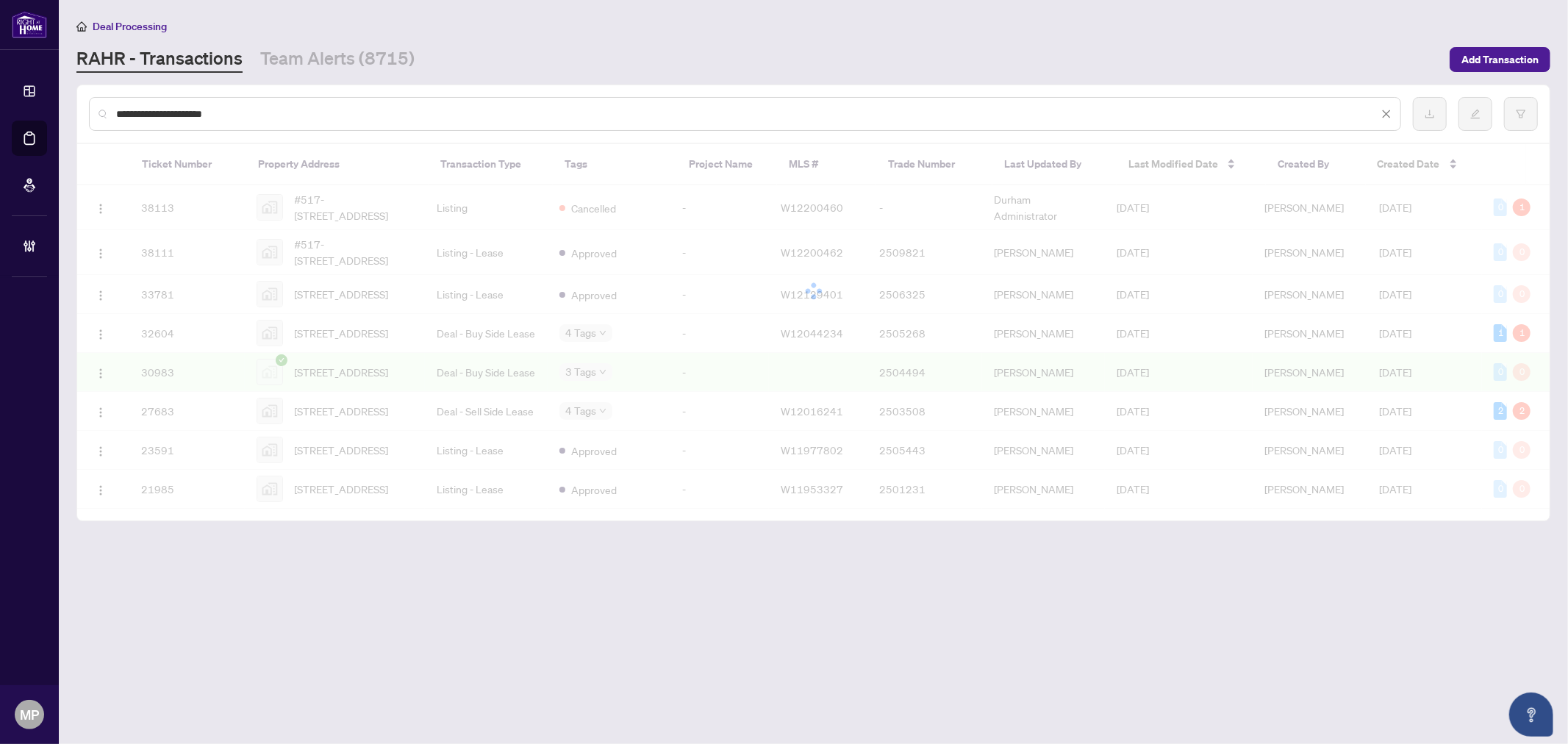
click at [215, 106] on input "**********" at bounding box center [747, 114] width 1262 height 16
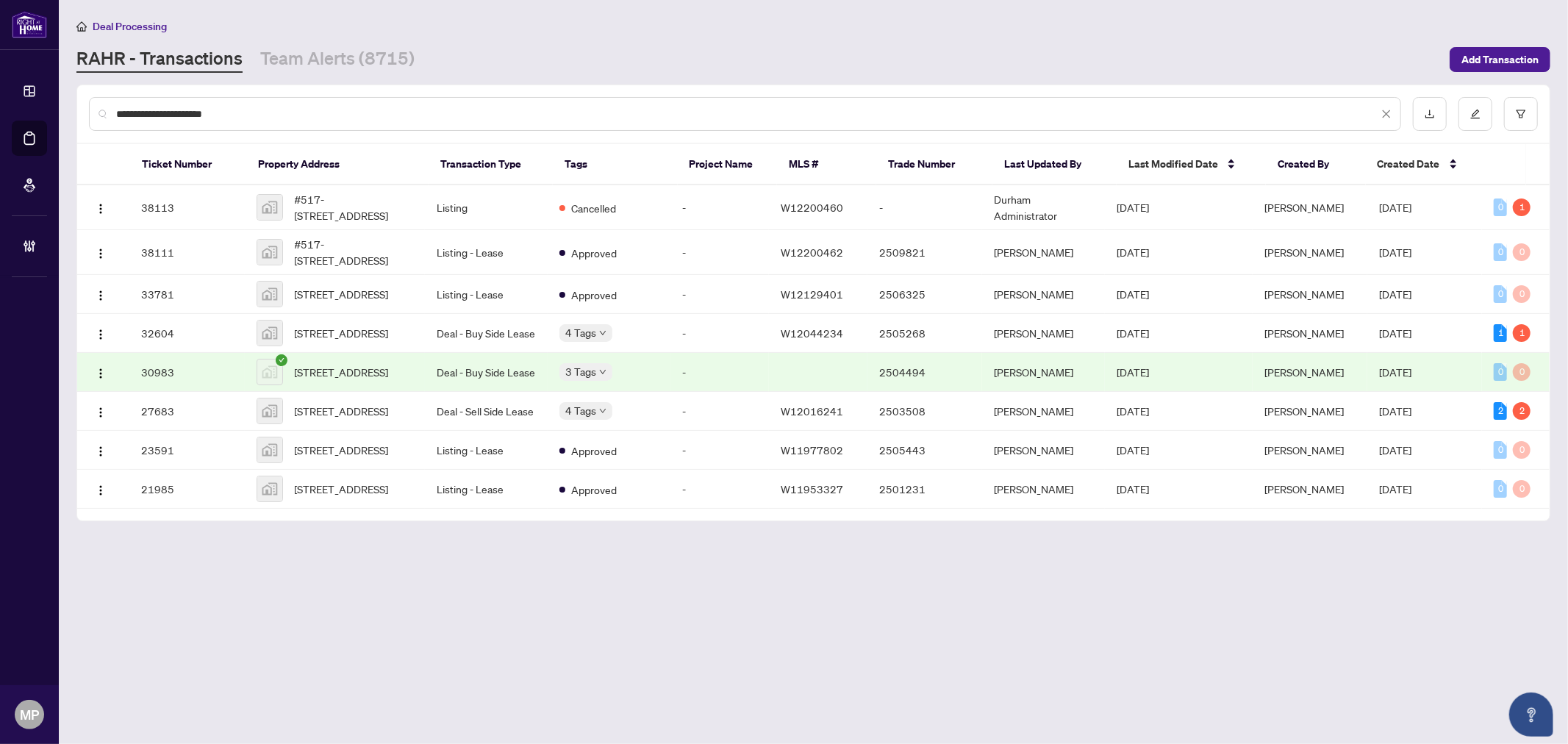
click at [215, 106] on input "**********" at bounding box center [747, 114] width 1262 height 16
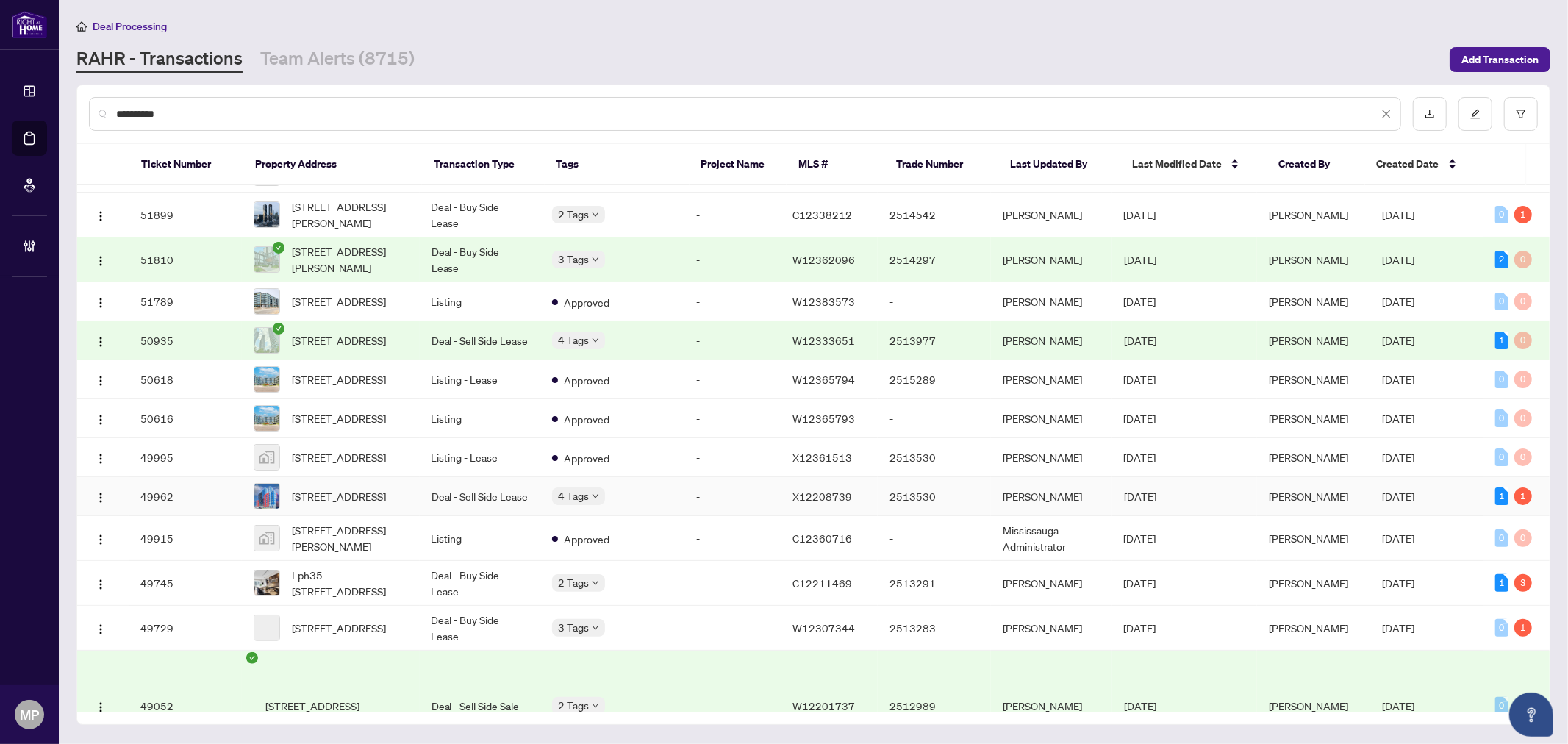
scroll to position [245, 0]
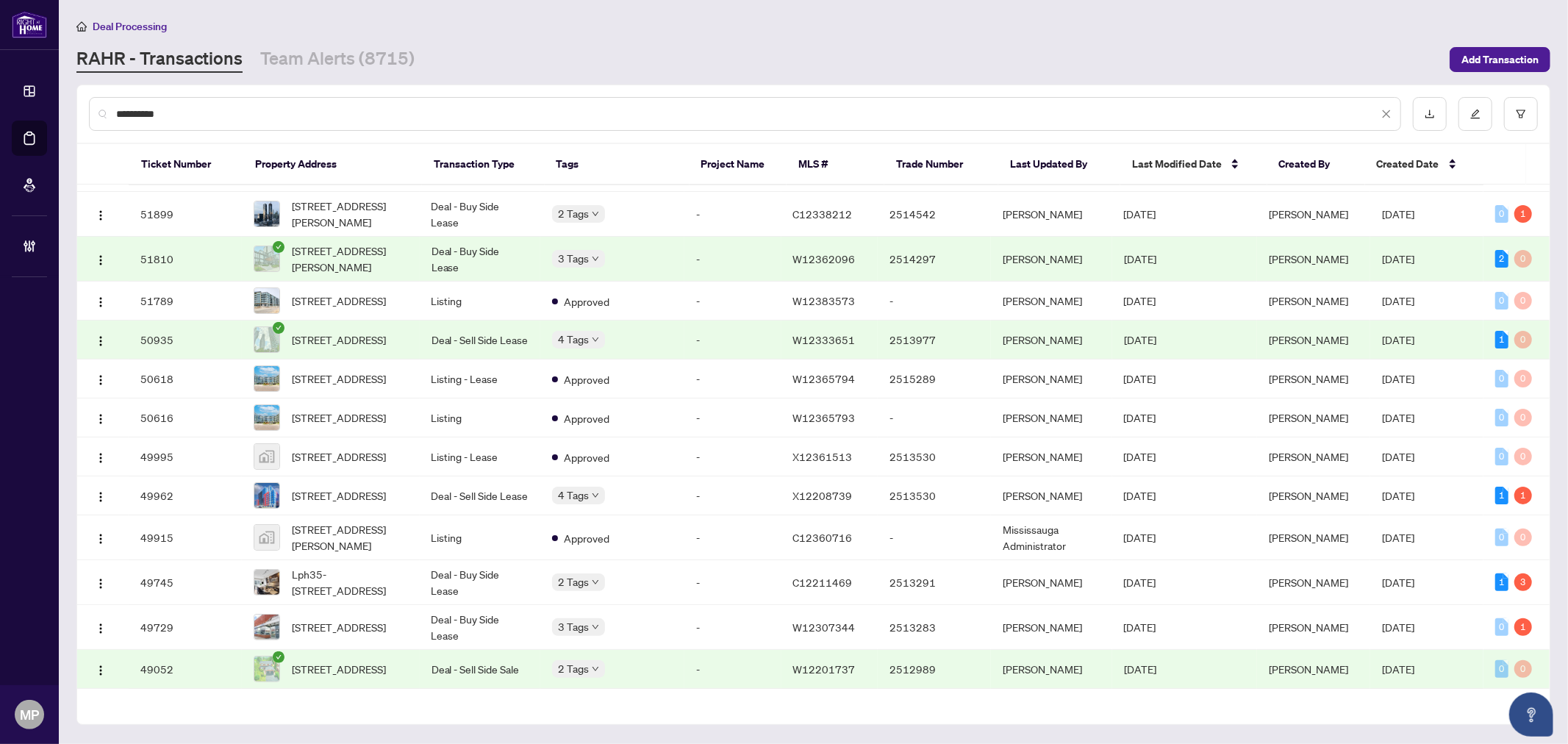
click at [355, 106] on input "**********" at bounding box center [747, 114] width 1262 height 16
paste input "**********"
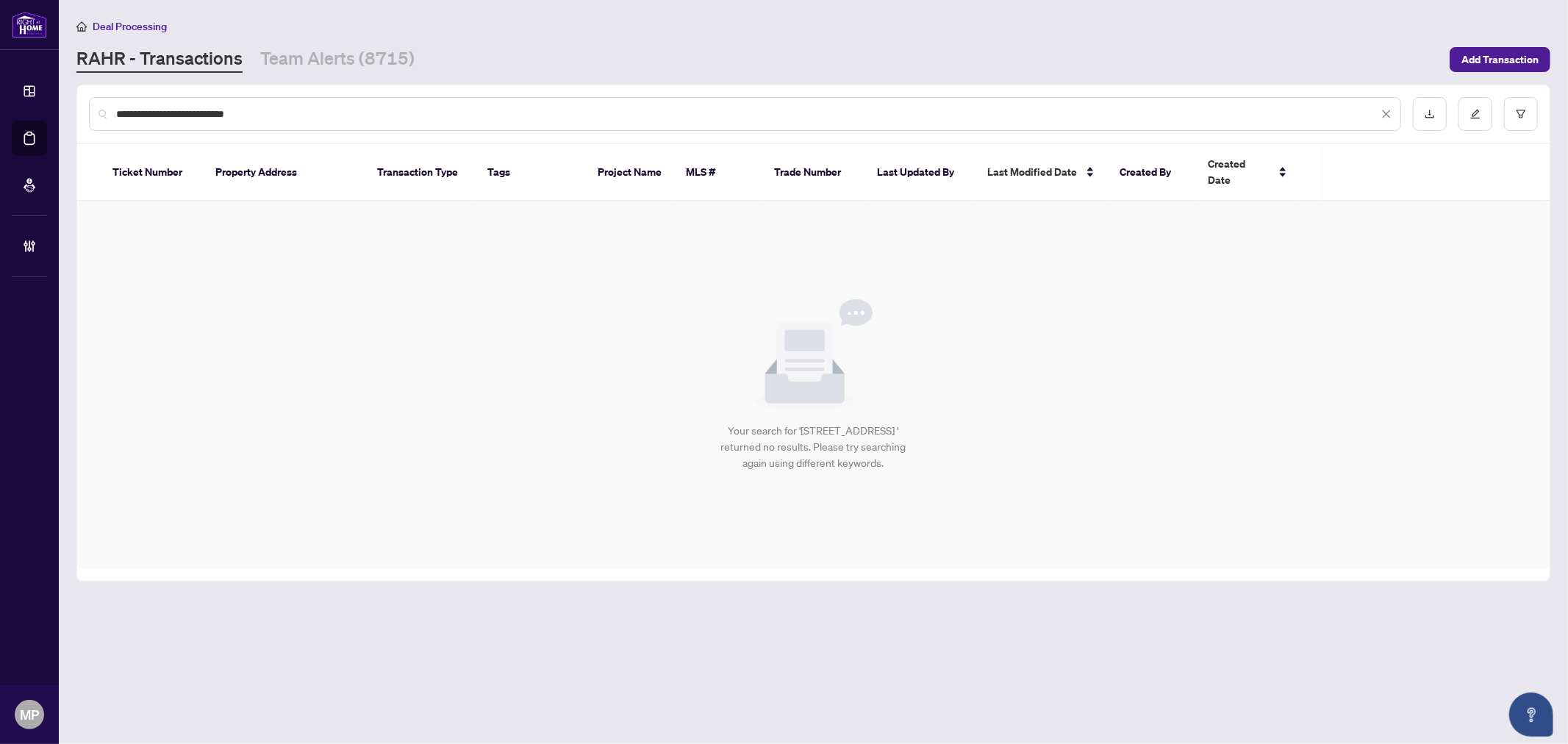
scroll to position [0, 0]
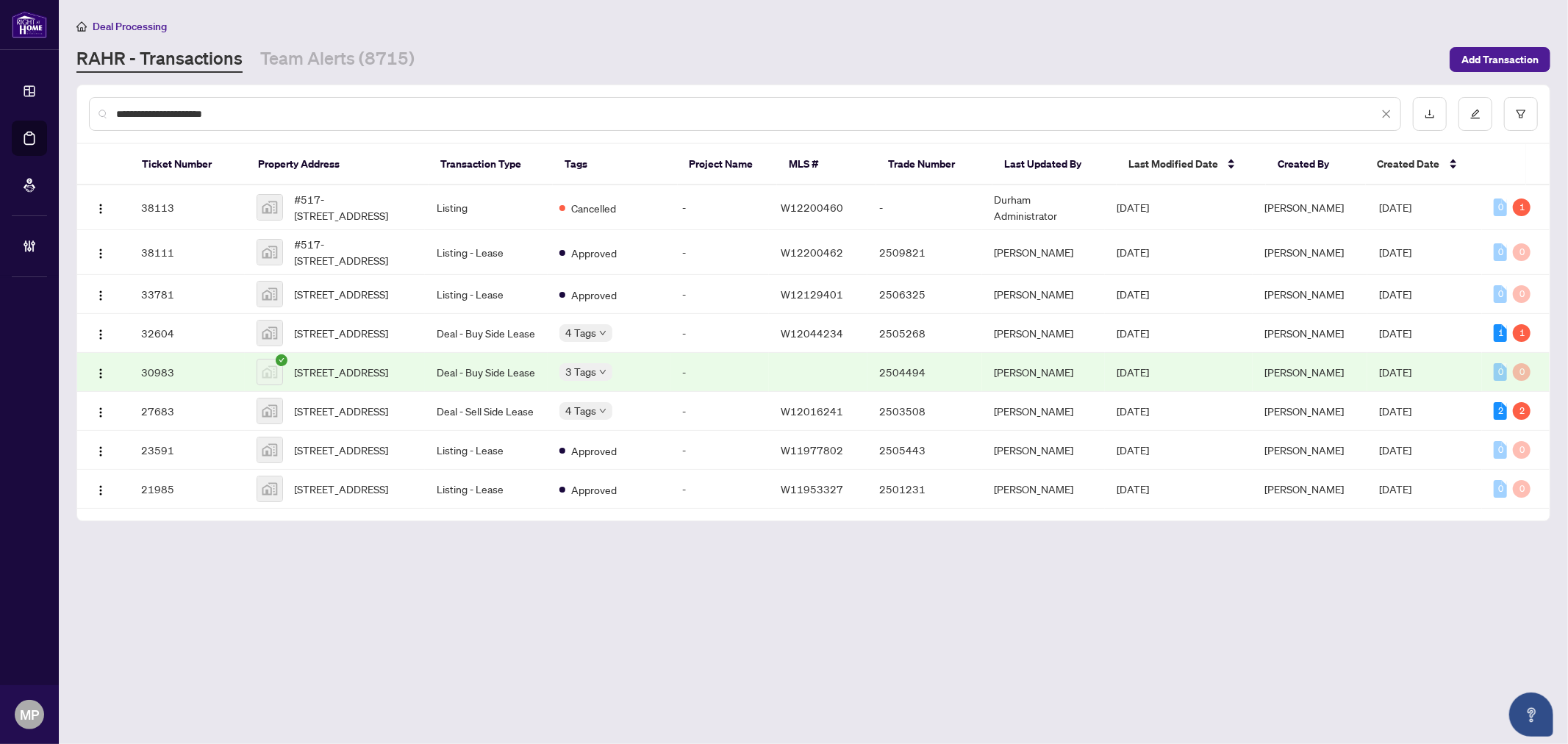
type input "**********"
click at [114, 111] on div "**********" at bounding box center [744, 114] width 1312 height 34
